Goal: Use online tool/utility: Use online tool/utility

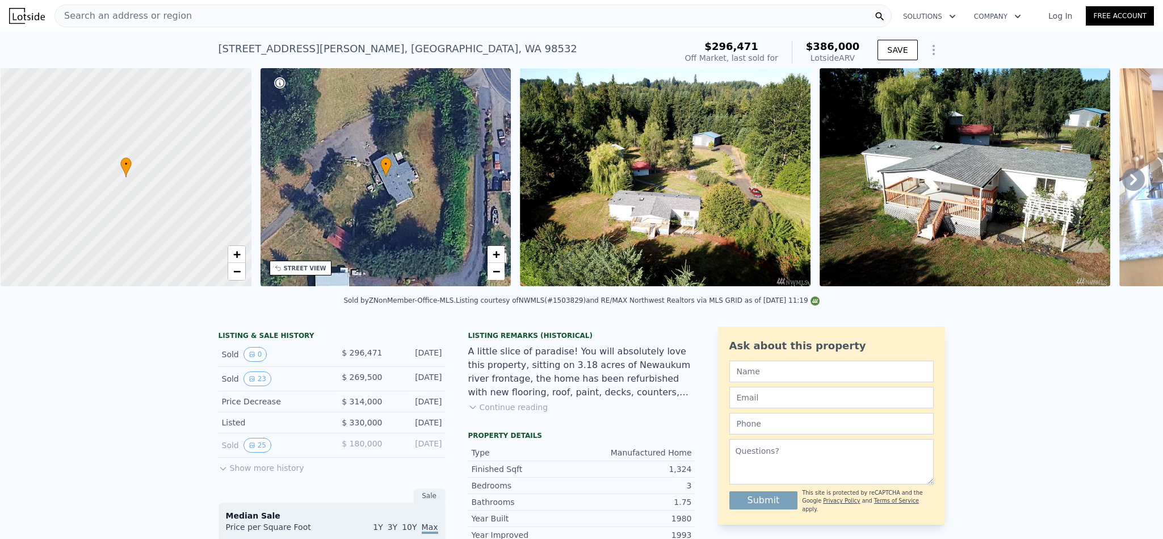
click at [322, 17] on div "Search an address or region" at bounding box center [472, 16] width 837 height 23
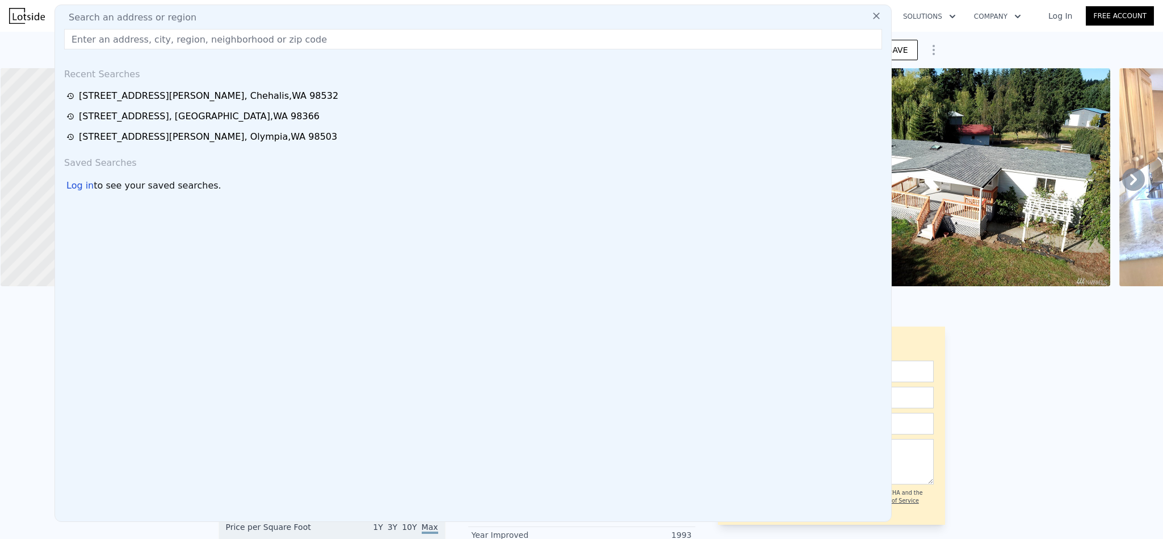
type input "$ 386,000"
type input "5"
type input "$ 0"
type input "$ 71,092"
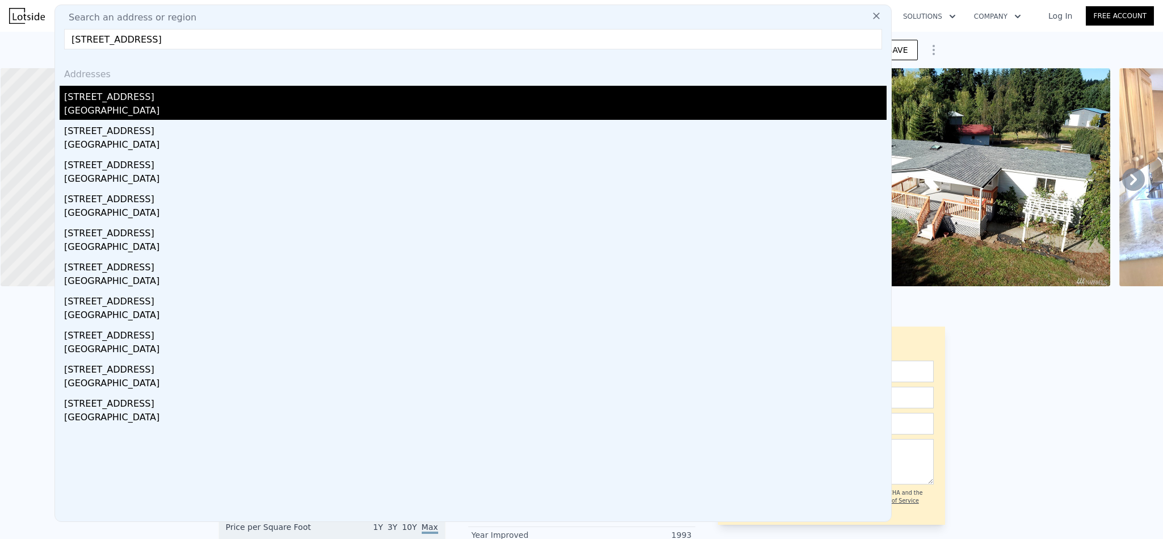
type input "7945 Delridge way SW Seattle, WA 98106"
click at [164, 101] on div "[STREET_ADDRESS]" at bounding box center [475, 95] width 822 height 18
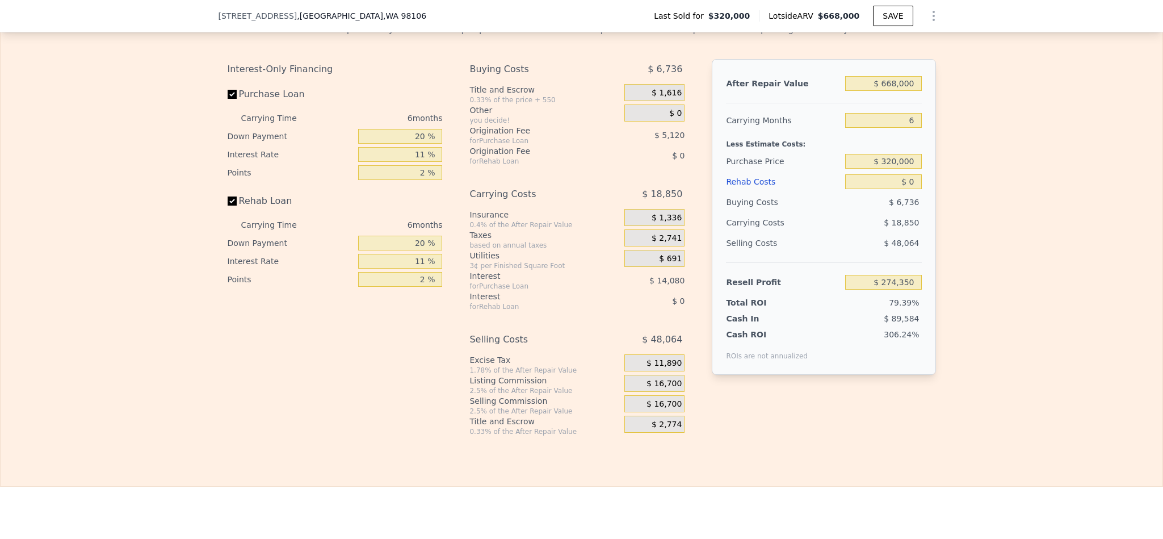
scroll to position [1699, 0]
click at [893, 170] on input "$ 320,000" at bounding box center [883, 162] width 76 height 15
type input "$ 500,000"
click at [982, 281] on div "Edit the assumptions in yellow boxes. Input profit to calculate an offer price.…" at bounding box center [582, 226] width 1162 height 422
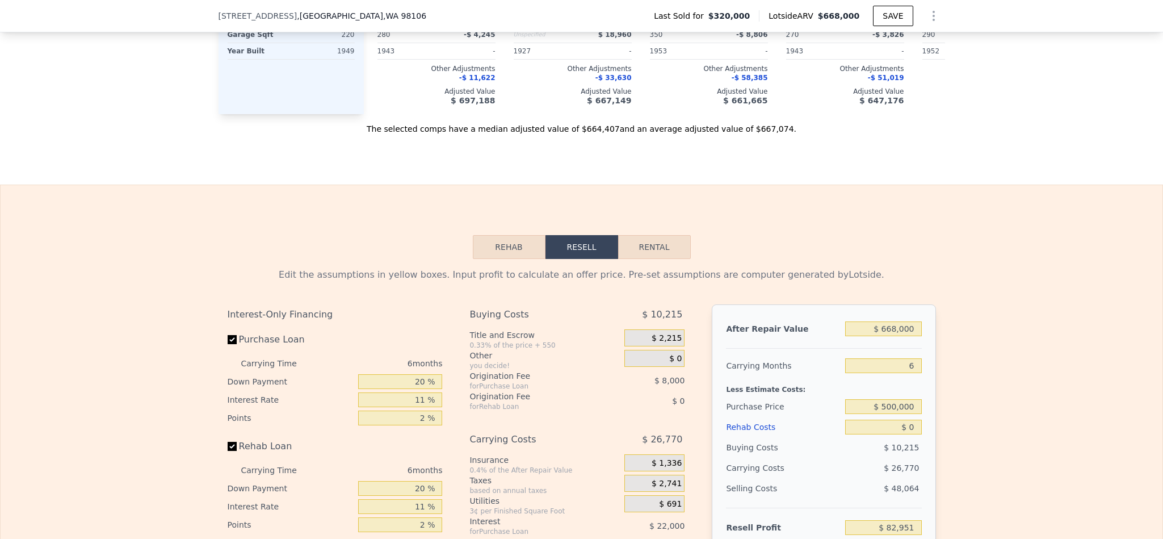
scroll to position [1614, 0]
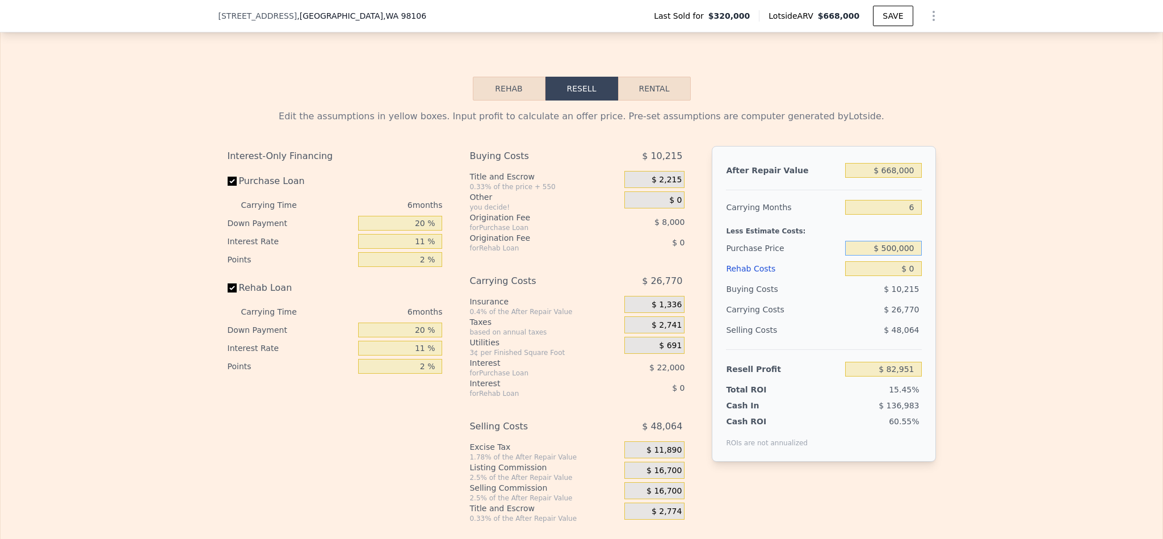
click at [901, 255] on input "$ 500,000" at bounding box center [883, 248] width 76 height 15
type input "$ 274,350"
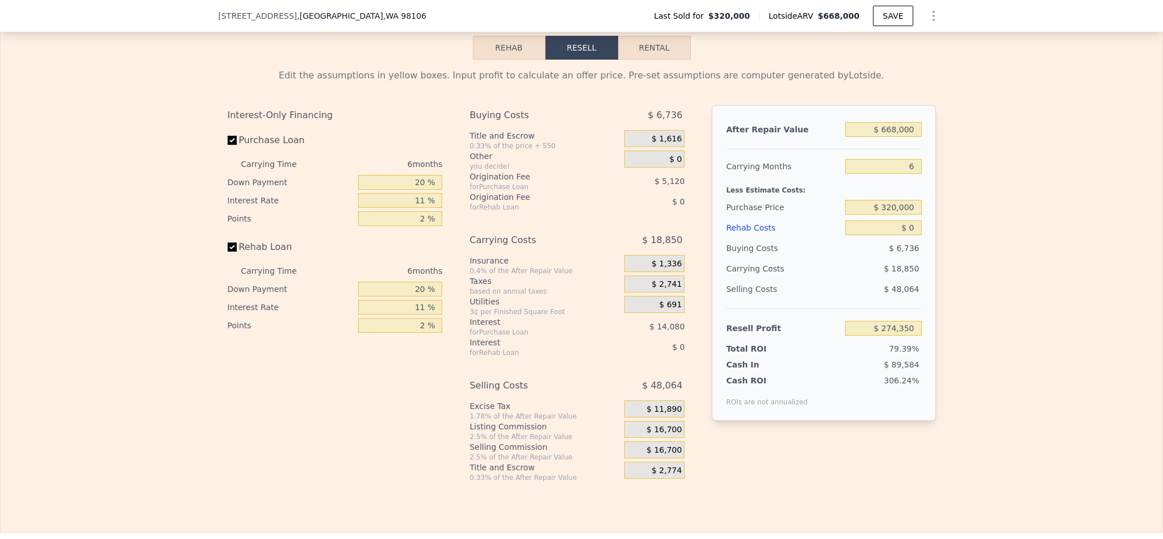
scroll to position [1699, 0]
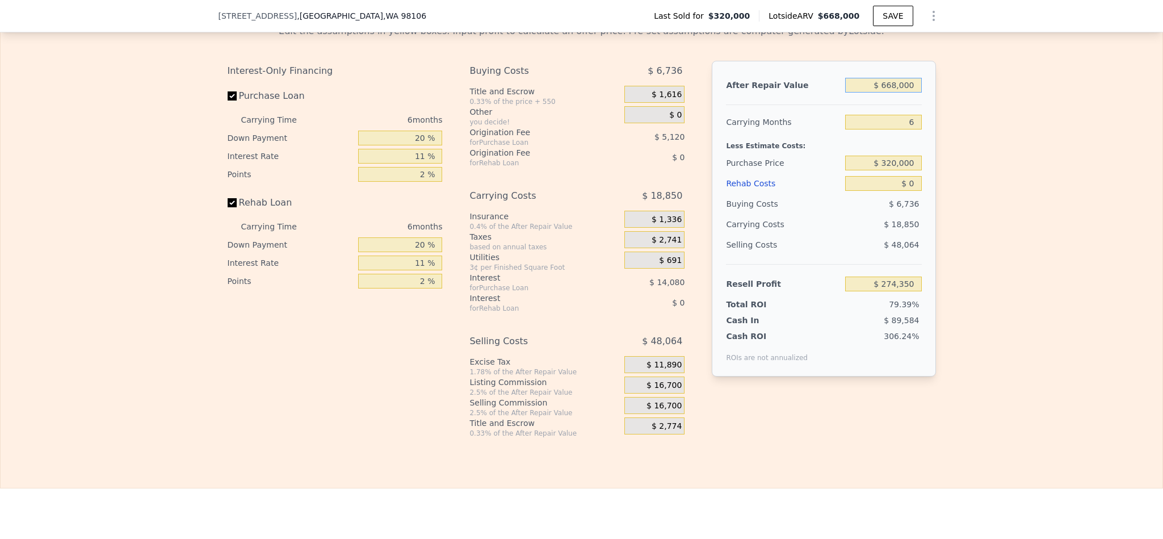
click at [892, 93] on input "$ 668,000" at bounding box center [883, 85] width 76 height 15
type input "$ 66"
type input "-$ 344,739"
type input "$ 667"
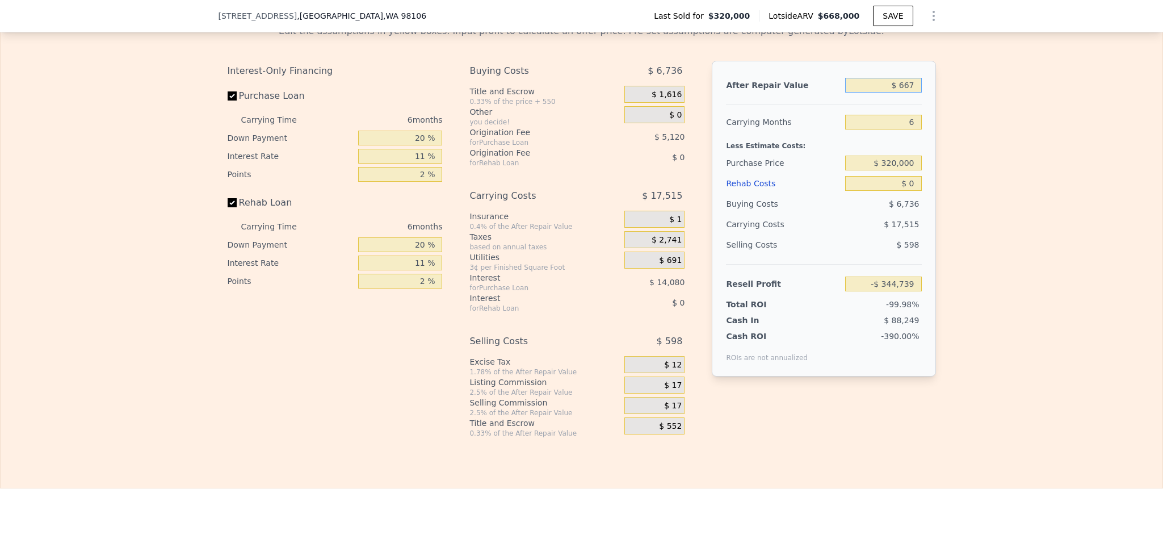
type input "-$ 344,182"
type input "$ 6,675"
type input "-$ 338,613"
type input "$ 667"
type input "-$ 344,182"
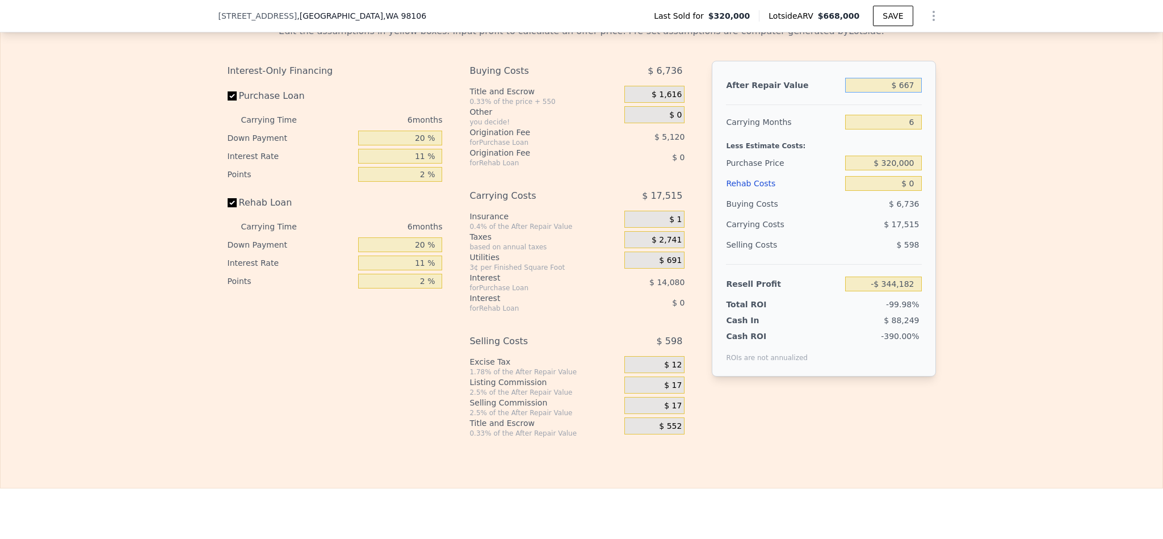
type input "$ 66"
type input "-$ 344,739"
type input "$ 6"
type input "-$ 344,794"
type input "$ 64"
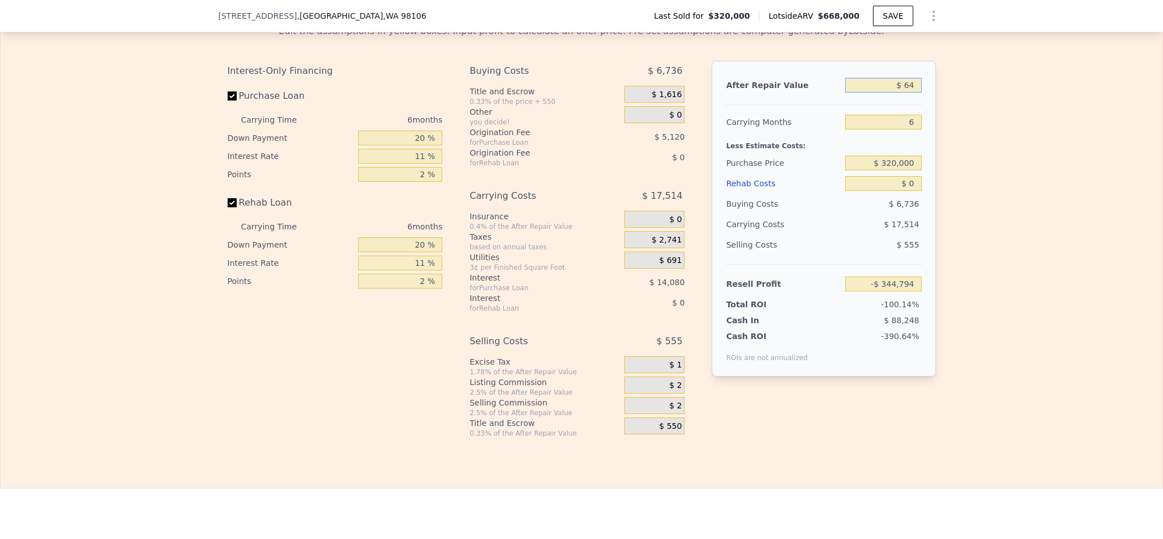
type input "-$ 344,741"
type input "$ 67"
type input "-$ 344,738"
type input "$ 670"
type input "-$ 344,179"
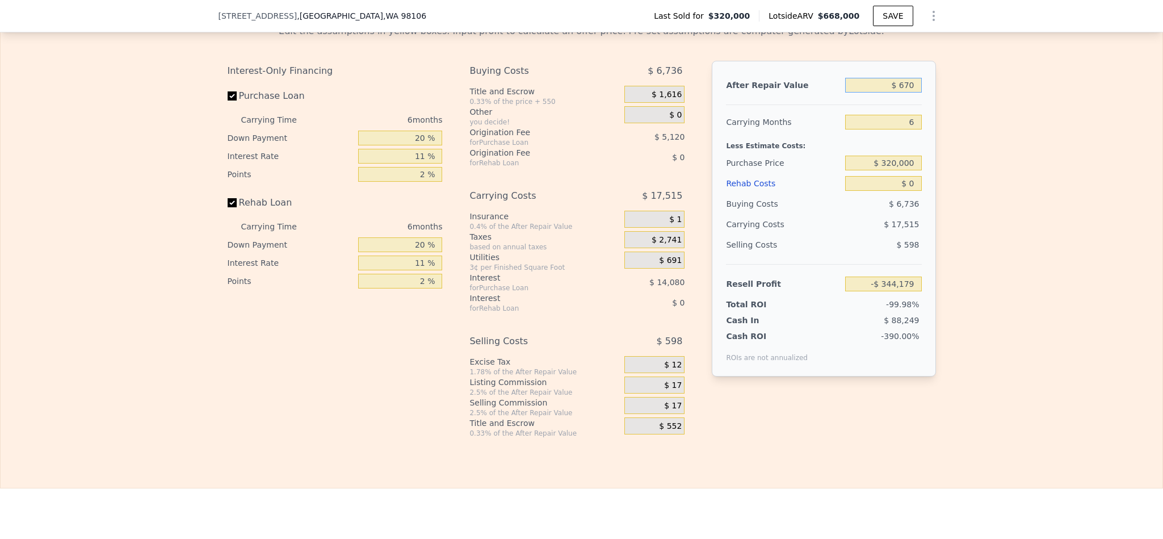
type input "$ 6,700"
type input "-$ 338,590"
type input "$ 67,000"
type input "-$ 282,700"
type input "$ 670,000"
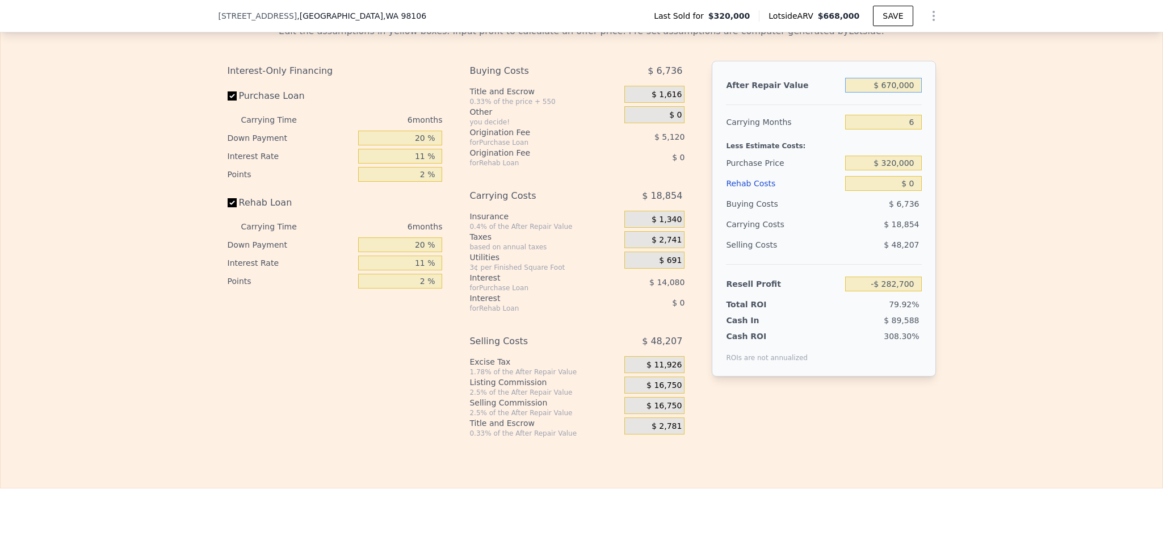
type input "$ 276,203"
type input "$ 6,700,000"
type input "$ 5,865,229"
type input "$ 670,000"
type input "$ 276,203"
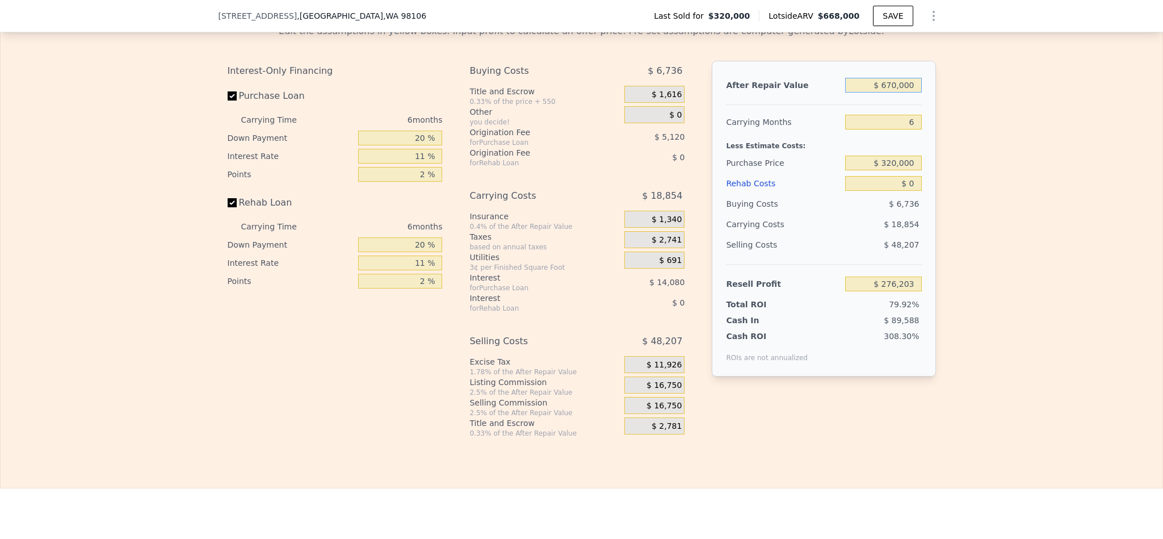
type input "$ 670,000"
type input "$ 500,000"
type input "$ 84,804"
type input "$ 1"
type input "$ 84,803"
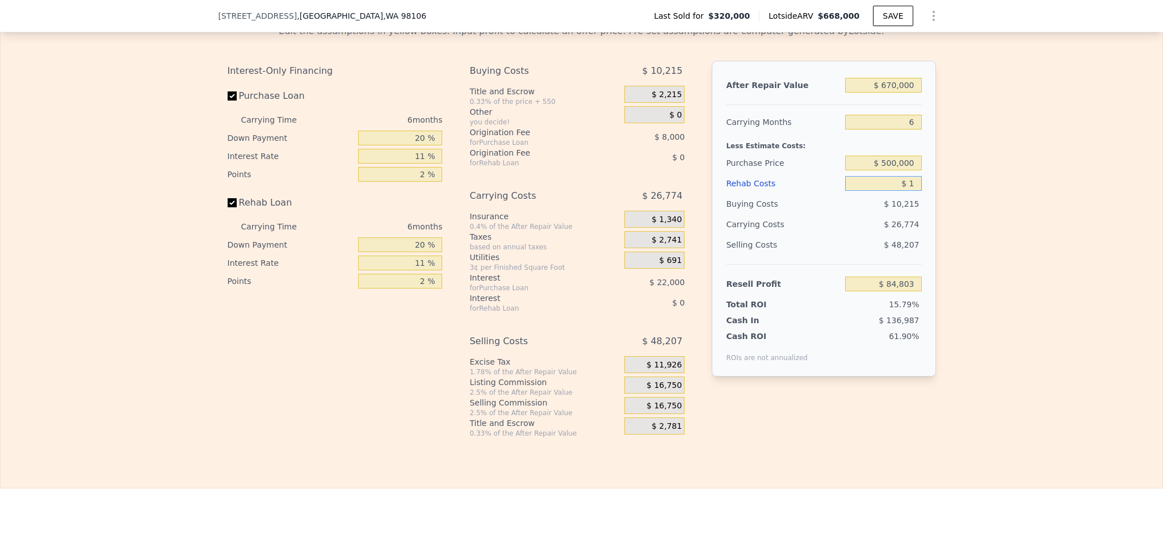
type input "$ 11"
type input "$ 84,793"
type input "$ 1"
type input "$ 84,803"
type input "$ 5"
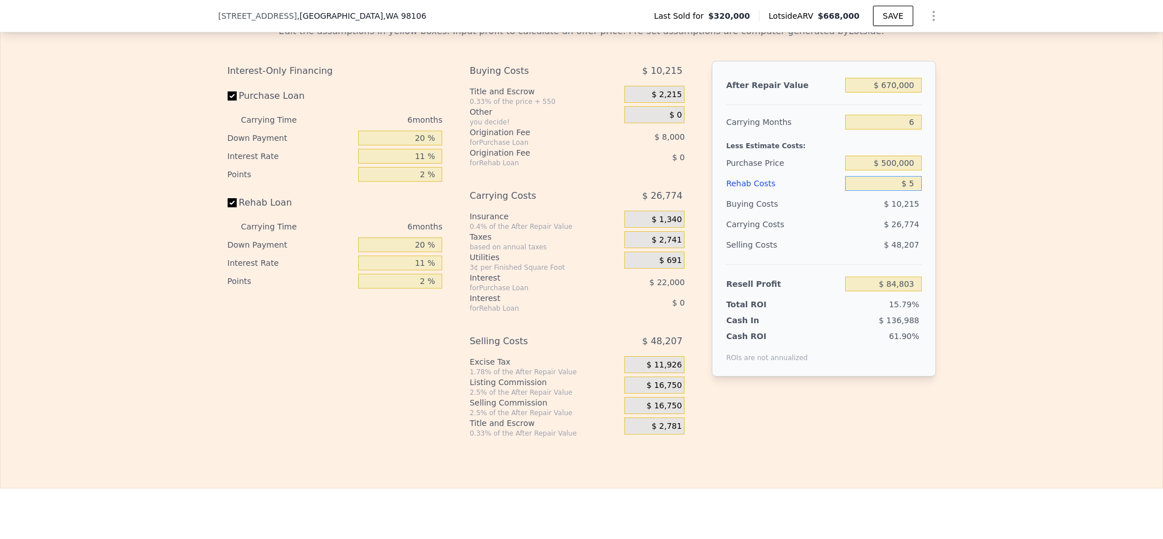
type input "$ 84,799"
type input "$ 55"
type input "$ 84,748"
type input "$ 550"
type input "$ 84,221"
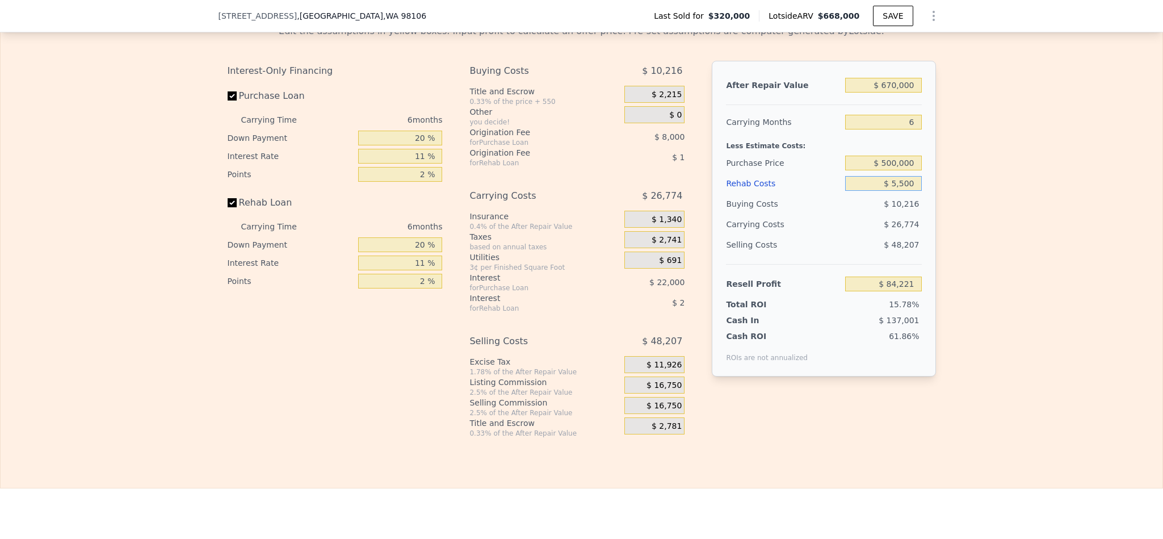
type input "$ 55,000"
type input "$ 26,506"
type input "$ 550,000"
type input "-$ 498,194"
type input "$ 55,000"
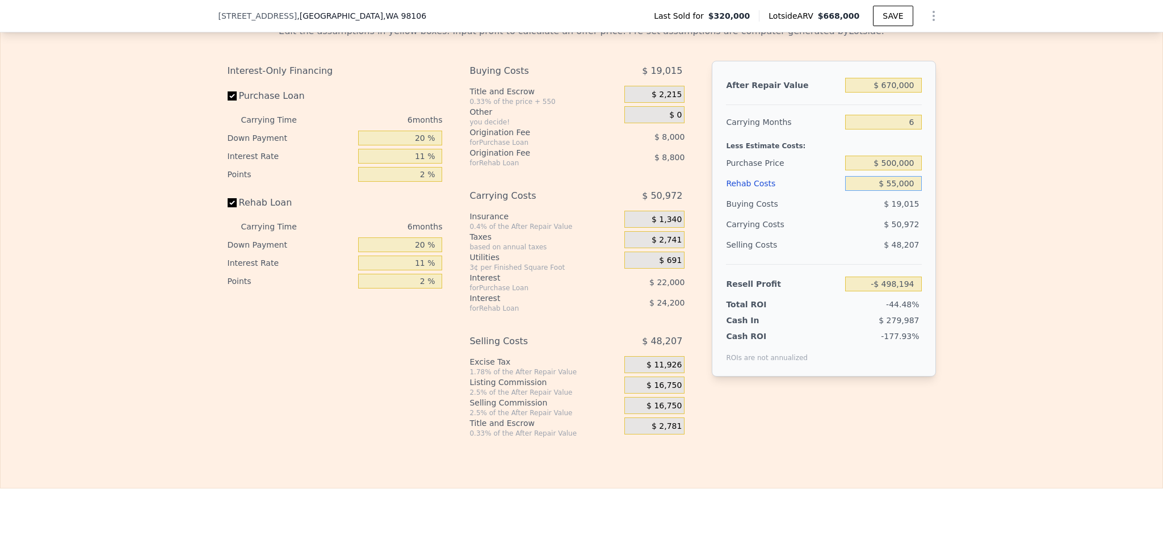
type input "$ 26,506"
type input "$ 55,000"
drag, startPoint x: 421, startPoint y: 174, endPoint x: 326, endPoint y: 174, distance: 95.3
click at [326, 147] on div "Down Payment 20 %" at bounding box center [335, 138] width 215 height 18
drag, startPoint x: 416, startPoint y: 163, endPoint x: 405, endPoint y: 171, distance: 13.1
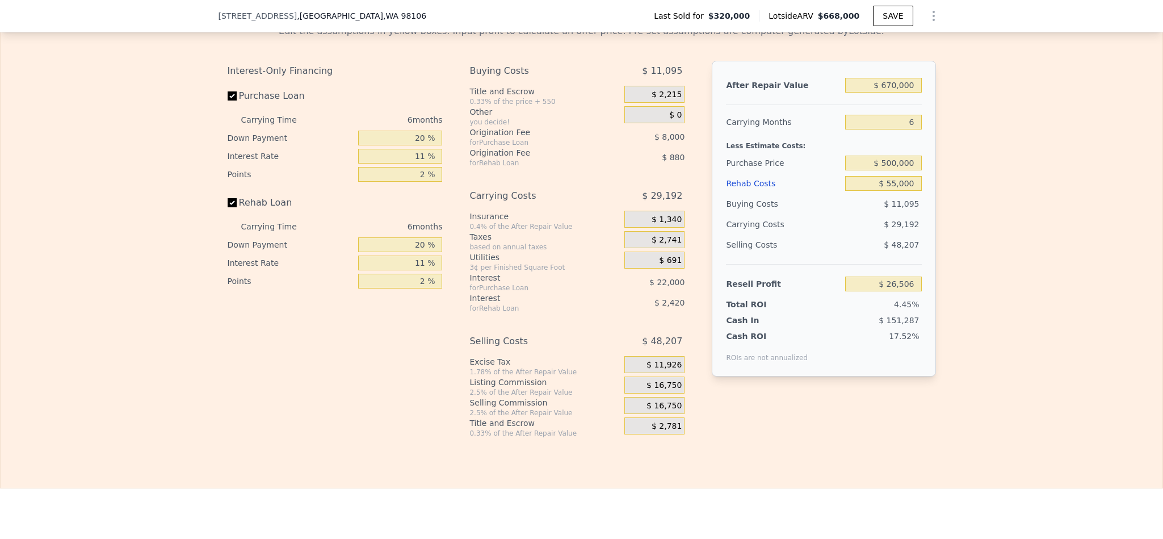
click at [405, 147] on div "20 %" at bounding box center [400, 138] width 84 height 18
drag, startPoint x: 414, startPoint y: 174, endPoint x: 397, endPoint y: 177, distance: 17.8
click at [397, 145] on input "20 %" at bounding box center [400, 138] width 84 height 15
type input "10 %"
type input "$ 22,758"
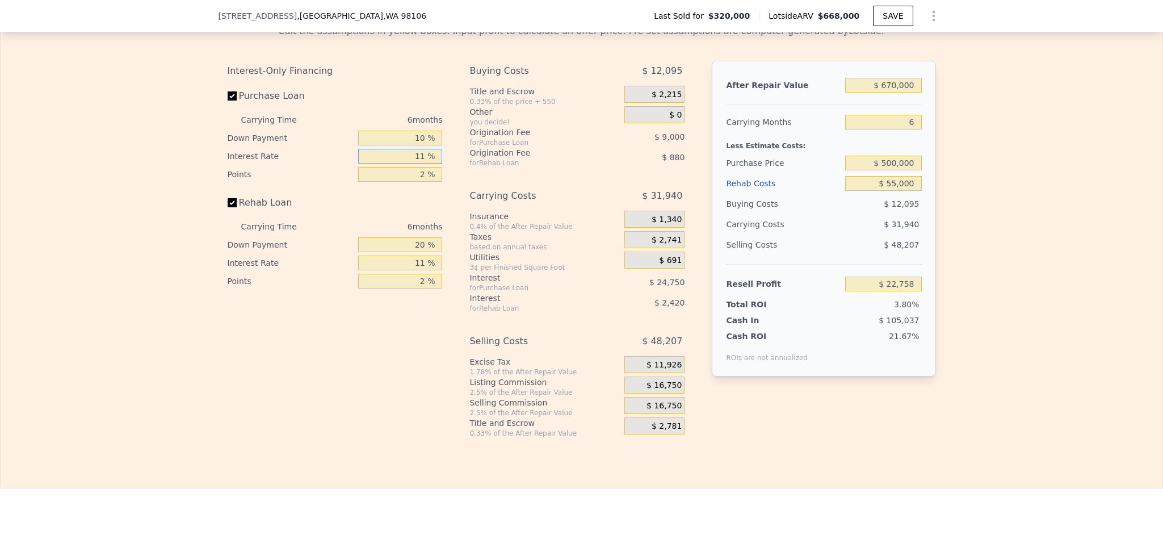
type input "0 %"
type input "$ 47,508"
type input "1 %"
type input "$ 45,258"
type input "10 %"
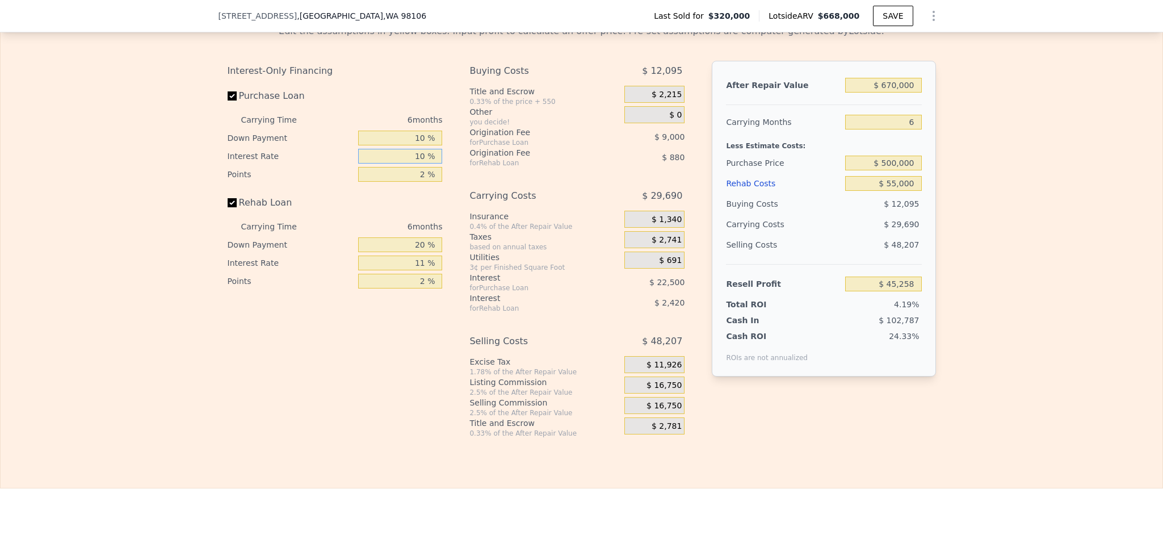
type input "$ 25,008"
type input "10.5 %"
type input "$ 23,886"
type input "1 %"
type input "$ 28,386"
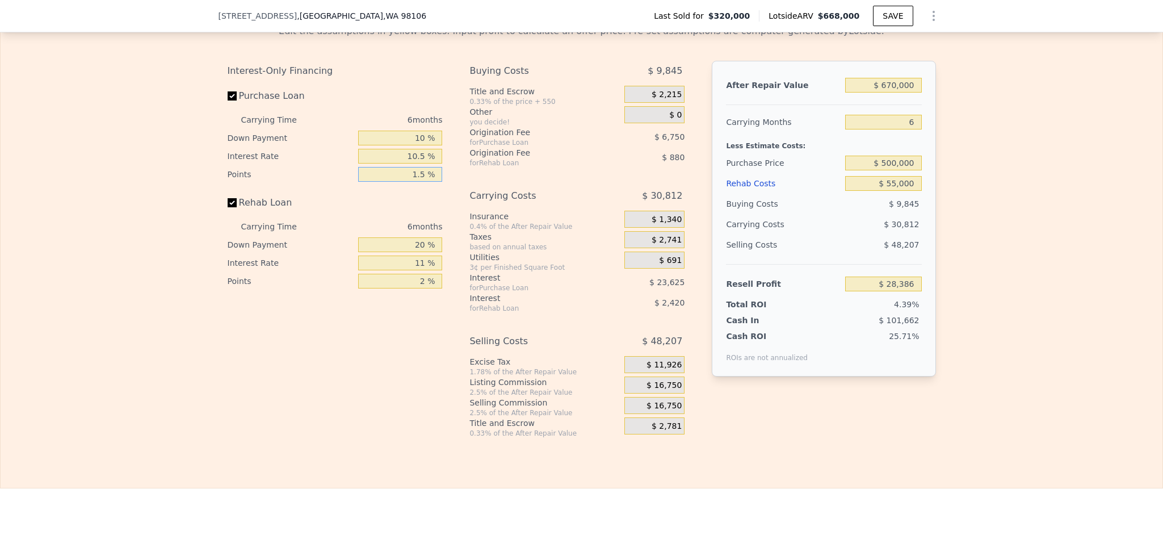
type input "1.5 %"
type input "$ 26,136"
type input "1 %"
type input "$ 25,351"
type input "10 %"
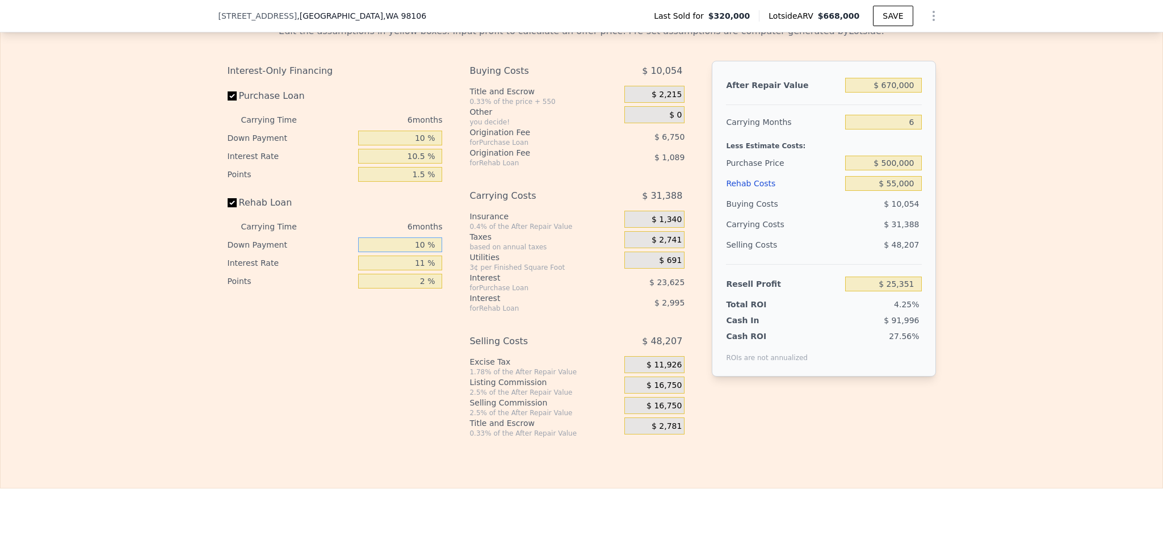
type input "$ 25,720"
type input "10 %"
type input "1 %"
type input "$ 28,198"
type input "10 %"
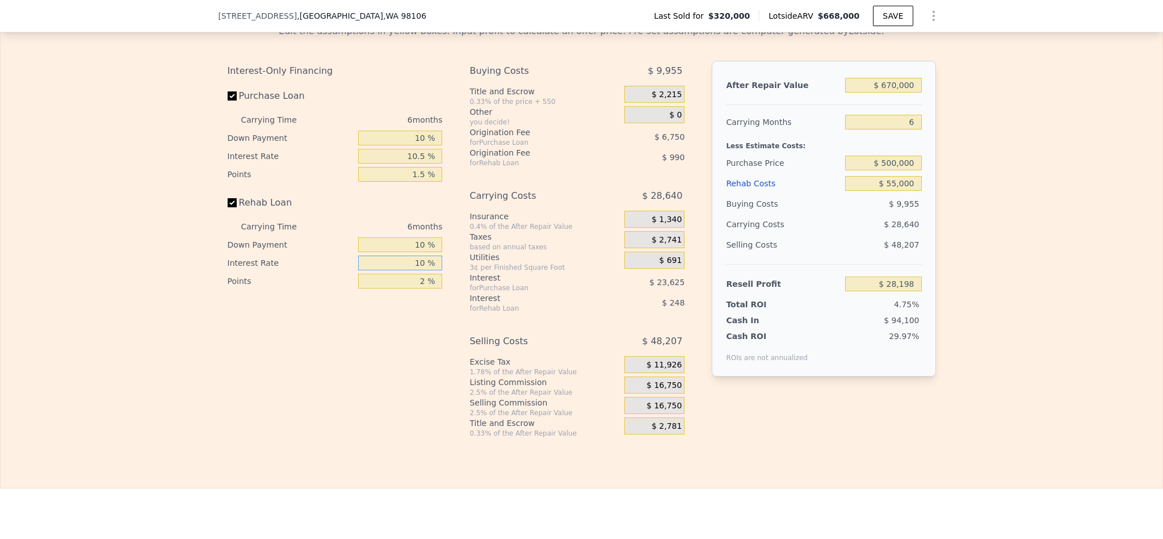
type input "$ 25,966"
type input "10.5 %"
type input "$ 25,846"
type input "0 %"
type input "$ 26,836"
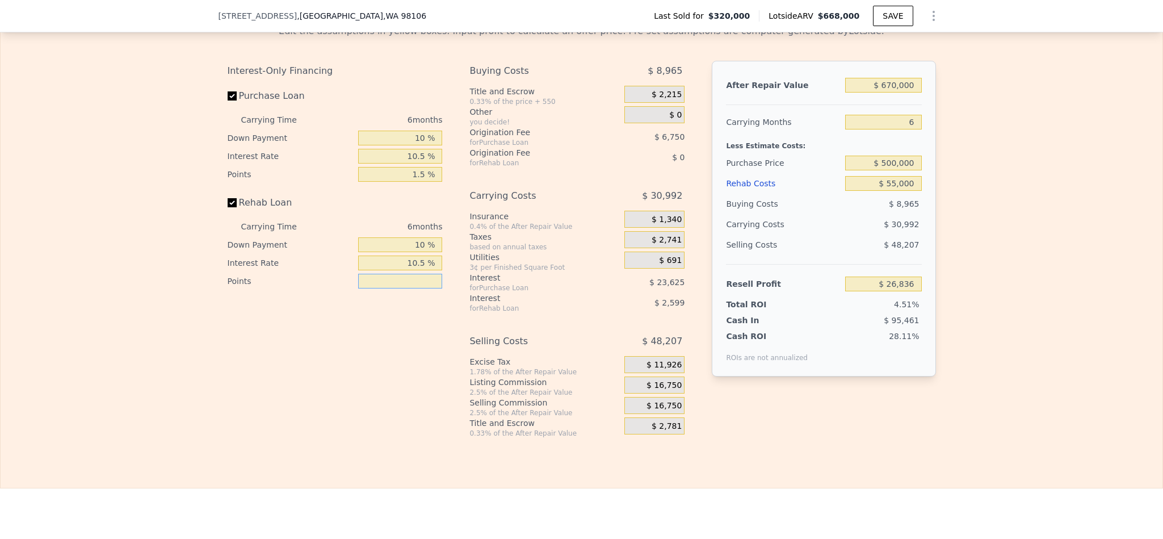
type input "1 %"
type input "$ 26,341"
type input "1.5 %"
type input "$ 26,093"
type input "1.5 %"
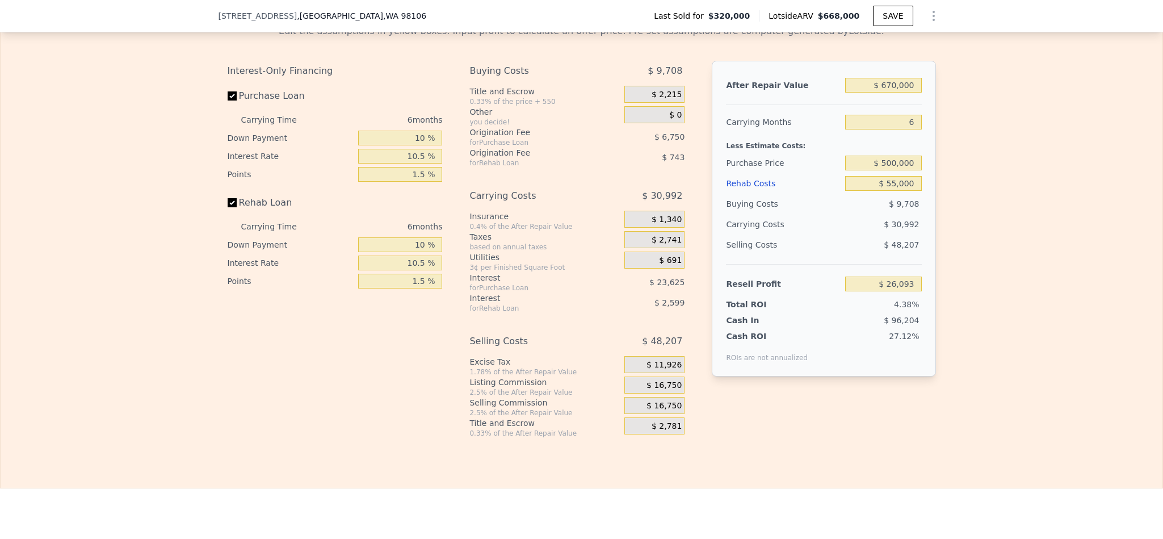
click at [656, 390] on span "$ 16,750" at bounding box center [663, 385] width 35 height 10
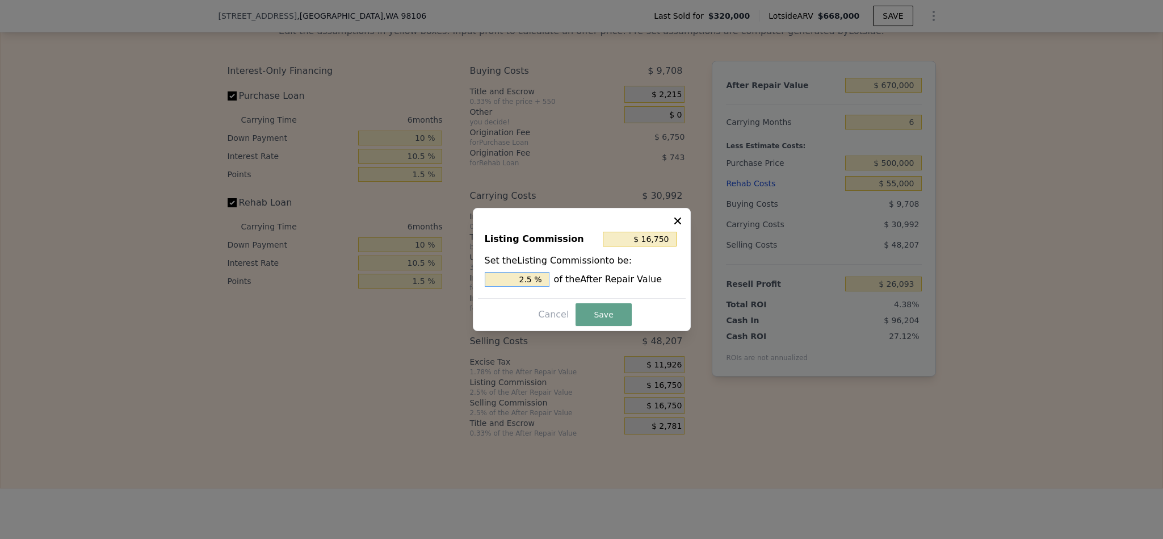
drag, startPoint x: 525, startPoint y: 276, endPoint x: 501, endPoint y: 276, distance: 23.8
click at [501, 276] on input "2.5 %" at bounding box center [517, 279] width 65 height 15
type input "1.5 %"
type input "$ 10,050"
type input "1.5 %"
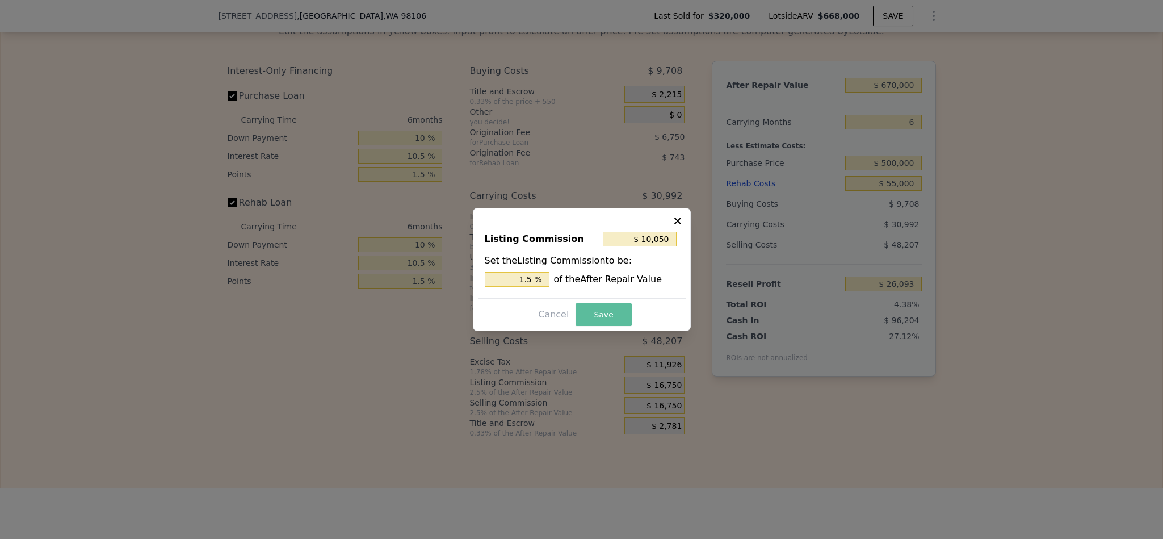
click at [591, 313] on button "Save" at bounding box center [603, 314] width 56 height 23
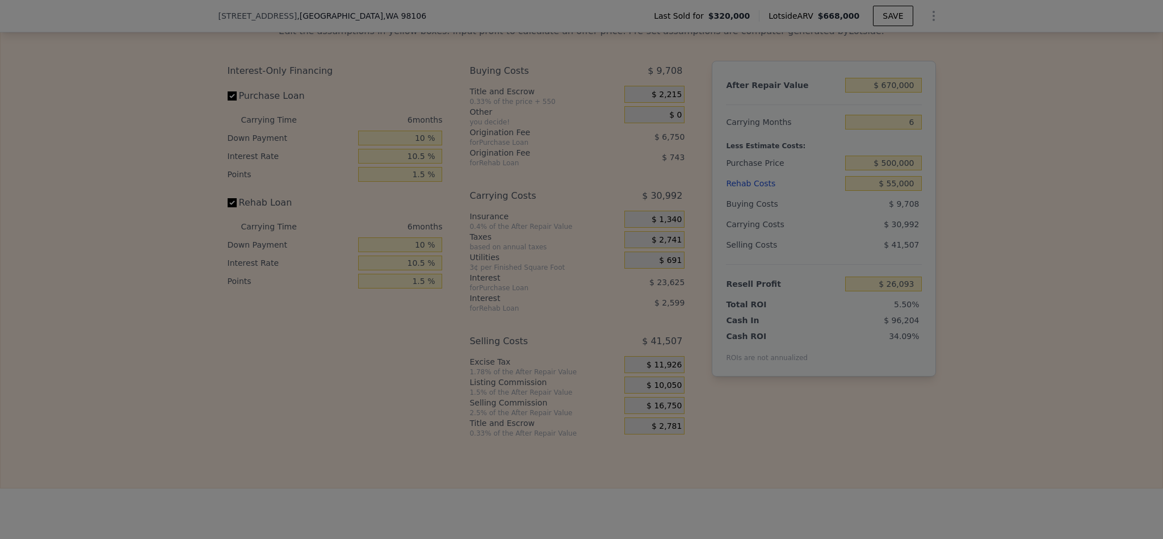
type input "$ 32,793"
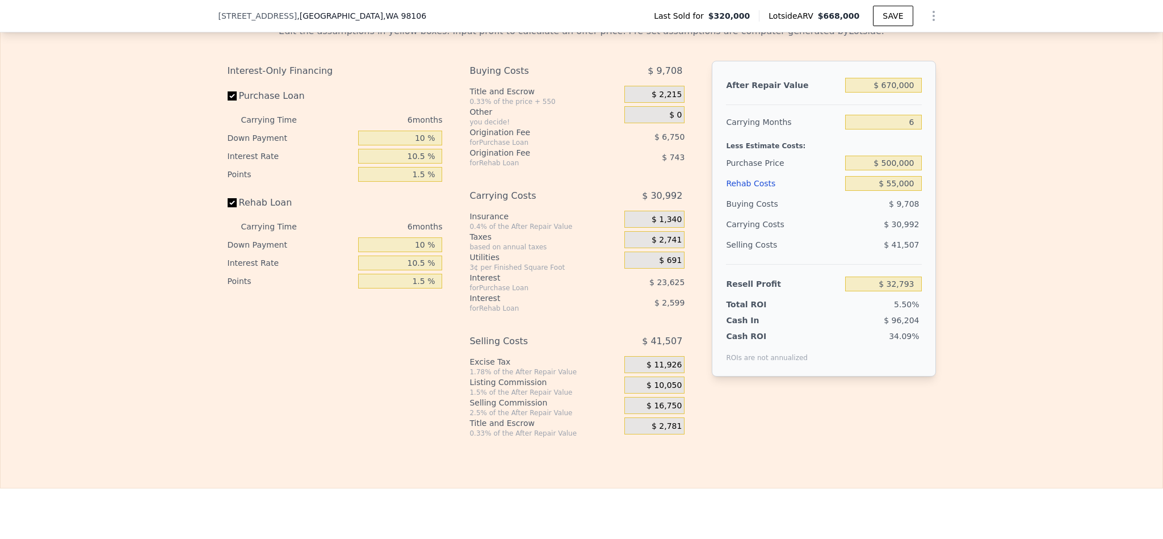
drag, startPoint x: 991, startPoint y: 319, endPoint x: 994, endPoint y: 324, distance: 5.8
click at [991, 319] on div "Edit the assumptions in yellow boxes. Input profit to calculate an offer price.…" at bounding box center [582, 226] width 1162 height 422
drag, startPoint x: 913, startPoint y: 155, endPoint x: 882, endPoint y: 155, distance: 31.2
click at [882, 129] on input "6" at bounding box center [883, 122] width 76 height 15
type input "4"
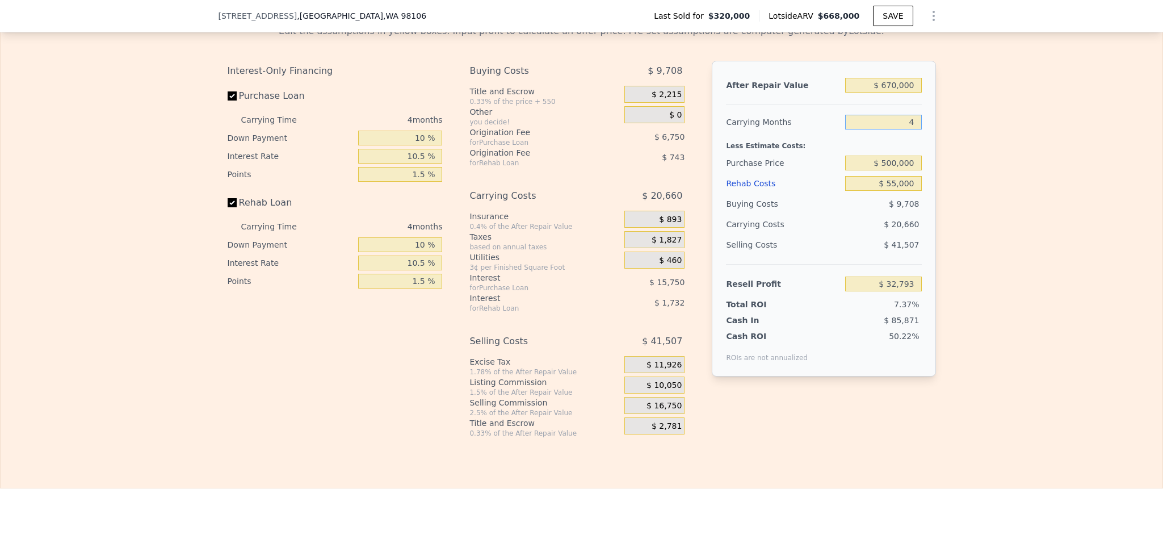
type input "$ 43,125"
type input "4"
click at [951, 186] on div "Edit the assumptions in yellow boxes. Input profit to calculate an offer price.…" at bounding box center [582, 226] width 1162 height 422
click at [882, 93] on input "$ 670,000" at bounding box center [883, 85] width 76 height 15
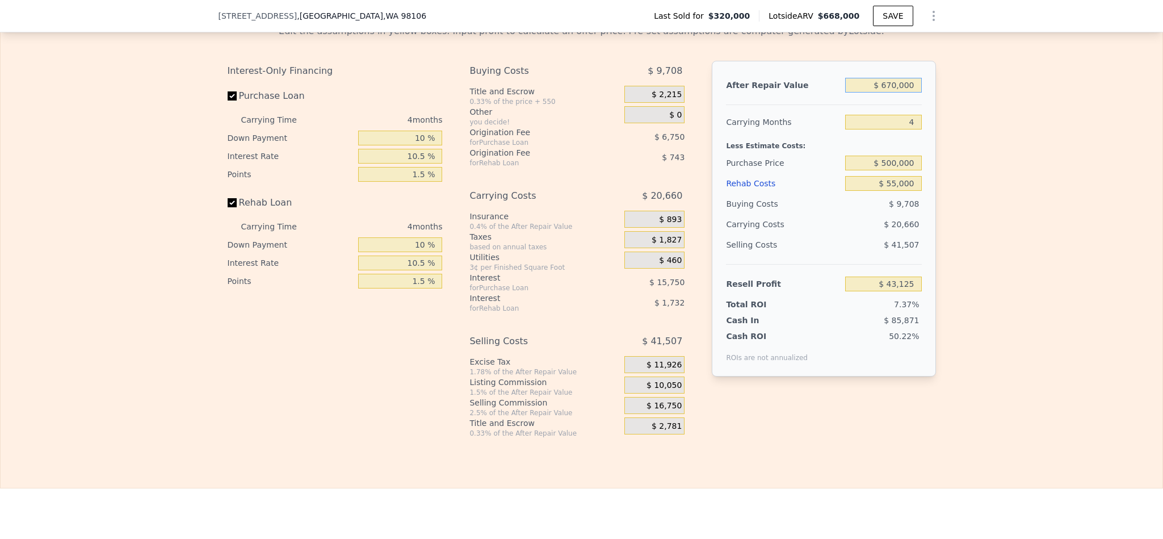
type input "$ 7"
type input "-$ 585,018"
type input "$ 70"
type input "-$ 584,959"
type input "$ 7,000"
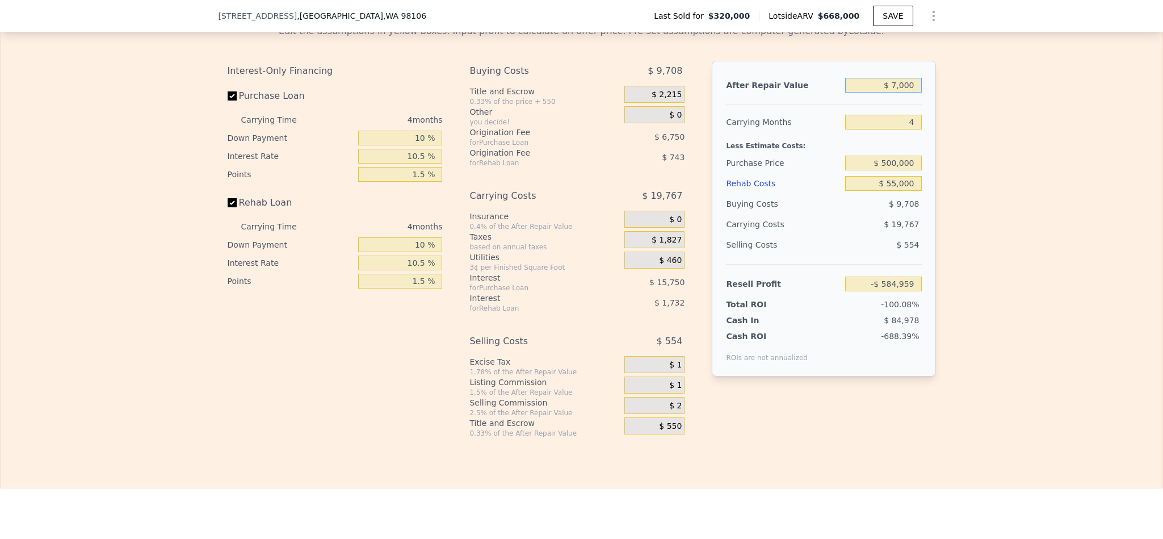
type input "-$ 584,369"
type input "$ 700,000"
type input "$ 71,251"
click at [957, 167] on div "Edit the assumptions in yellow boxes. Input profit to calculate an offer price.…" at bounding box center [582, 226] width 1162 height 422
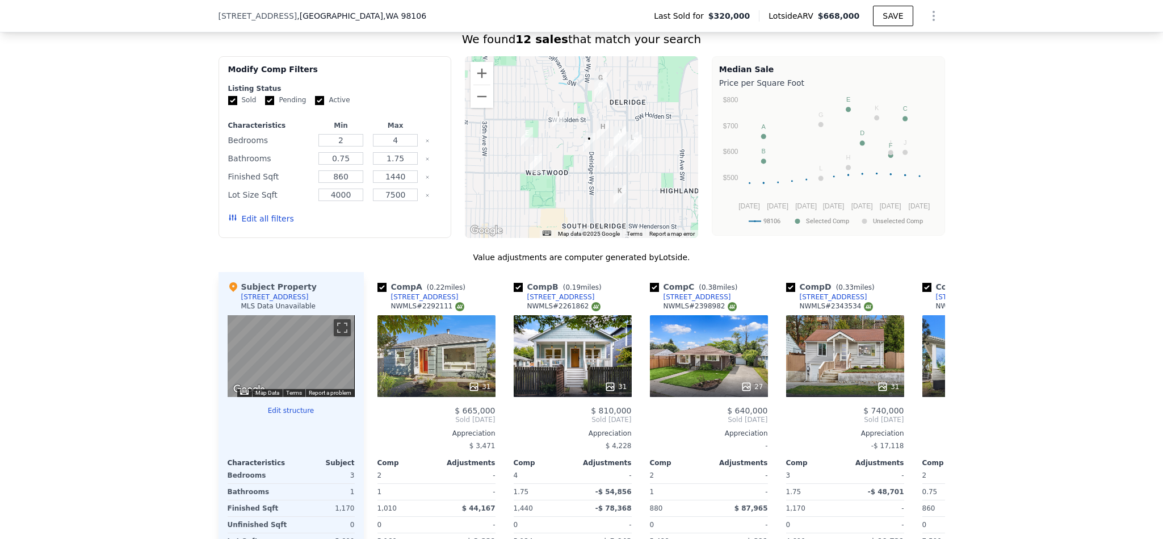
scroll to position [1018, 0]
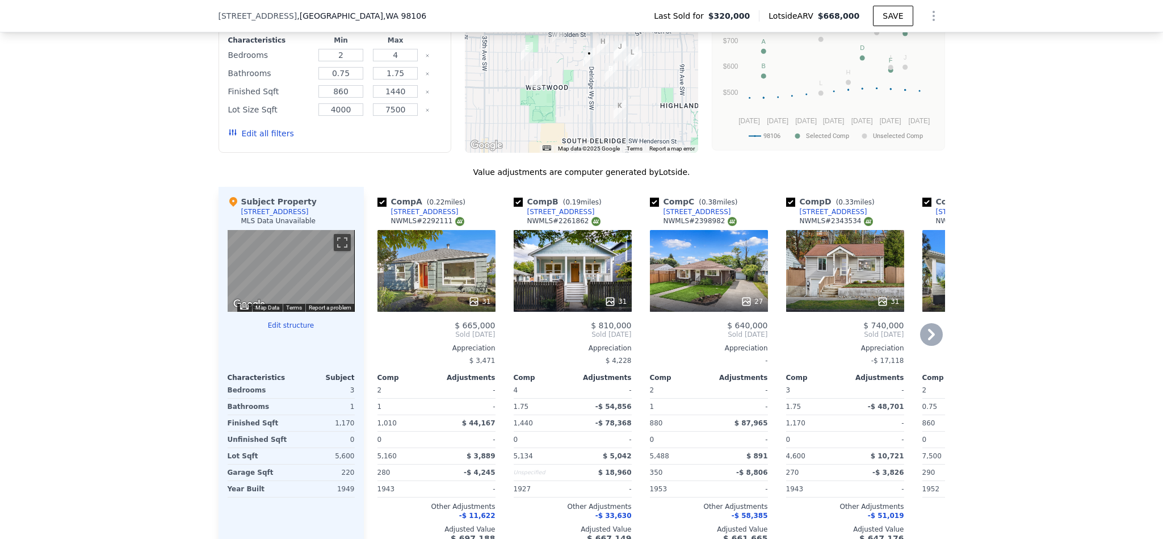
type input "$ 668,000"
type input "6"
type input "$ 0"
type input "$ 274,350"
click at [829, 305] on div "31" at bounding box center [845, 271] width 118 height 82
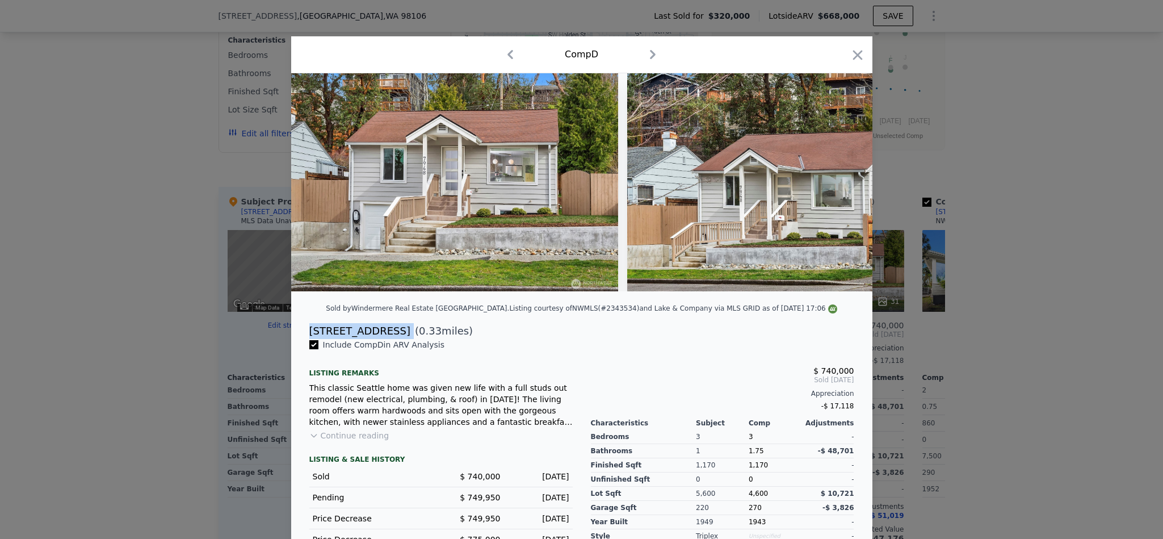
drag, startPoint x: 386, startPoint y: 346, endPoint x: 312, endPoint y: 346, distance: 74.9
click at [300, 339] on div "7948 15th Ave SW ( 0.33 miles)" at bounding box center [581, 331] width 563 height 16
copy div "[STREET_ADDRESS]"
click at [851, 46] on div "Comp D" at bounding box center [581, 54] width 563 height 18
click at [844, 38] on div "Comp D" at bounding box center [581, 54] width 581 height 37
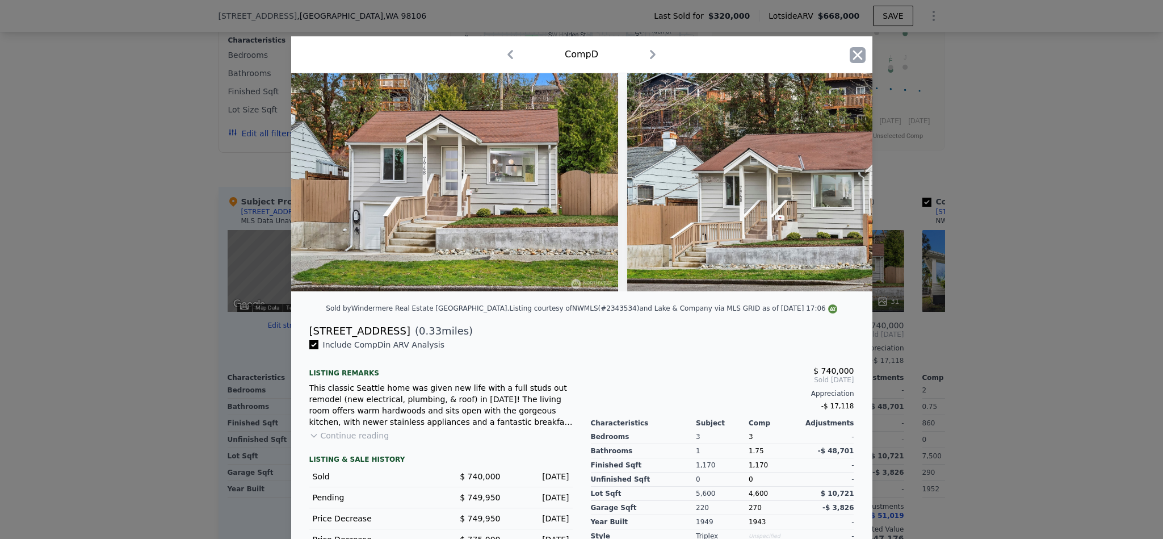
click at [850, 53] on icon "button" at bounding box center [858, 55] width 16 height 16
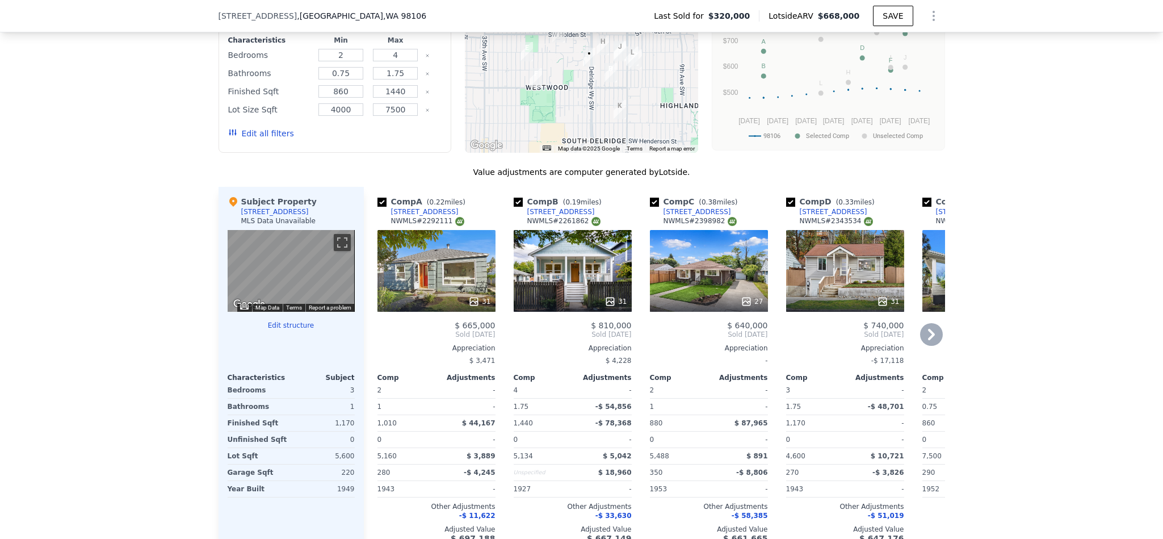
click at [930, 346] on icon at bounding box center [931, 334] width 23 height 23
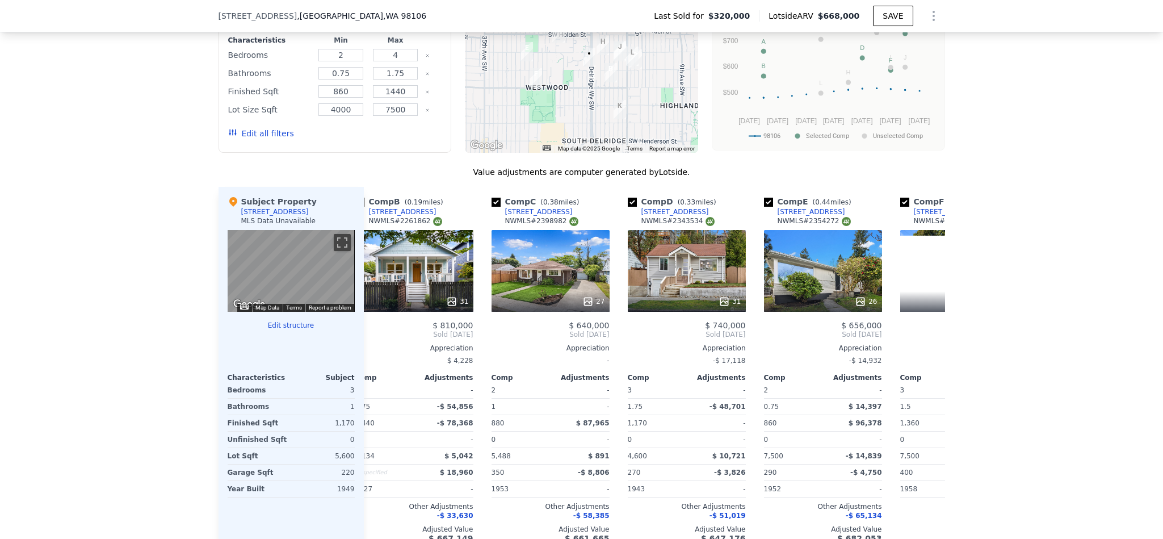
scroll to position [0, 272]
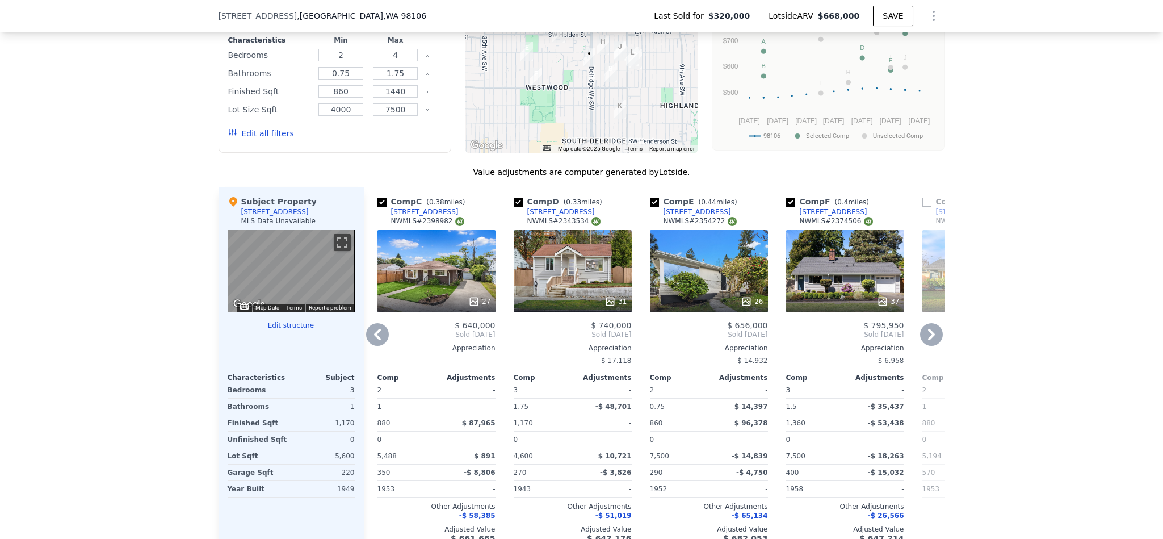
click at [821, 283] on div "37" at bounding box center [845, 271] width 118 height 82
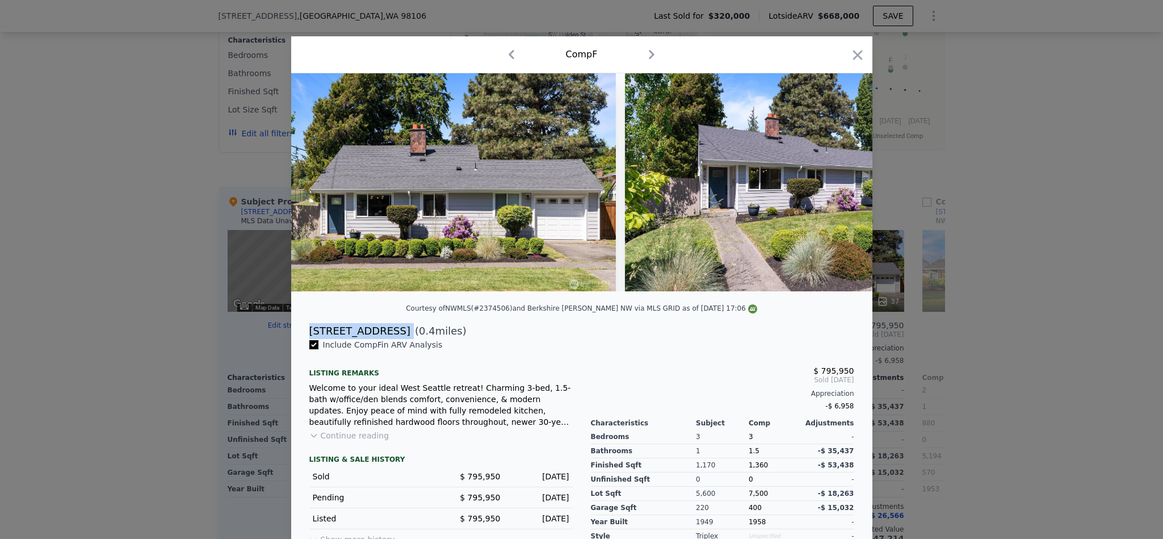
drag, startPoint x: 387, startPoint y: 343, endPoint x: 303, endPoint y: 339, distance: 84.1
click at [303, 339] on div "8155 28th Ave SW ( 0.4 miles)" at bounding box center [581, 331] width 563 height 16
copy div "[STREET_ADDRESS]"
click at [851, 49] on icon "button" at bounding box center [858, 55] width 16 height 16
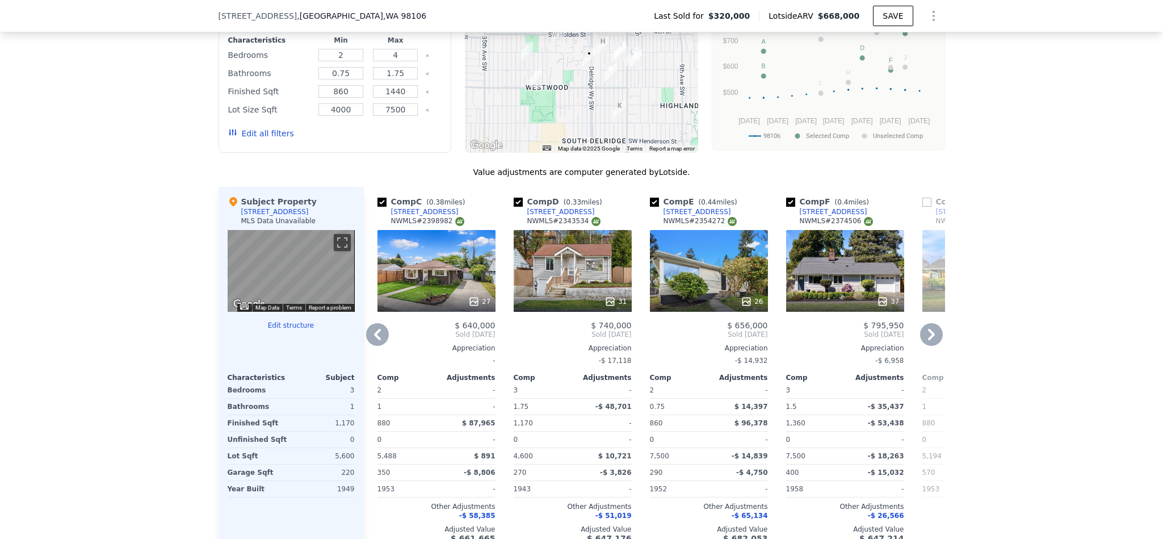
click at [930, 346] on icon at bounding box center [931, 334] width 23 height 23
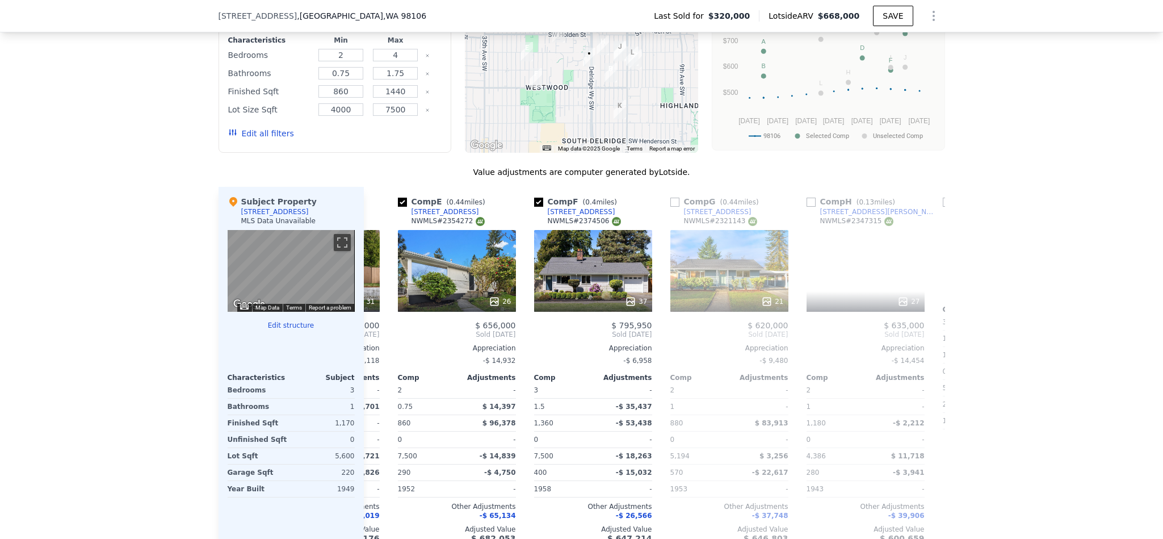
scroll to position [0, 545]
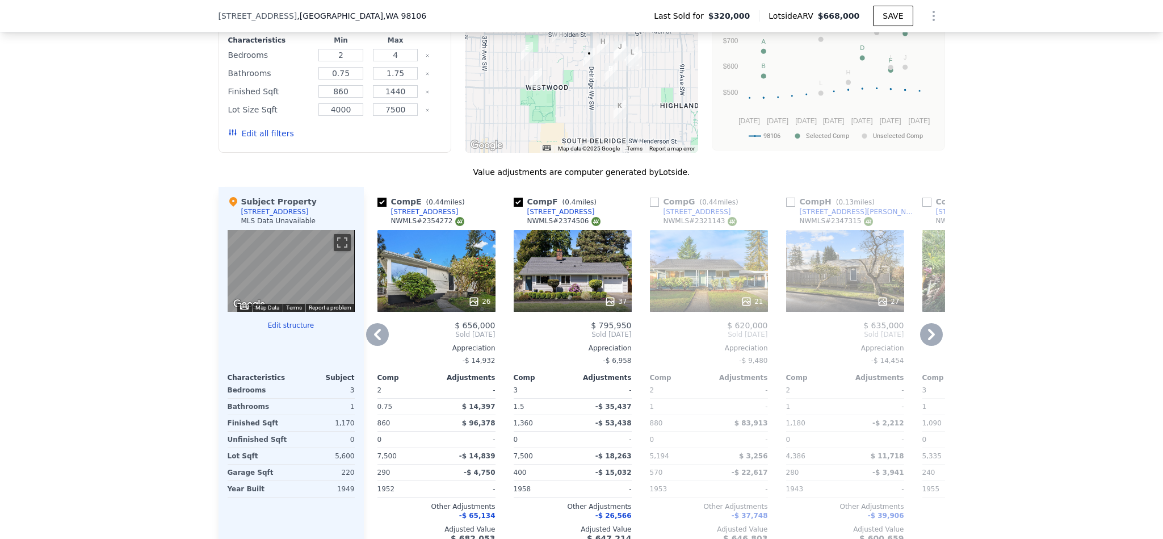
click at [419, 281] on div "26" at bounding box center [436, 271] width 118 height 82
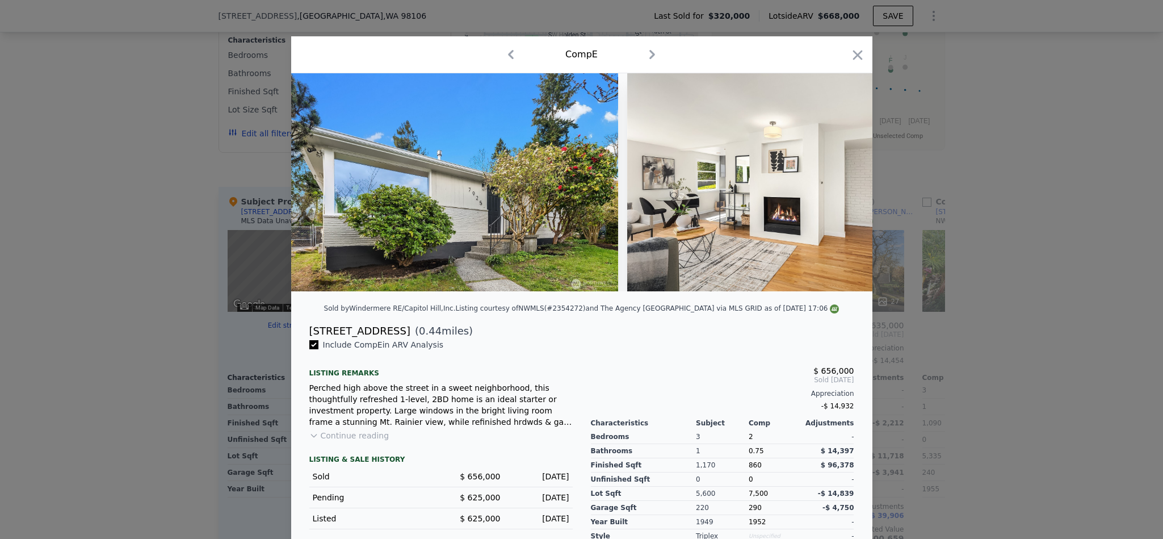
scroll to position [85, 0]
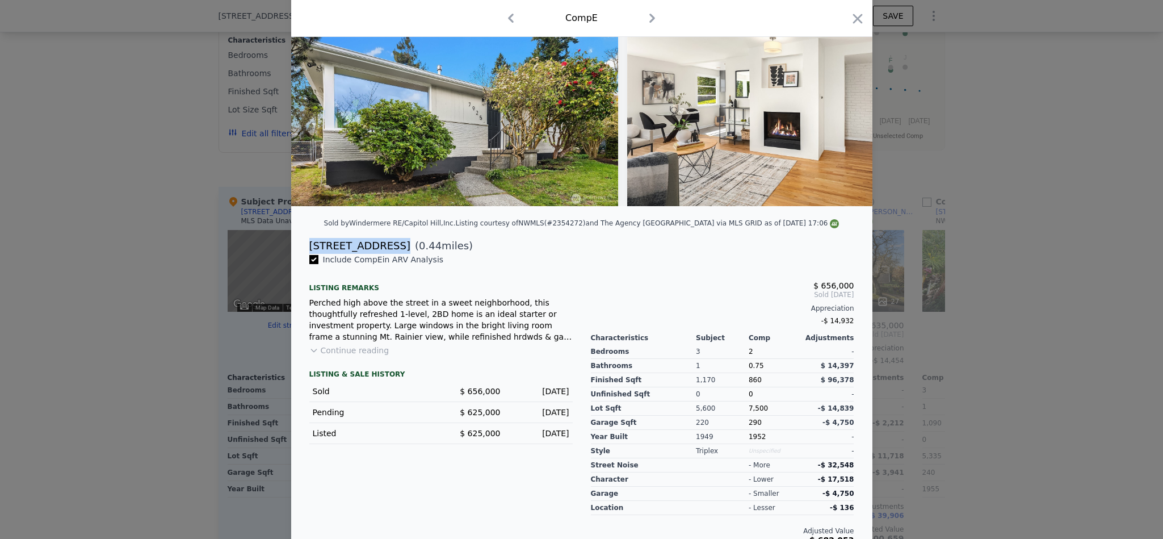
drag, startPoint x: 385, startPoint y: 257, endPoint x: 298, endPoint y: 254, distance: 86.9
click at [300, 254] on div "7925 29th Ave SW ( 0.44 miles)" at bounding box center [581, 246] width 563 height 16
copy div "[STREET_ADDRESS]"
drag, startPoint x: 856, startPoint y: 19, endPoint x: 938, endPoint y: 234, distance: 229.6
click at [855, 19] on icon "button" at bounding box center [858, 19] width 16 height 16
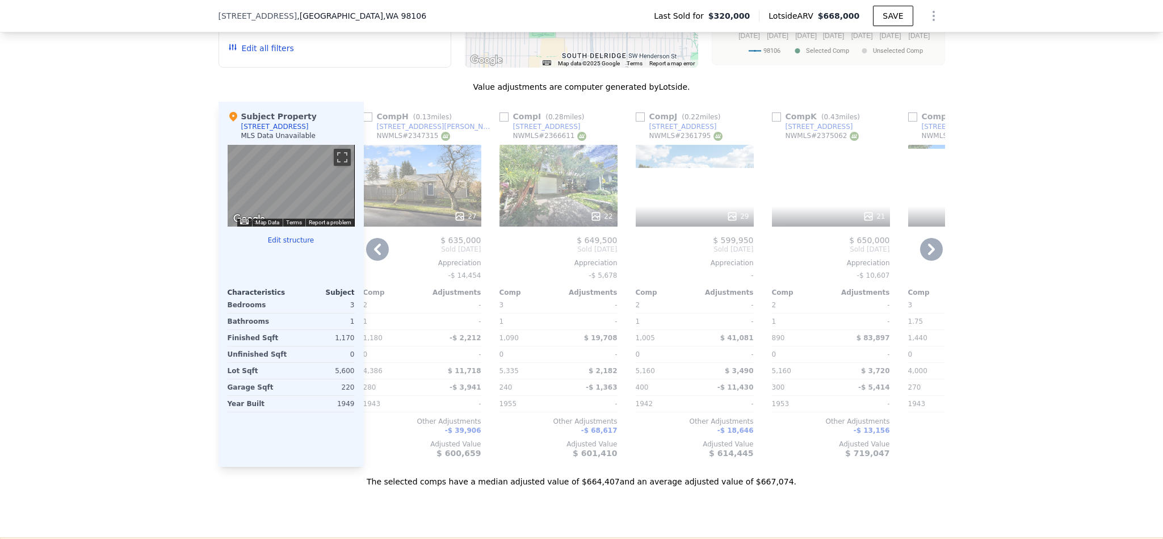
scroll to position [0, 1080]
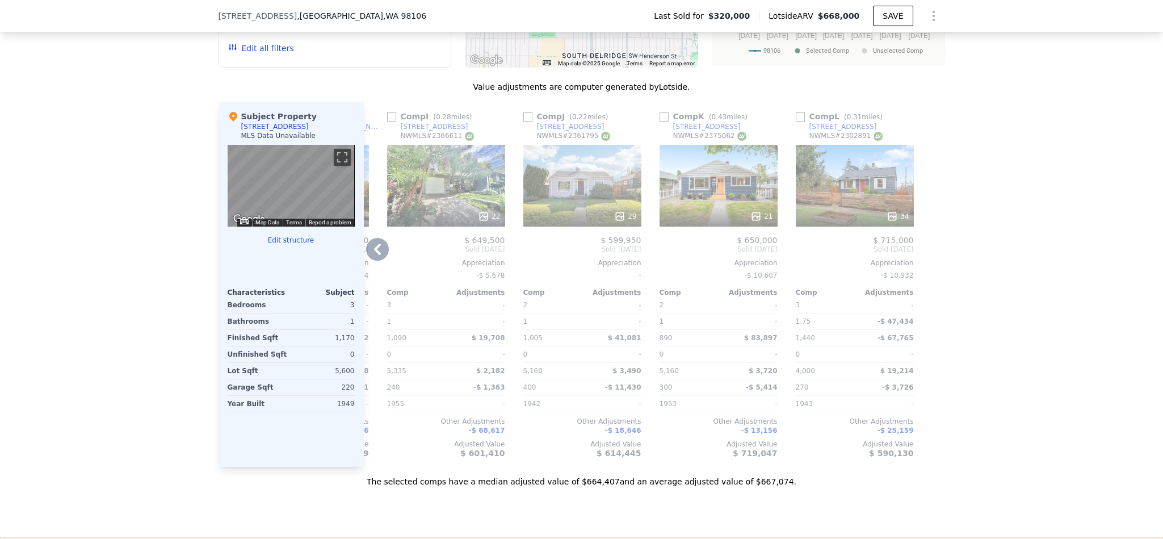
click at [690, 211] on div "21" at bounding box center [718, 186] width 118 height 82
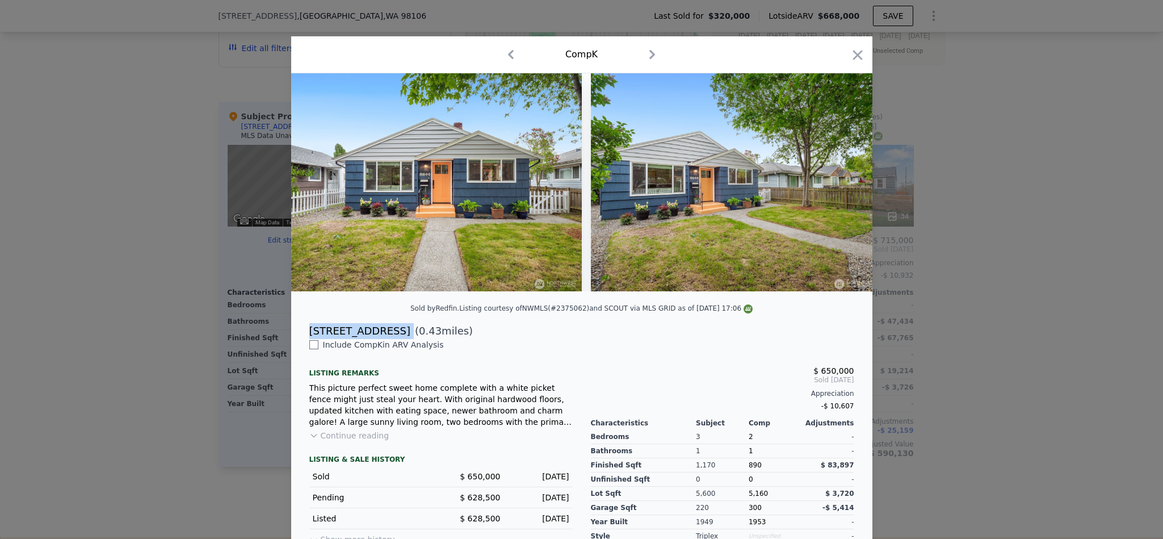
drag, startPoint x: 385, startPoint y: 344, endPoint x: 299, endPoint y: 344, distance: 86.8
click at [300, 339] on div "8644 17th Ave SW ( 0.43 miles)" at bounding box center [581, 331] width 563 height 16
copy div "[STREET_ADDRESS]"
click at [855, 60] on icon "button" at bounding box center [857, 55] width 10 height 10
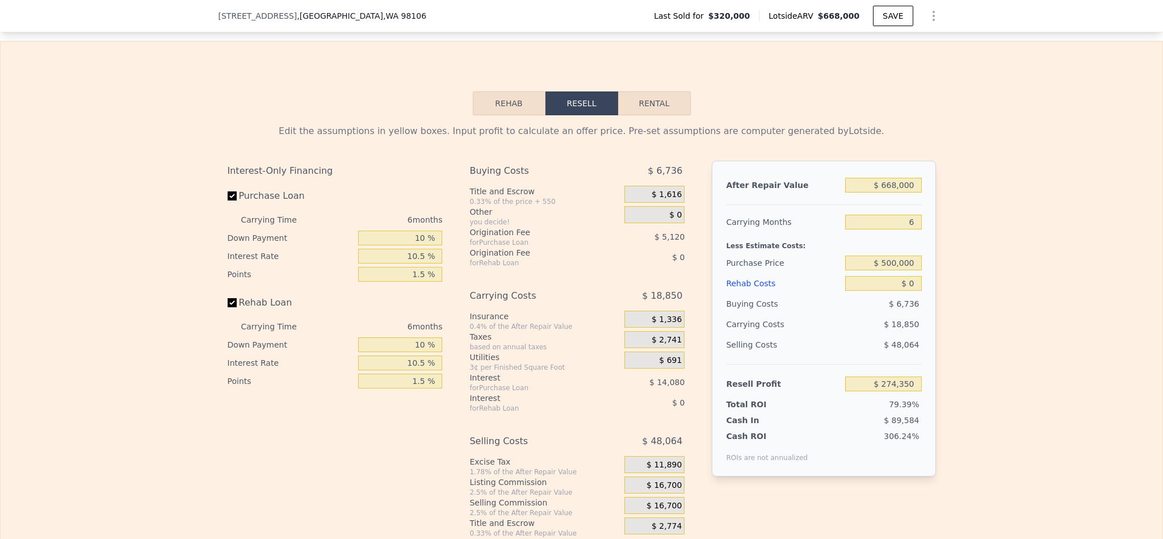
scroll to position [1699, 0]
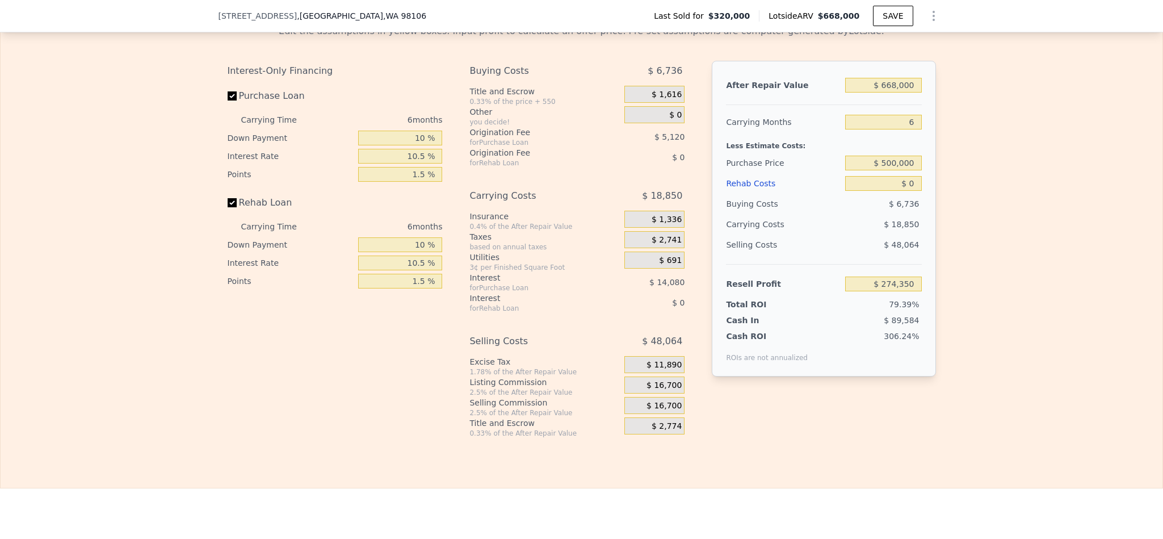
click at [985, 179] on div "Edit the assumptions in yellow boxes. Input profit to calculate an offer price.…" at bounding box center [582, 226] width 1162 height 422
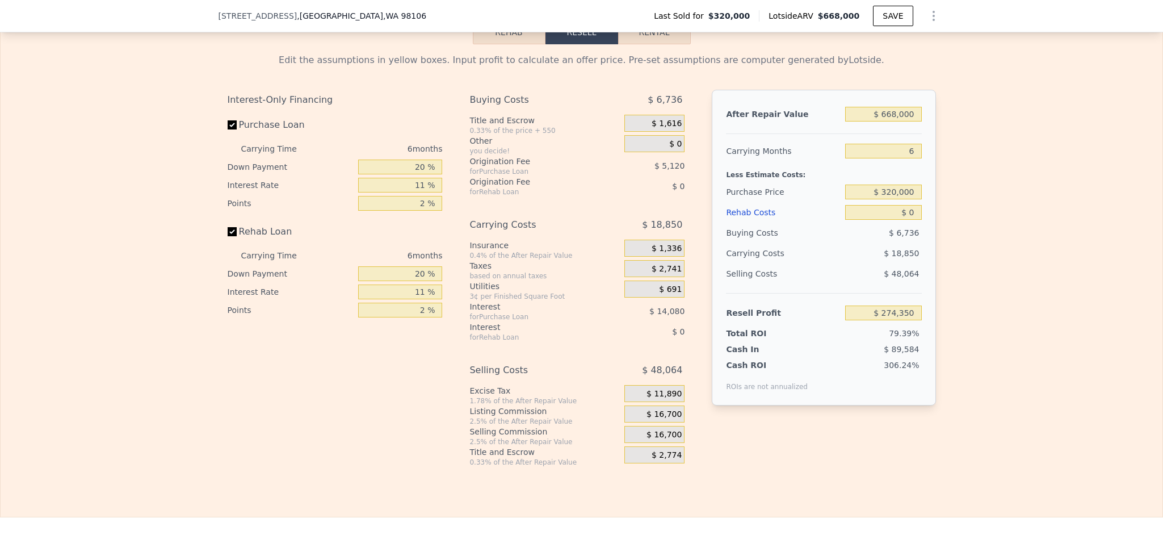
scroll to position [1699, 0]
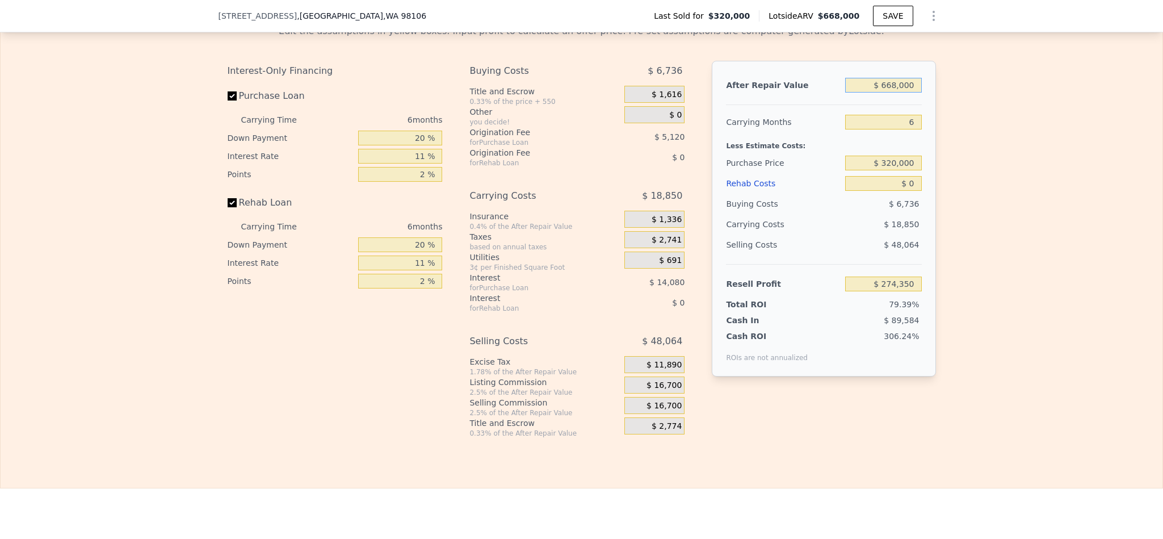
click at [896, 93] on input "$ 668,000" at bounding box center [883, 85] width 76 height 15
type input "$ 70"
type input "-$ 344,735"
type input "$ 7,000"
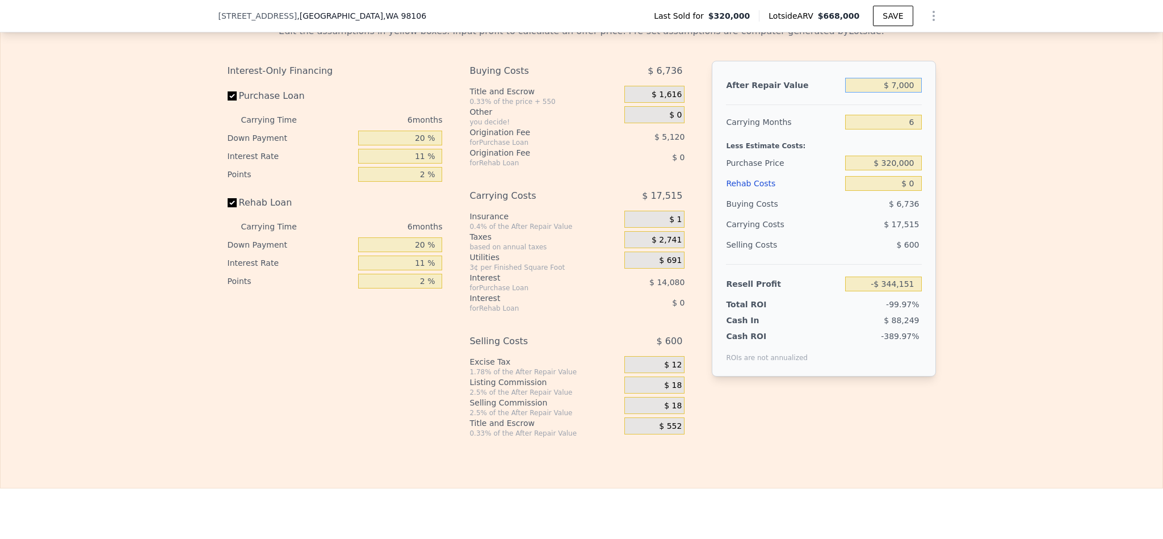
type input "-$ 338,312"
type input "$ 70,000"
type input "-$ 279,919"
type input "$ 700,000"
type input "$ 304,009"
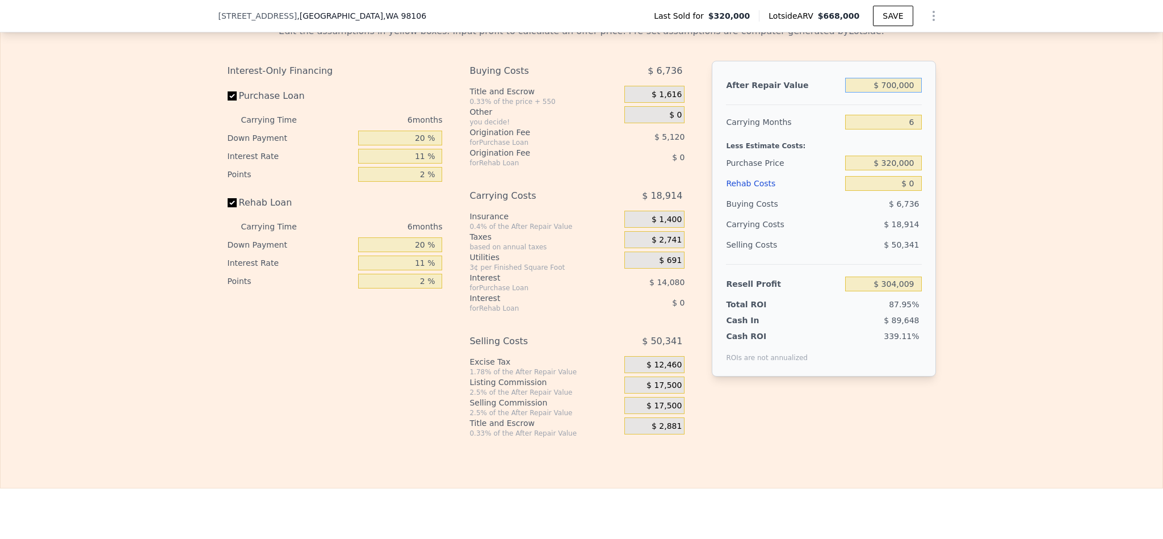
type input "$ 700,000"
type input "5"
type input "$ 307,161"
type input "5"
type input "$ 500,000"
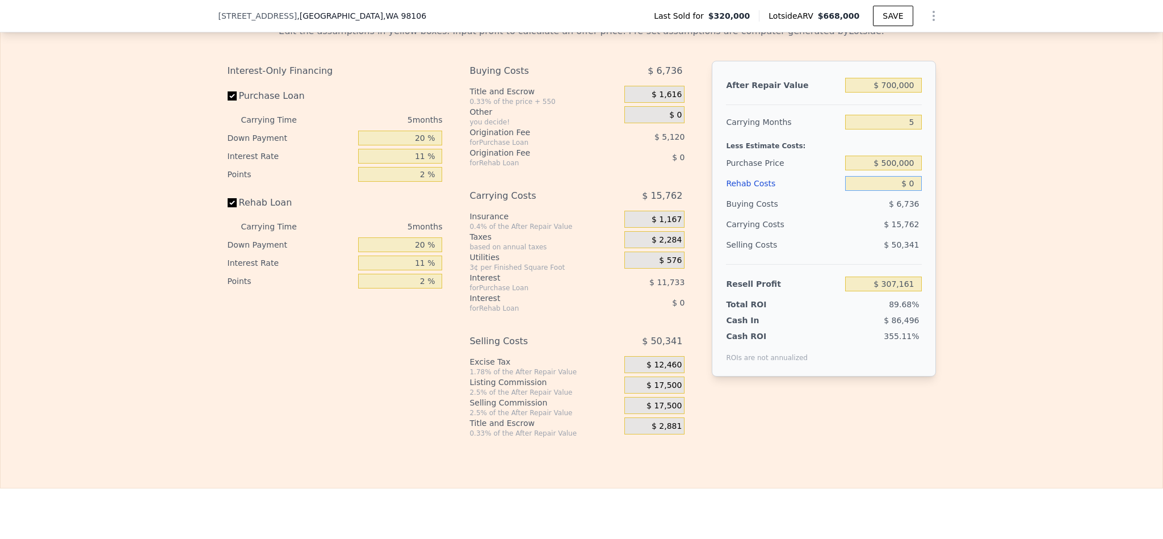
type input "$ 117,082"
type input "$ 5"
type input "$ 117,077"
type input "$ 55"
type input "$ 117,026"
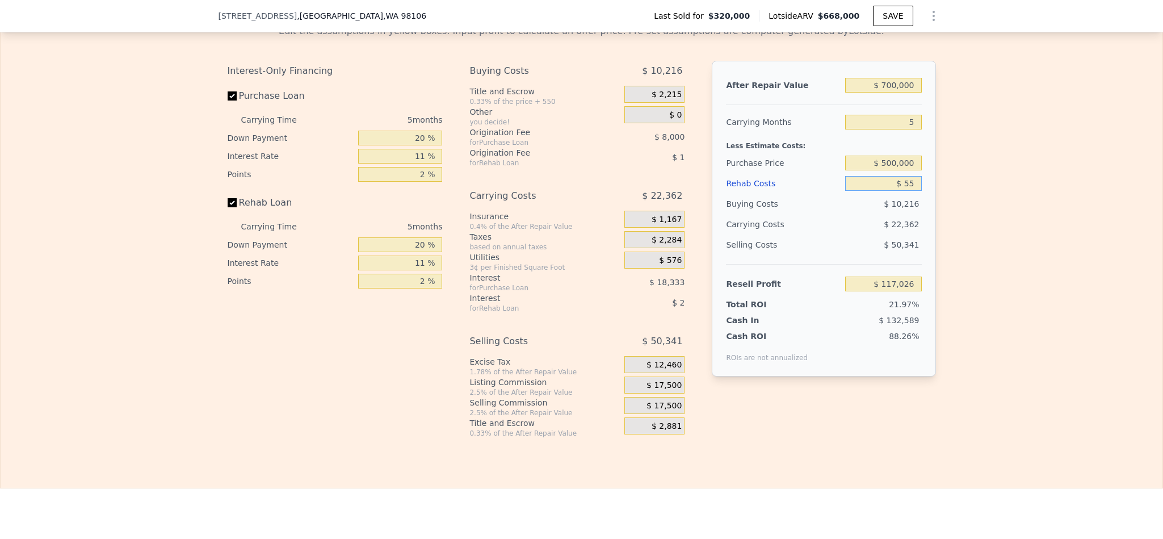
type input "$ 550"
type input "$ 116,503"
type input "$ 5,500"
type input "$ 111,294"
type input "$ 55,000"
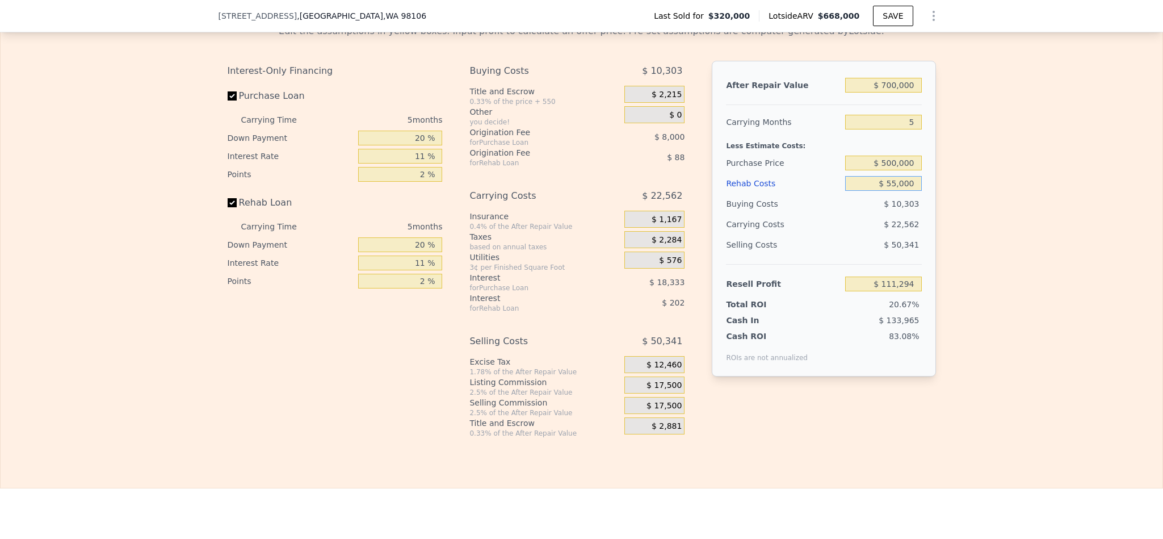
type input "$ 59,187"
type input "$ 55,000"
drag, startPoint x: 414, startPoint y: 169, endPoint x: 364, endPoint y: 166, distance: 50.0
click at [366, 145] on input "20 %" at bounding box center [400, 138] width 84 height 15
type input "10 %"
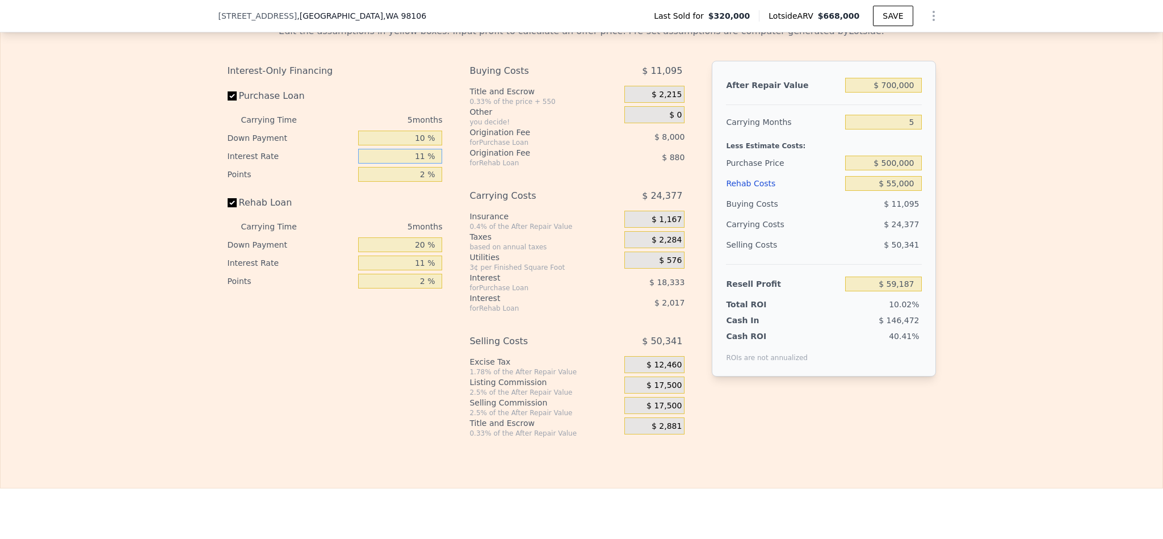
type input "$ 55,897"
type input "1 %"
type input "$ 74,647"
type input "10 %"
type input "$ 57,772"
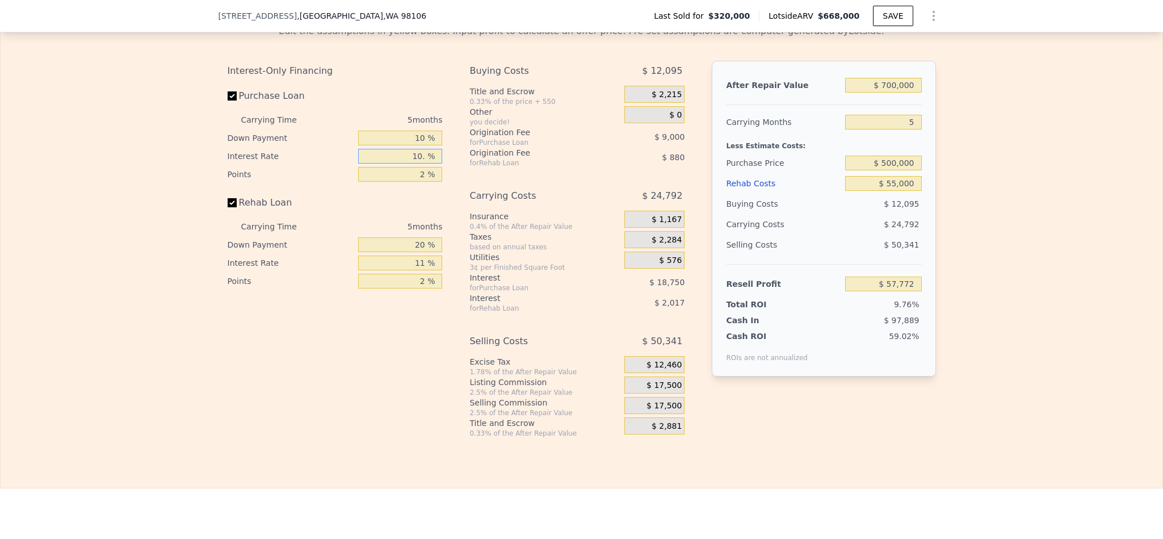
type input "10.5 %"
type input "$ 56,837"
type input "10.5 %"
type input "1 %"
type input "$ 61,337"
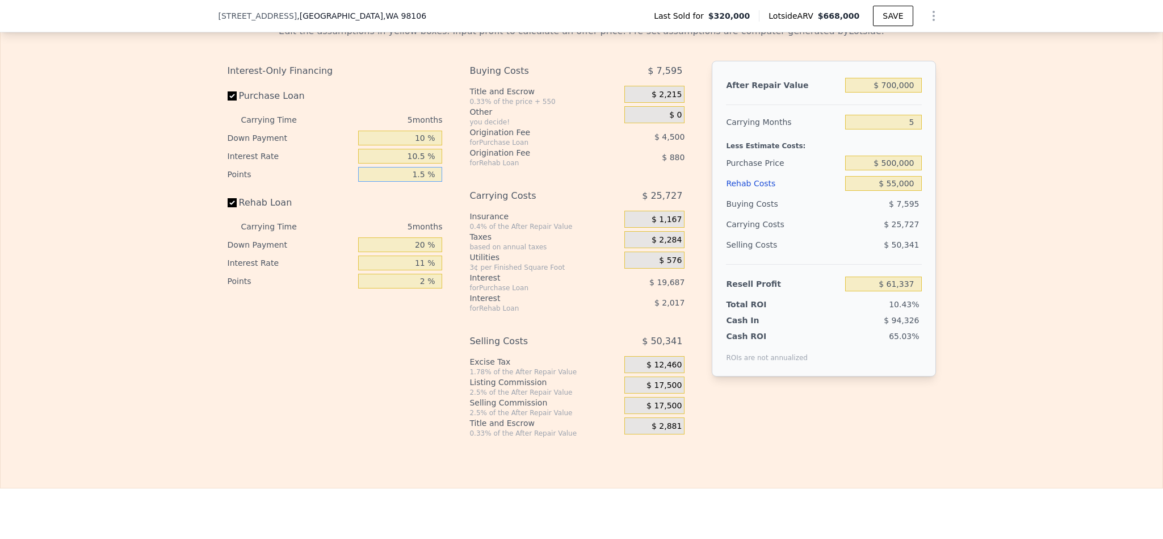
type input "1.5 %"
type input "$ 59,087"
type input "1 %"
type input "$ 58,398"
type input "10 %"
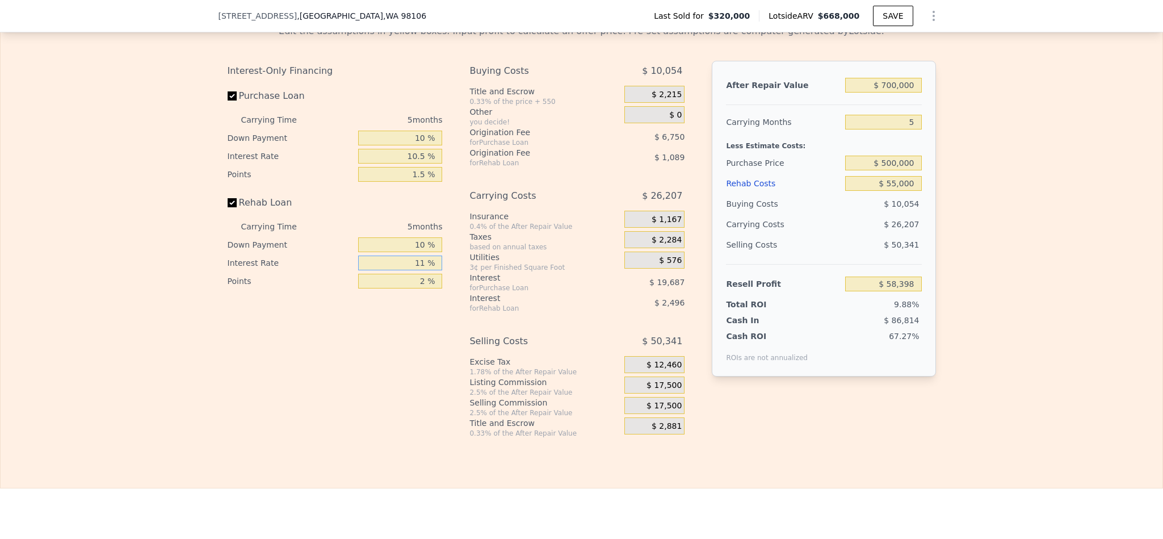
type input "$ 58,722"
type input "1 %"
type input "$ 60,787"
type input "10 %"
type input "$ 58,927"
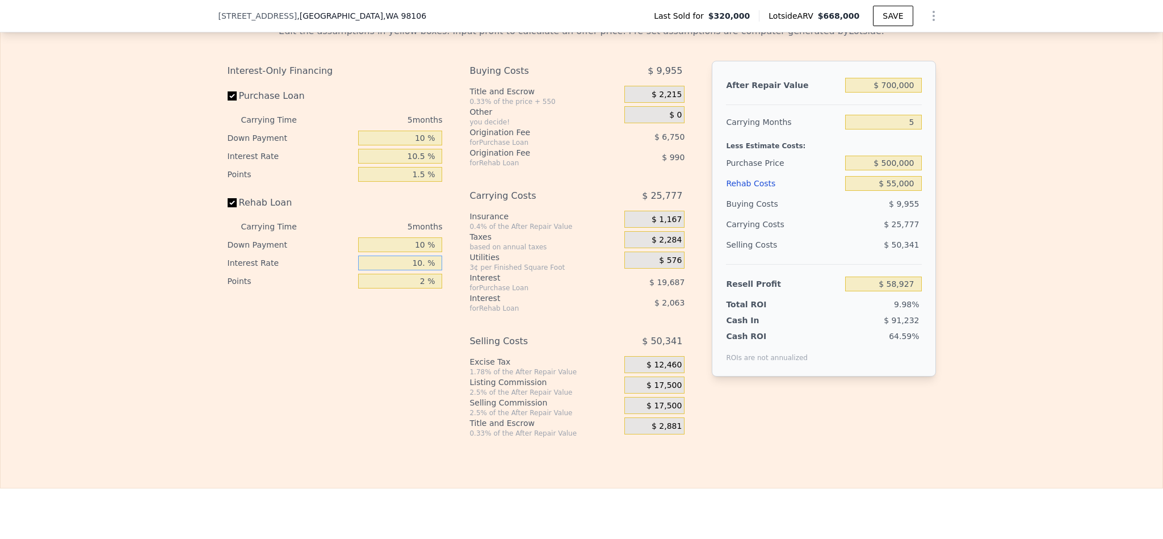
type input "10.5 %"
type input "$ 58,827"
type input "10.5 %"
type input "1 %"
type input "$ 59,322"
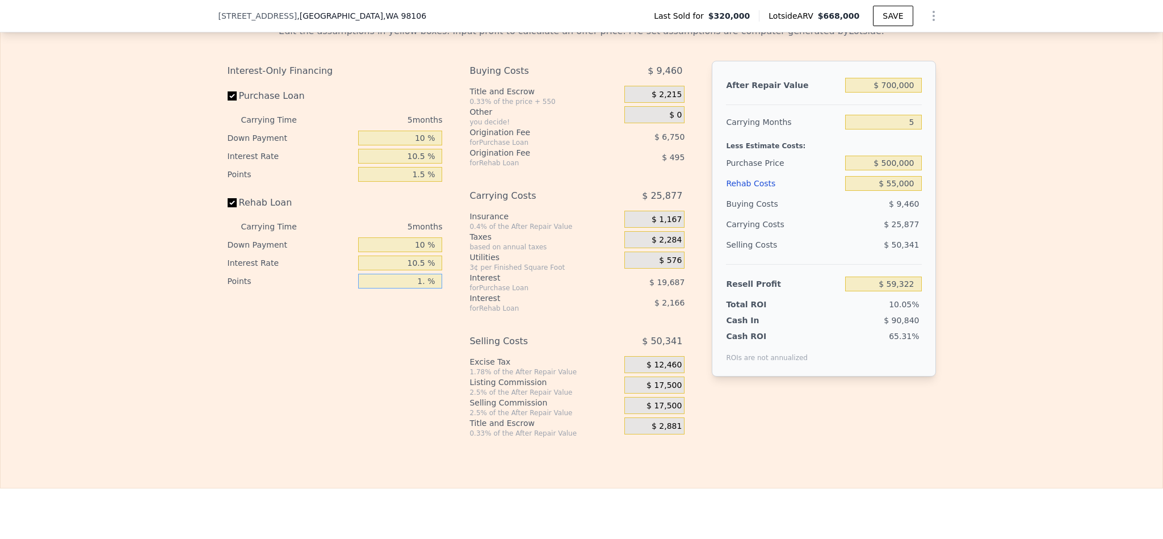
type input "1.5 %"
type input "$ 59,074"
type input "1.5 %"
click at [662, 390] on span "$ 17,500" at bounding box center [663, 385] width 35 height 10
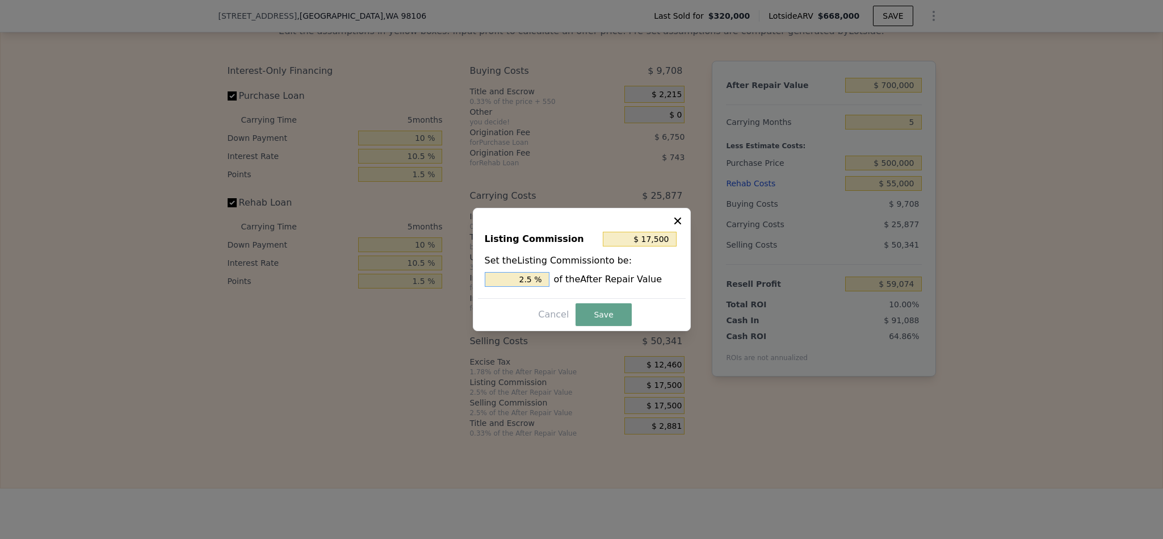
drag, startPoint x: 525, startPoint y: 279, endPoint x: 484, endPoint y: 281, distance: 41.5
click at [484, 281] on div "Listing Commission $ 17,500 Set the Listing Commission to be: 2.5 % of the Afte…" at bounding box center [582, 260] width 208 height 76
type input "$ 10,500"
type input "1.5 %"
click at [596, 313] on button "Save" at bounding box center [603, 314] width 56 height 23
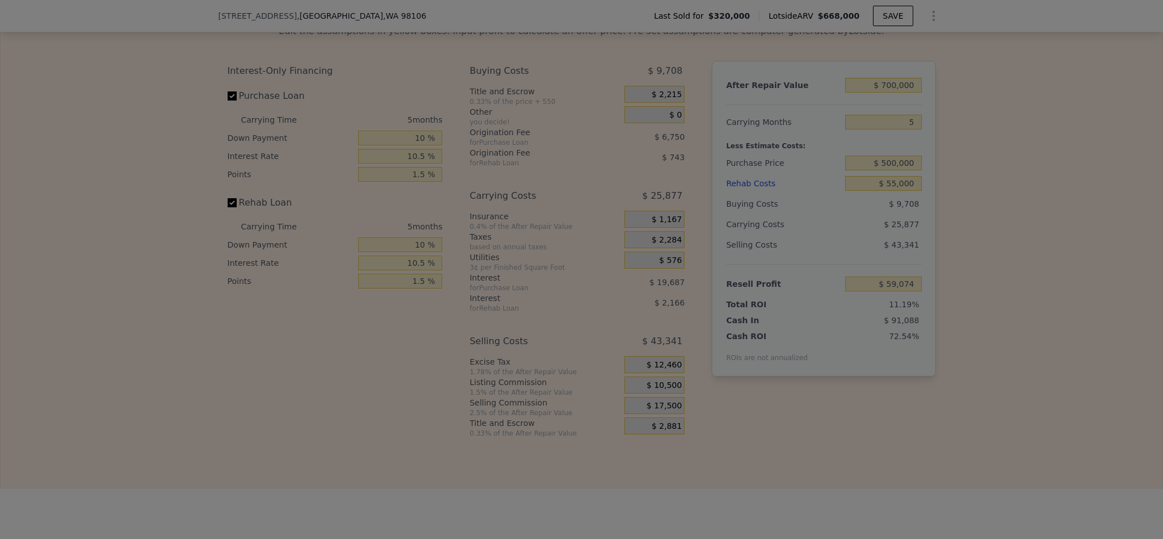
type input "$ 66,074"
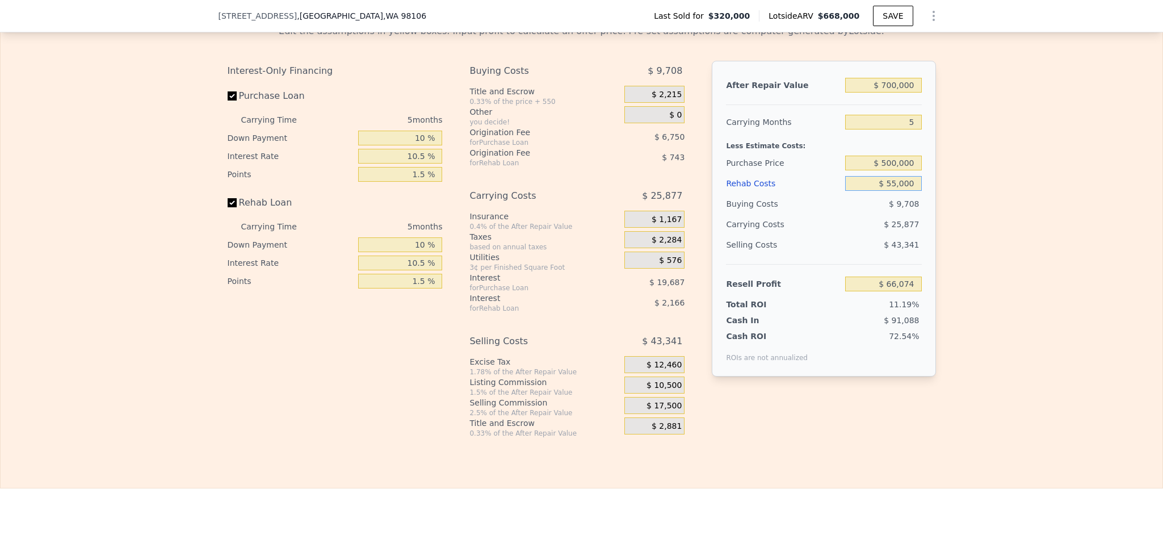
click at [890, 191] on input "$ 55,000" at bounding box center [883, 183] width 76 height 15
type input "$ 5,000"
type input "$ 118,719"
type input "$ 50,000"
type input "$ 71,337"
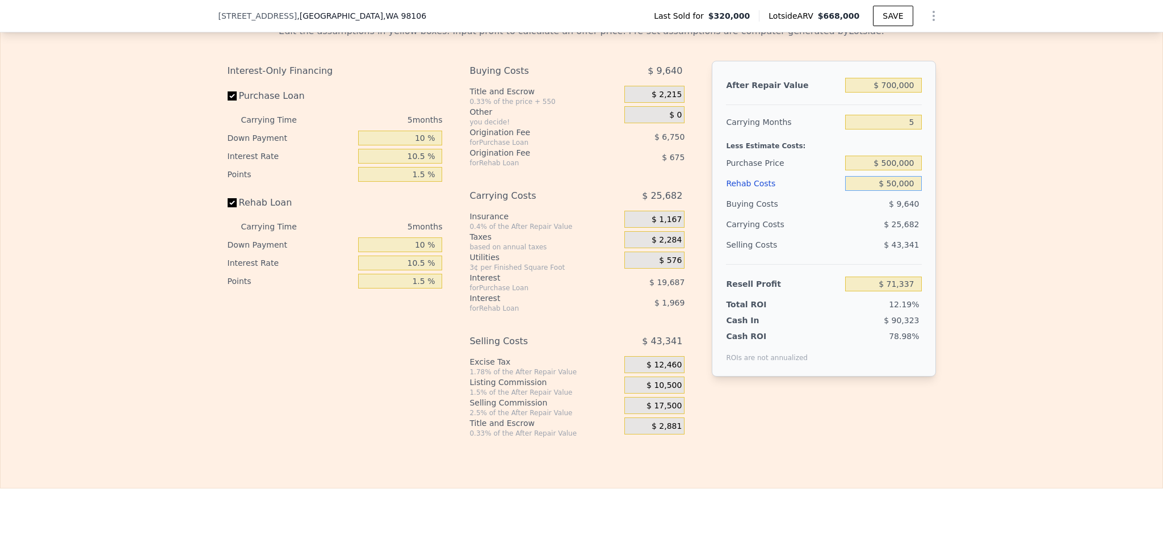
type input "$ 50,000"
click at [1033, 309] on div "Edit the assumptions in yellow boxes. Input profit to calculate an offer price.…" at bounding box center [582, 226] width 1162 height 422
drag, startPoint x: 909, startPoint y: 157, endPoint x: 825, endPoint y: 152, distance: 84.7
click at [835, 132] on div "Carrying Months 5" at bounding box center [823, 122] width 195 height 20
type input "4"
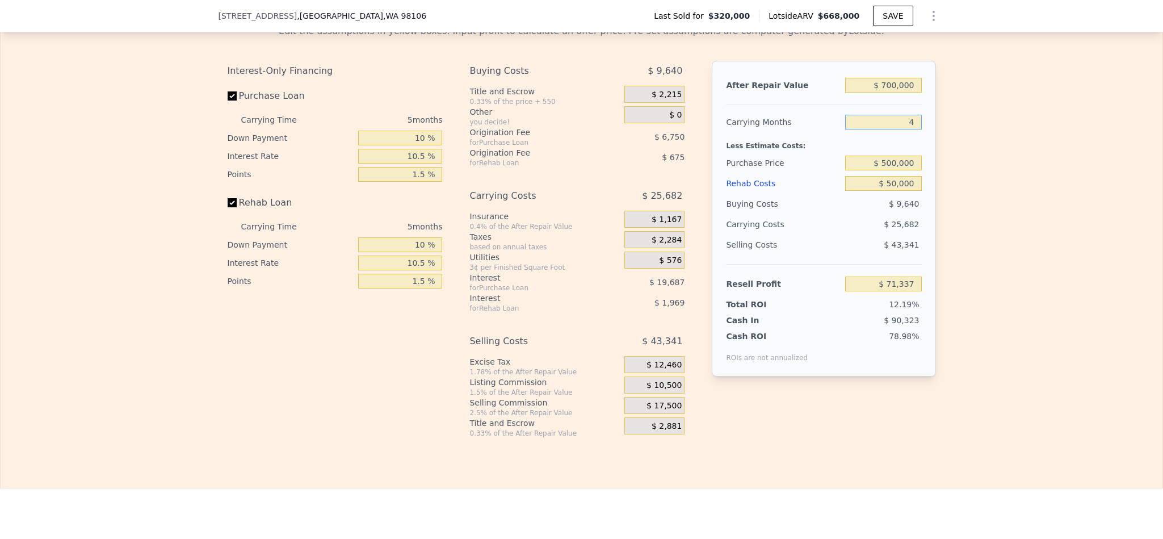
type input "$ 76,475"
type input "4"
drag, startPoint x: 1040, startPoint y: 170, endPoint x: 1049, endPoint y: 173, distance: 9.4
click at [1041, 171] on div "Edit the assumptions in yellow boxes. Input profit to calculate an offer price.…" at bounding box center [582, 226] width 1162 height 422
click at [887, 170] on input "$ 500,000" at bounding box center [883, 162] width 76 height 15
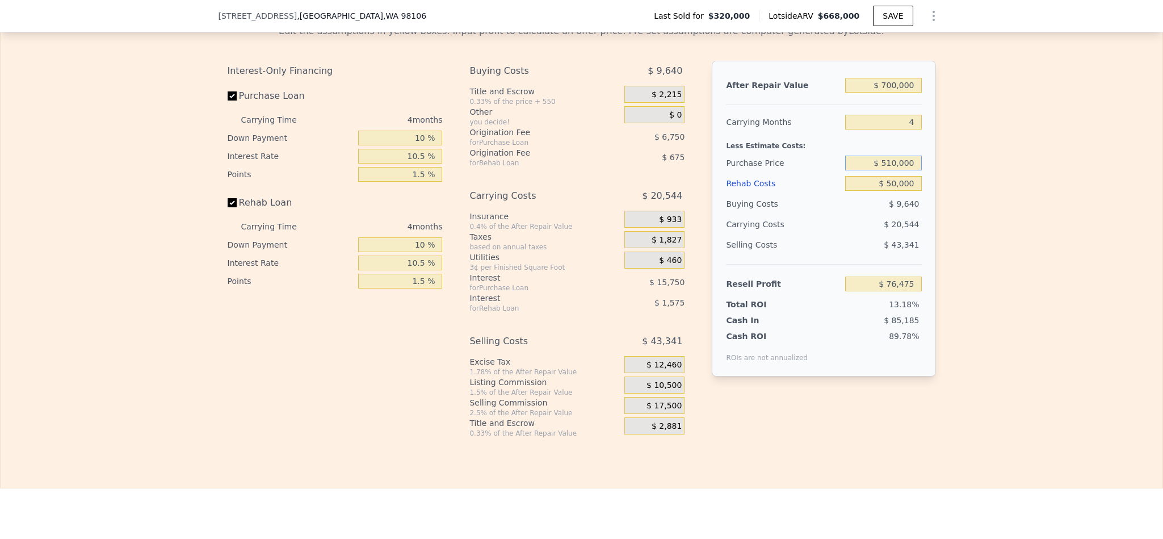
type input "$ 510,000"
type input "$ 65,991"
type input "$ 515,000"
click at [969, 247] on div "Edit the assumptions in yellow boxes. Input profit to calculate an offer price.…" at bounding box center [582, 226] width 1162 height 422
type input "$ 60,746"
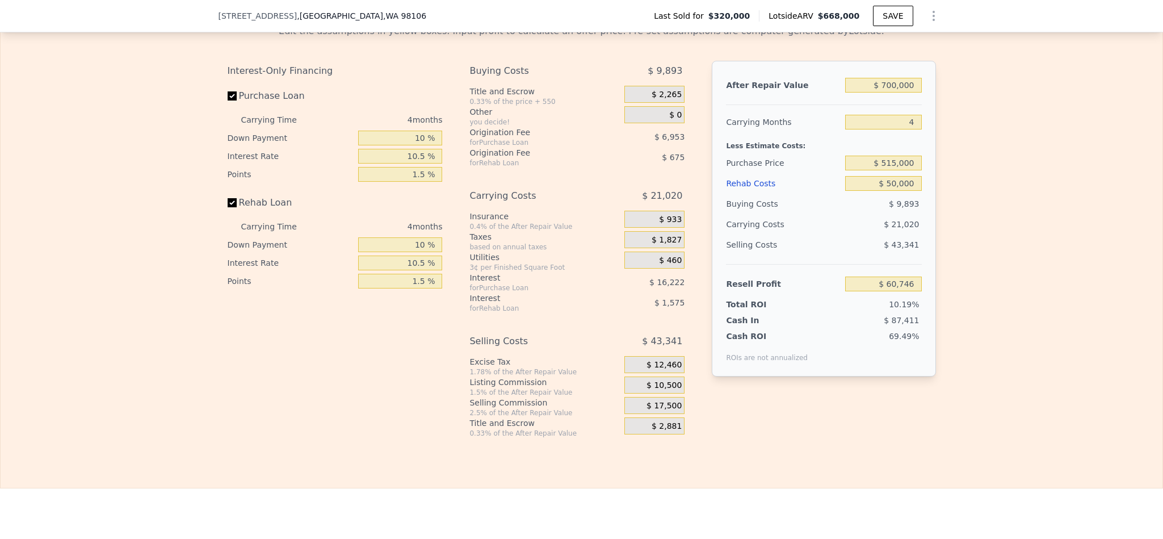
type input "$ 668,000"
type input "6"
type input "$ 0"
type input "$ 274,350"
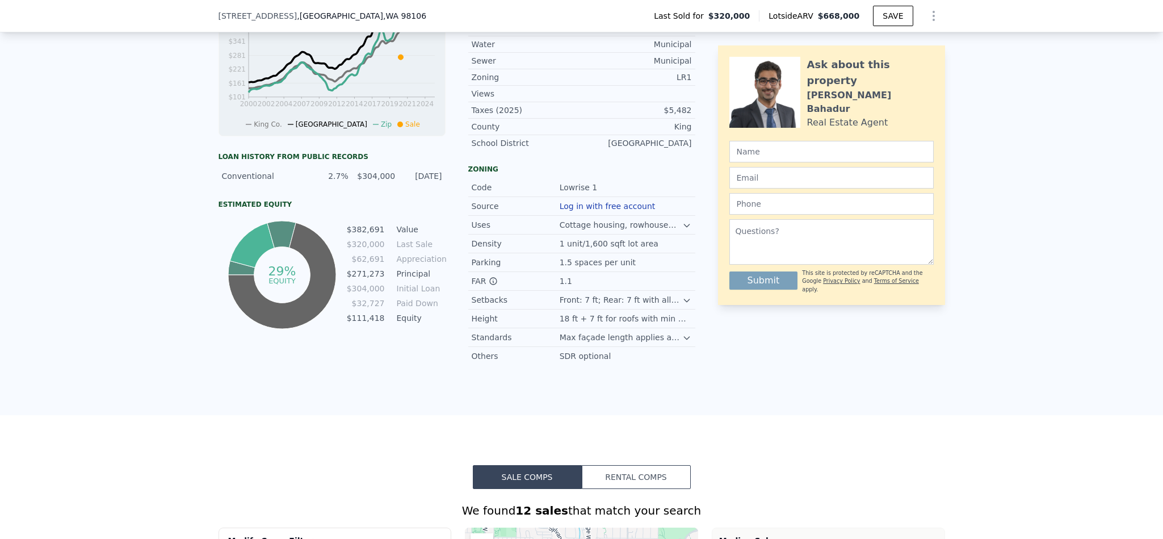
scroll to position [167, 0]
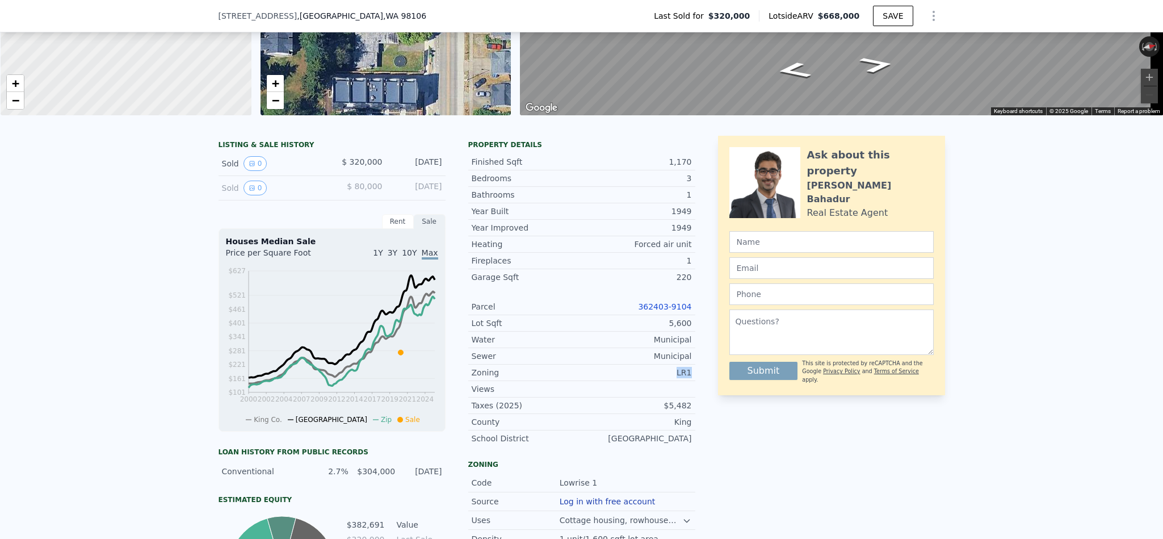
drag, startPoint x: 688, startPoint y: 390, endPoint x: 661, endPoint y: 390, distance: 26.7
click at [661, 381] on div "Zoning LR1" at bounding box center [581, 372] width 227 height 16
copy div "LR1"
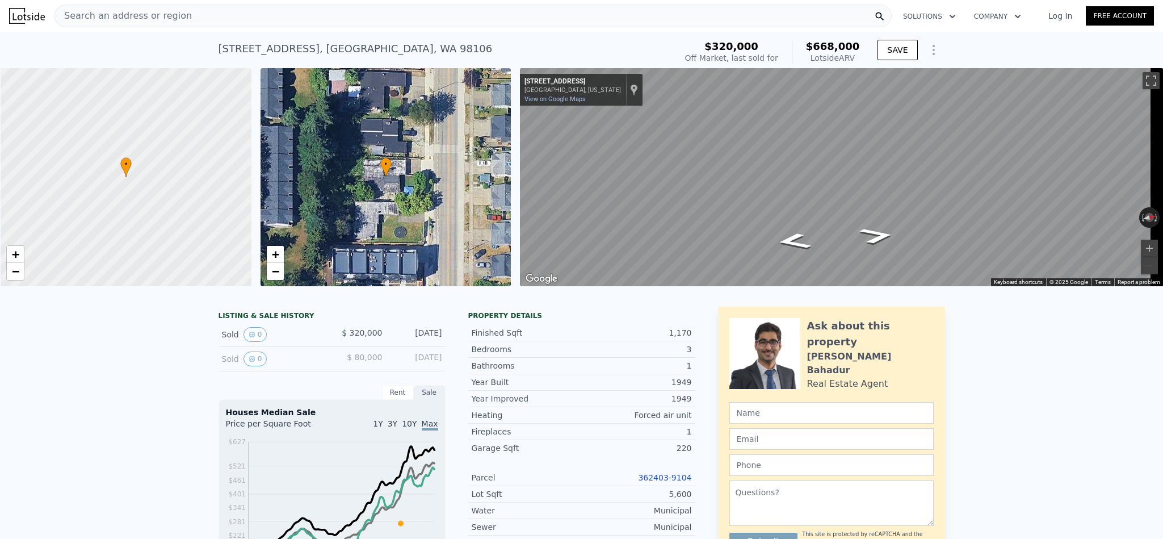
click at [238, 14] on div "Search an address or region" at bounding box center [472, 16] width 837 height 23
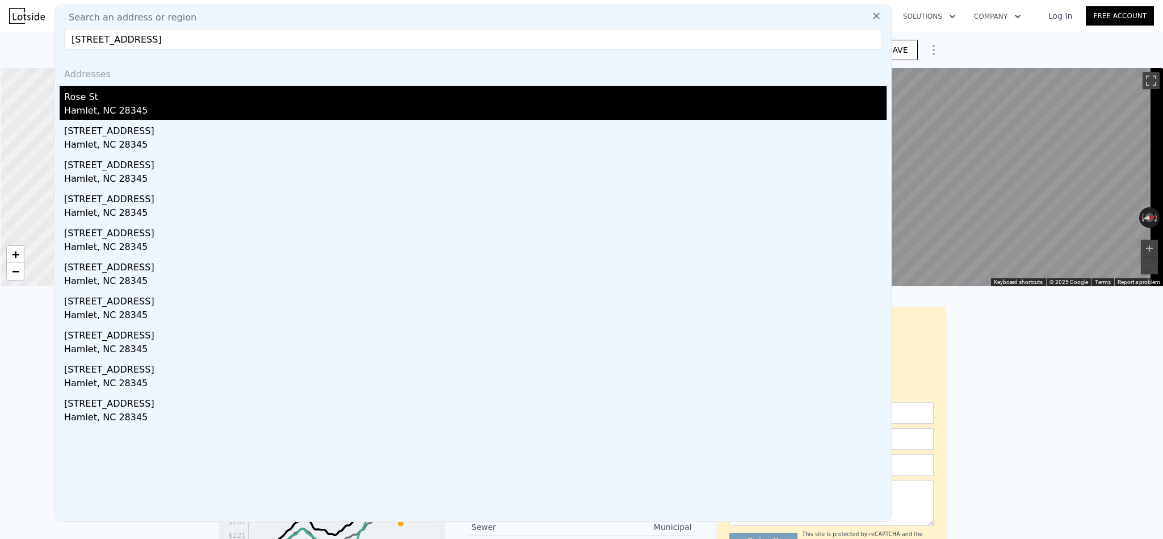
type input "[STREET_ADDRESS]"
click at [123, 104] on div "Hamlet, NC 28345" at bounding box center [475, 112] width 822 height 16
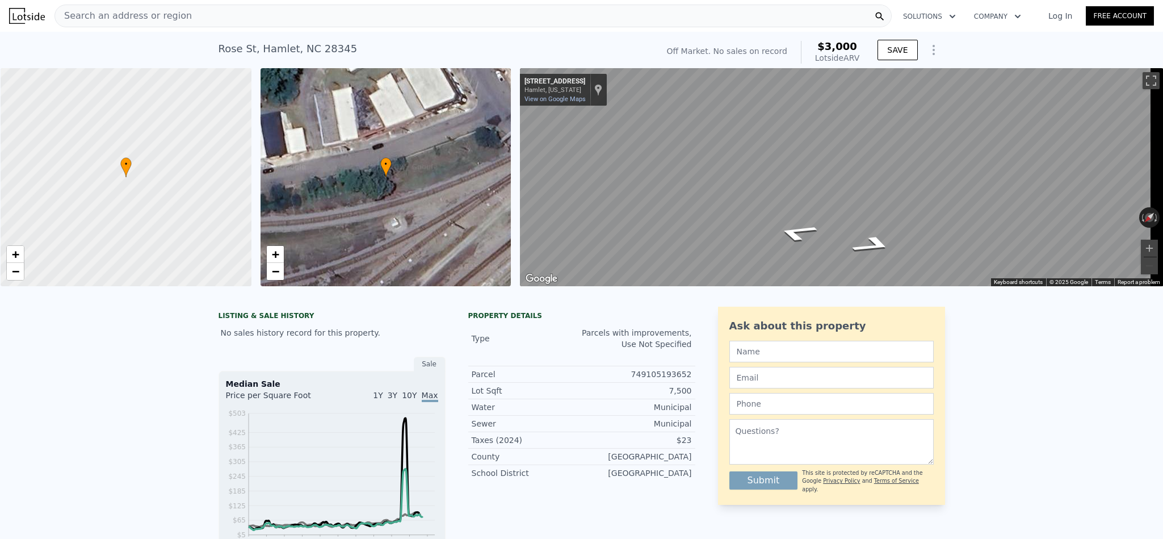
click at [257, 15] on div "Search an address or region" at bounding box center [472, 16] width 837 height 23
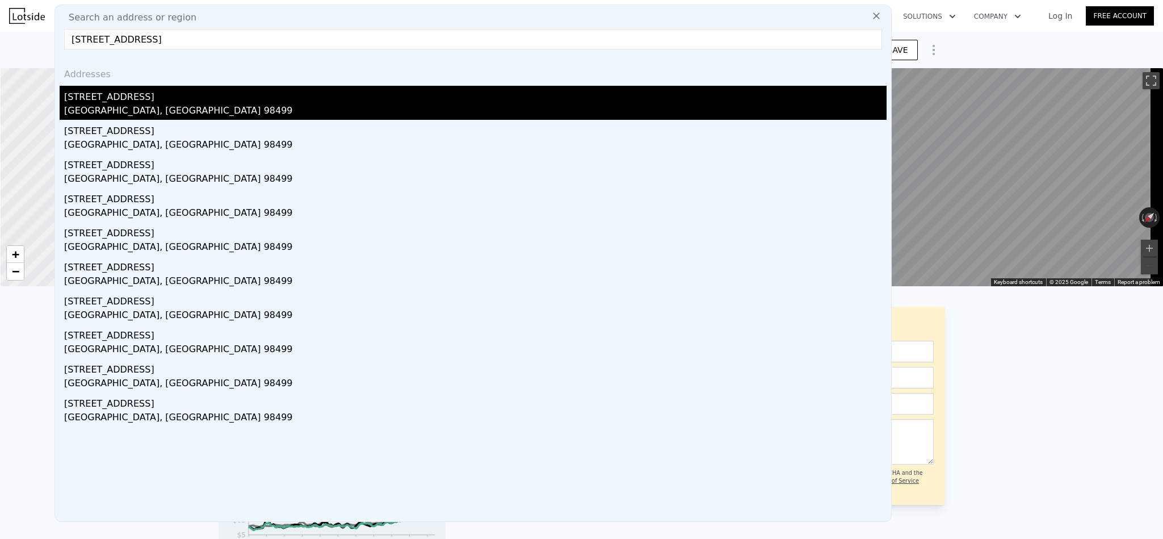
type input "[STREET_ADDRESS]"
click at [174, 106] on div "[GEOGRAPHIC_DATA], [GEOGRAPHIC_DATA] 98499" at bounding box center [475, 112] width 822 height 16
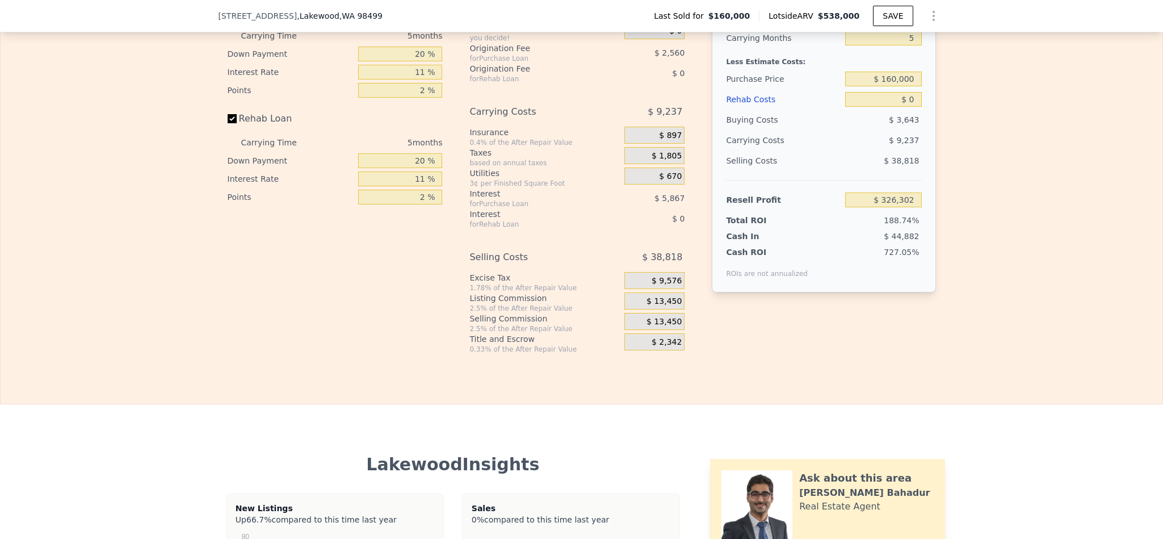
scroll to position [1614, 0]
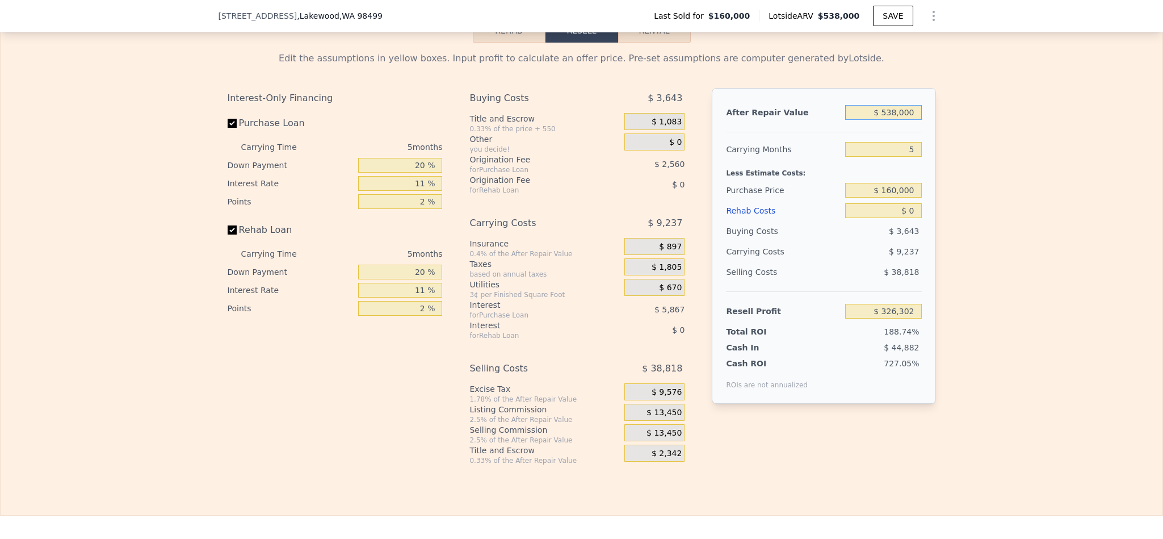
click at [888, 120] on input "$ 538,000" at bounding box center [883, 112] width 76 height 15
click at [890, 197] on input "$ 160,000" at bounding box center [883, 190] width 76 height 15
type input "$ 360,000"
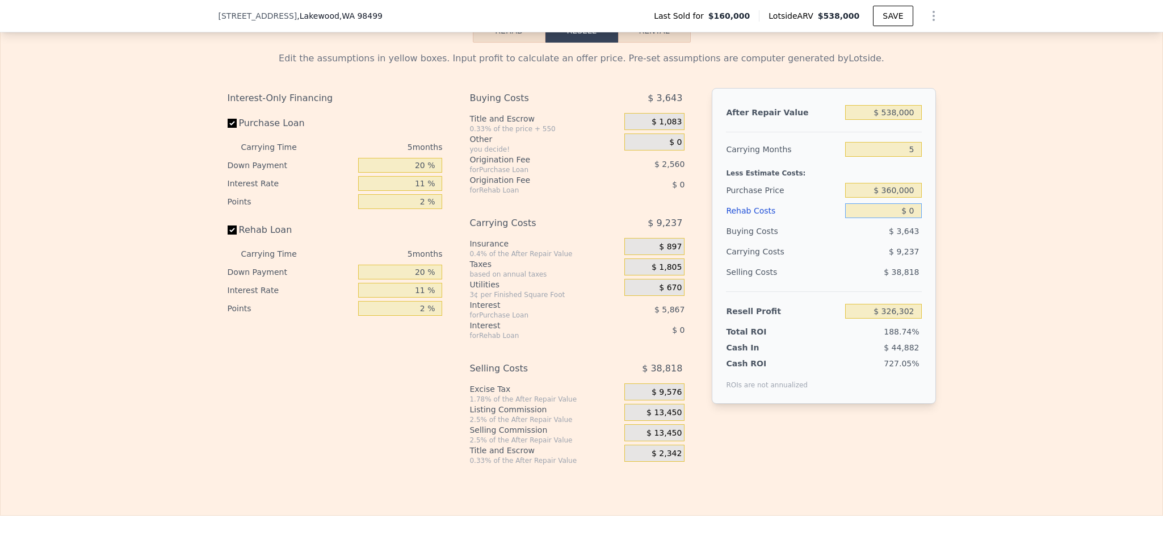
type input "$ 115,101"
type input "$ 8"
type input "$ 115,093"
type input "$ 80"
type input "$ 115,015"
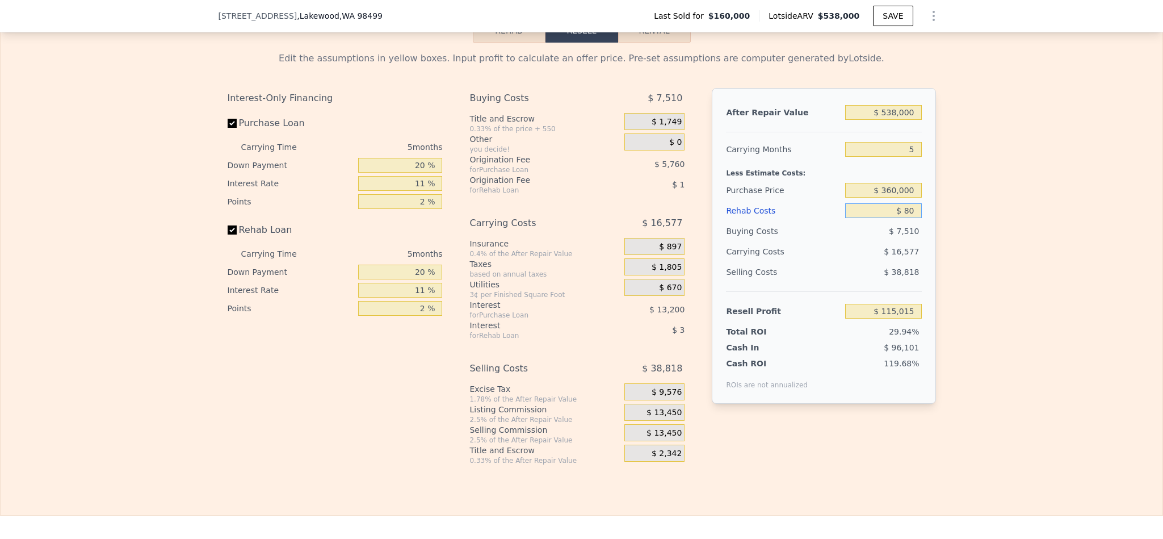
type input "$ 800"
type input "$ 114,258"
type input "$ 8,000"
type input "$ 106,678"
type input "$ 80,000"
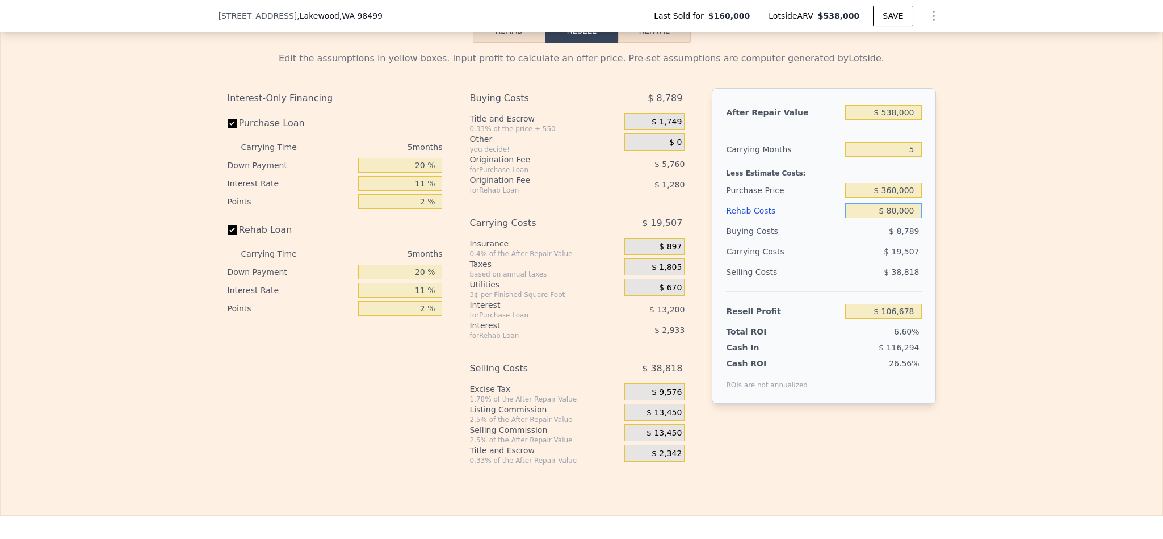
type input "$ 30,886"
type input "$ 80,000"
drag, startPoint x: 911, startPoint y: 179, endPoint x: 873, endPoint y: 181, distance: 38.1
click at [877, 157] on input "5" at bounding box center [883, 149] width 76 height 15
type input "4"
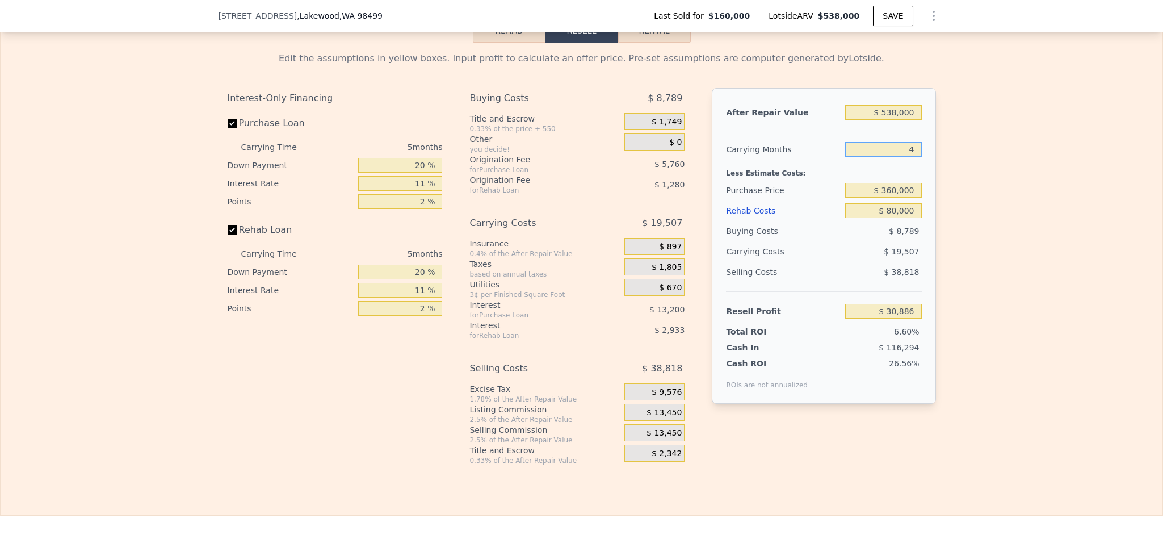
type input "$ 34,788"
type input "4"
drag, startPoint x: 418, startPoint y: 191, endPoint x: 327, endPoint y: 186, distance: 90.3
click at [329, 174] on div "Down Payment 20 %" at bounding box center [335, 165] width 215 height 18
type input "10 %"
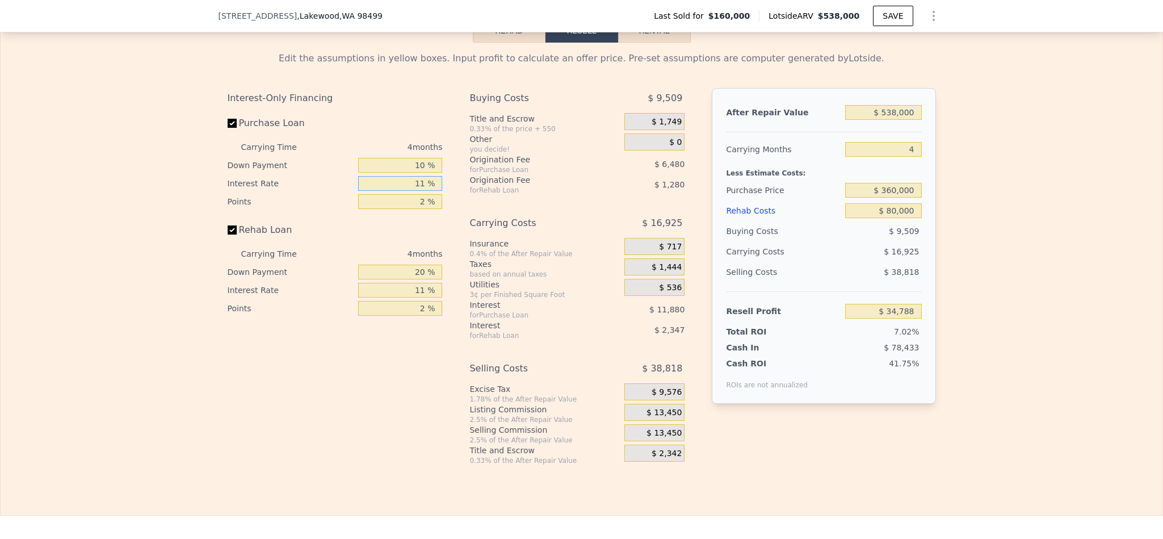
type input "$ 32,748"
type input "1 %"
type input "$ 43,548"
type input "10 %"
type input "$ 33,828"
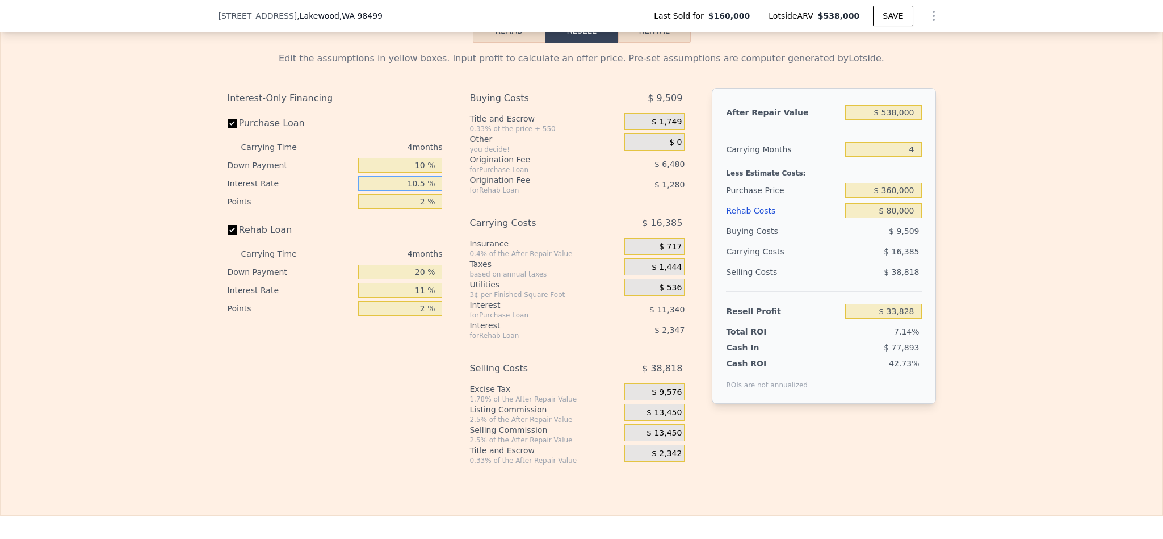
type input "10.5 %"
type input "$ 33,288"
type input "1 %"
type input "$ 36,528"
type input "1.5 %"
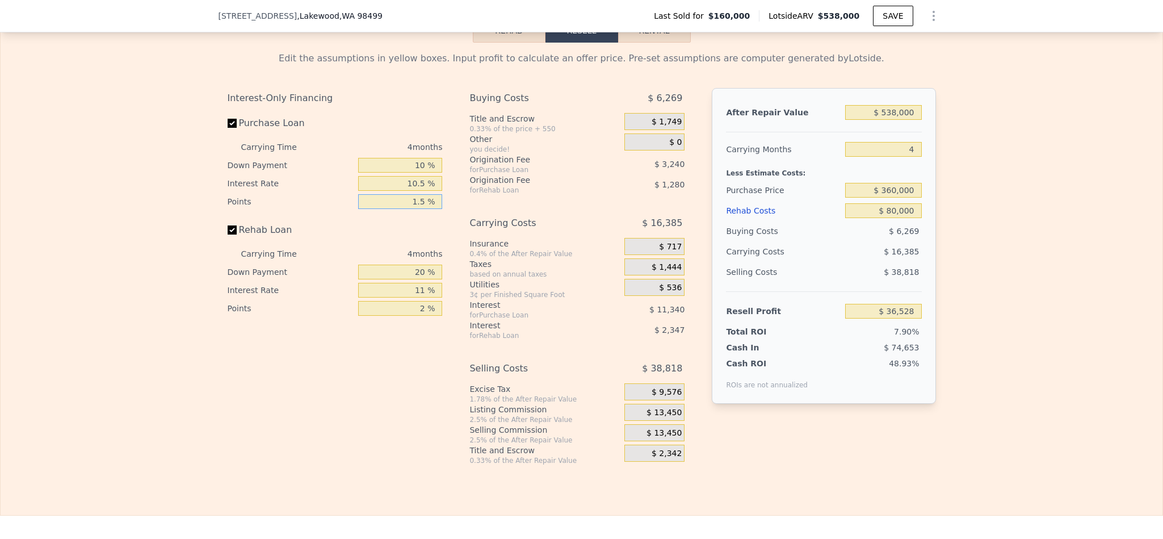
type input "$ 34,908"
type input "1.5 %"
type input "1 %"
type input "$ 34,048"
type input "10 %"
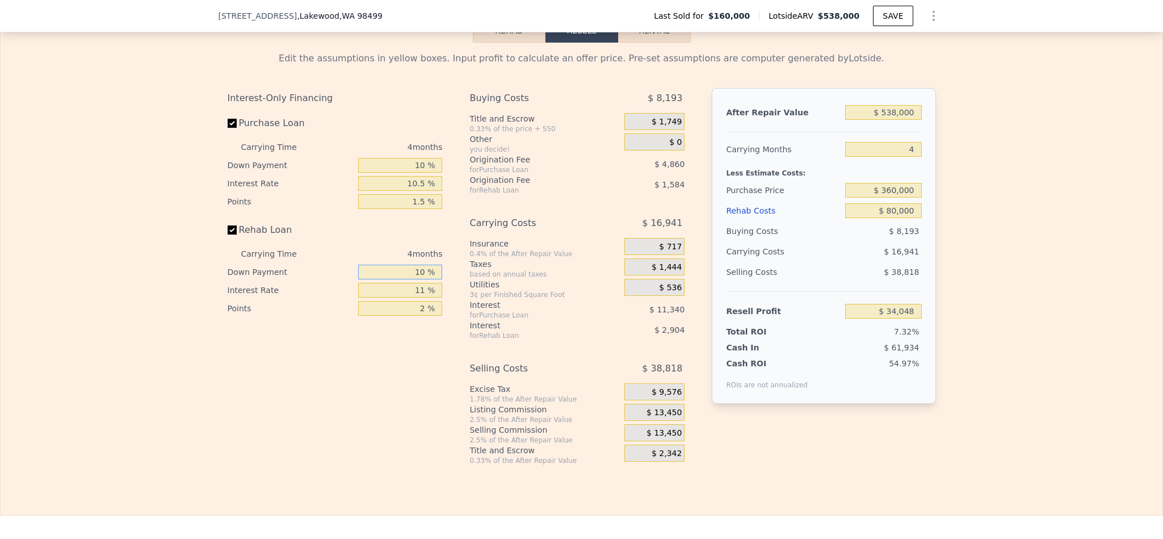
type input "$ 34,456"
type input "10 %"
type input "1 %"
type input "$ 36,856"
type input "10 %"
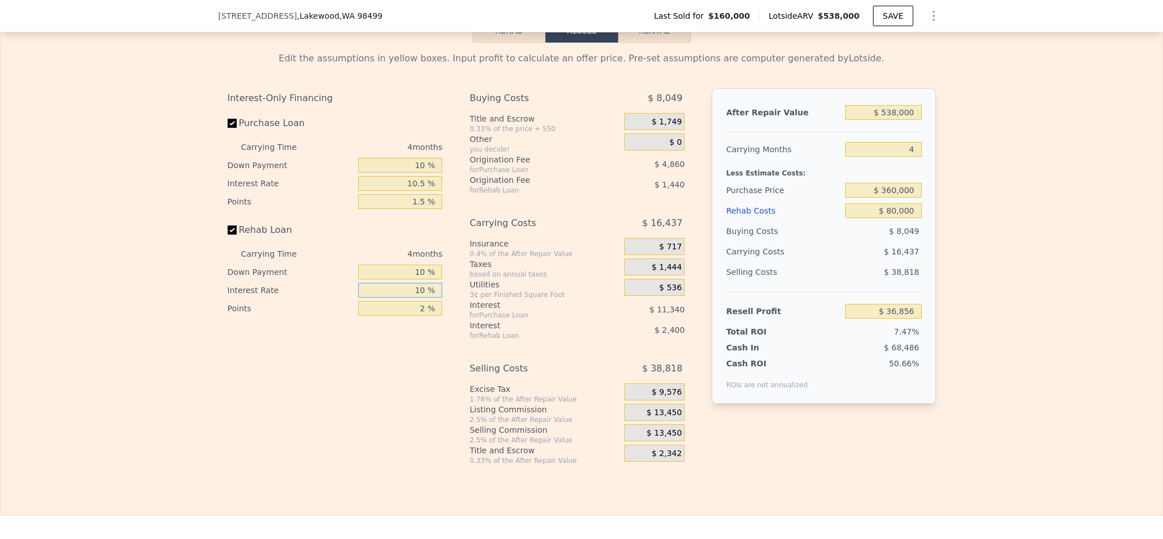
type input "$ 34,696"
type input "10.5 %"
type input "$ 34,576"
type input "1 %"
type input "$ 35,296"
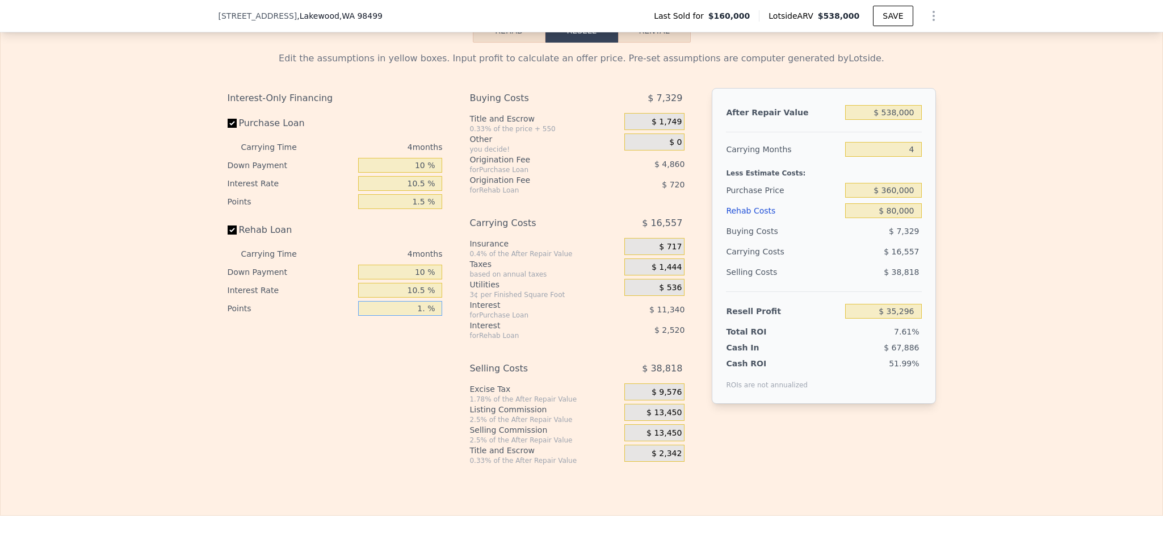
type input "1.5 %"
type input "$ 34,936"
type input "1.5 %"
click at [663, 418] on span "$ 13,450" at bounding box center [663, 412] width 35 height 10
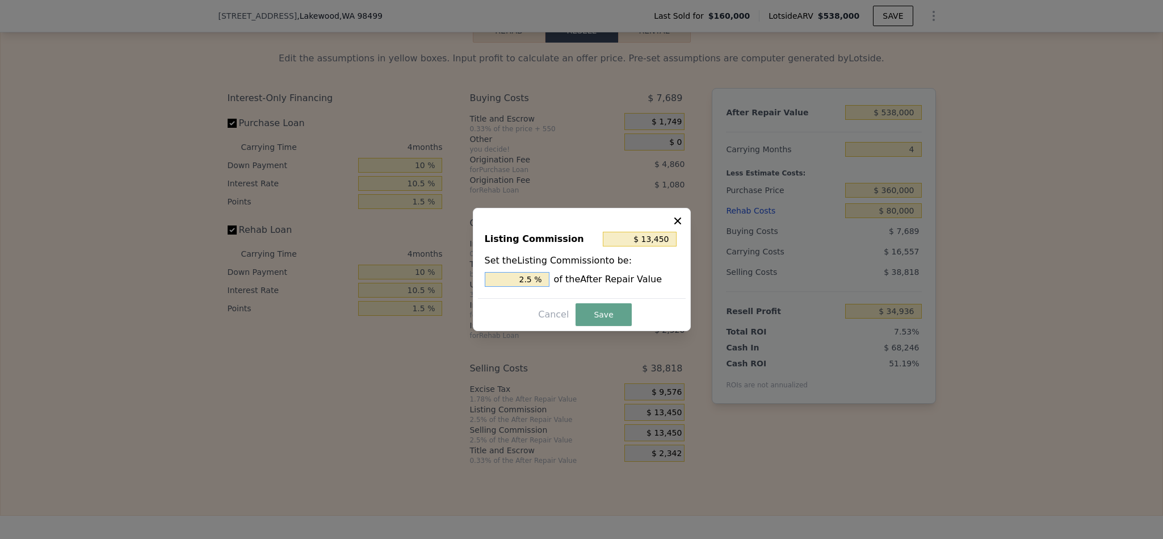
drag, startPoint x: 525, startPoint y: 279, endPoint x: 476, endPoint y: 279, distance: 49.4
click at [476, 279] on div "Listing Commission $ 13,450 Set the Listing Commission to be: 2.5 % of the Afte…" at bounding box center [582, 269] width 218 height 123
type input "$ 8,070"
type input "1.5 %"
drag, startPoint x: 600, startPoint y: 315, endPoint x: 552, endPoint y: 382, distance: 82.5
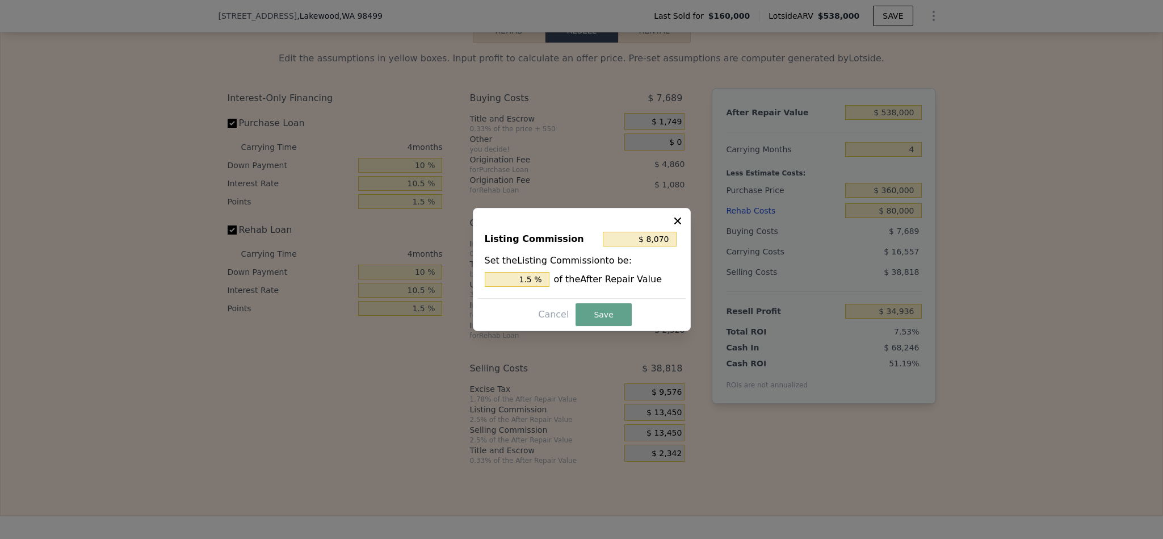
click at [598, 315] on button "Save" at bounding box center [603, 314] width 56 height 23
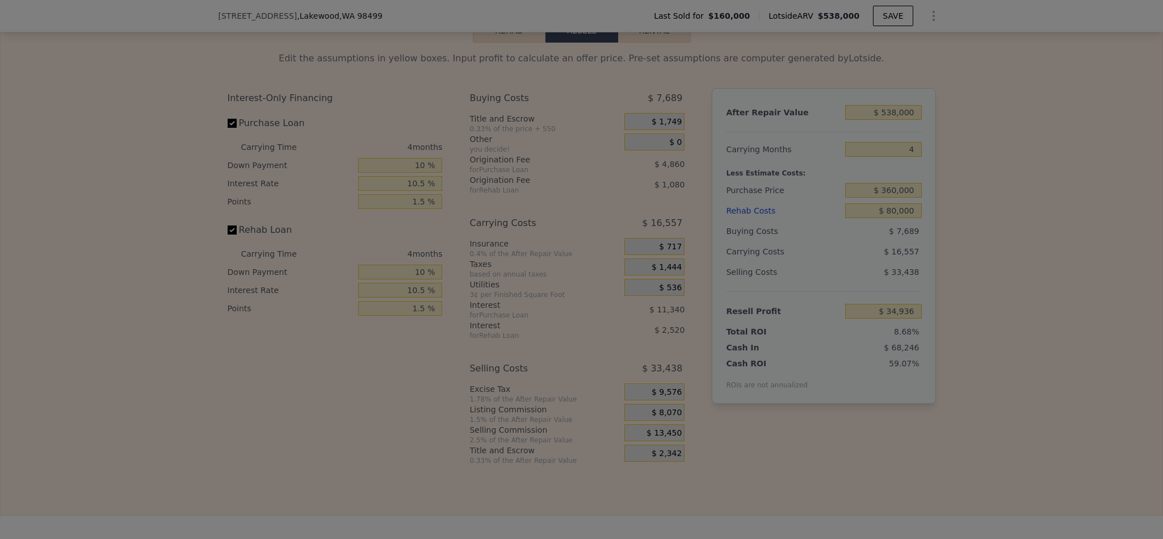
type input "$ 40,316"
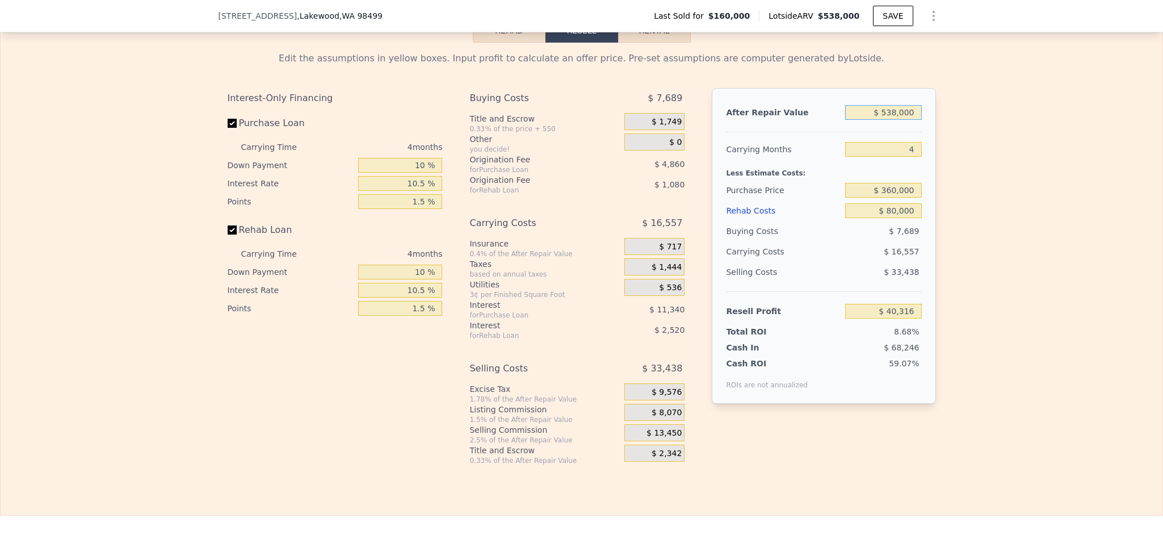
click at [905, 120] on input "$ 538,000" at bounding box center [883, 112] width 76 height 15
type input "$ 5"
type input "-$ 464,074"
type input "$ 55"
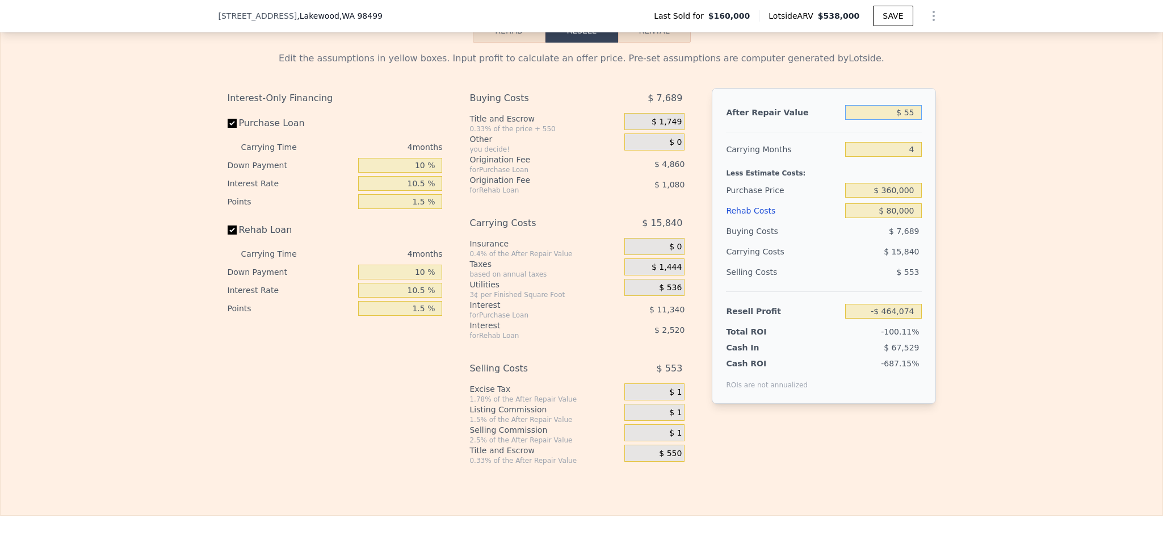
type input "-$ 464,027"
type input "$ 550"
type input "-$ 463,564"
type input "$ 5,500"
type input "-$ 458,923"
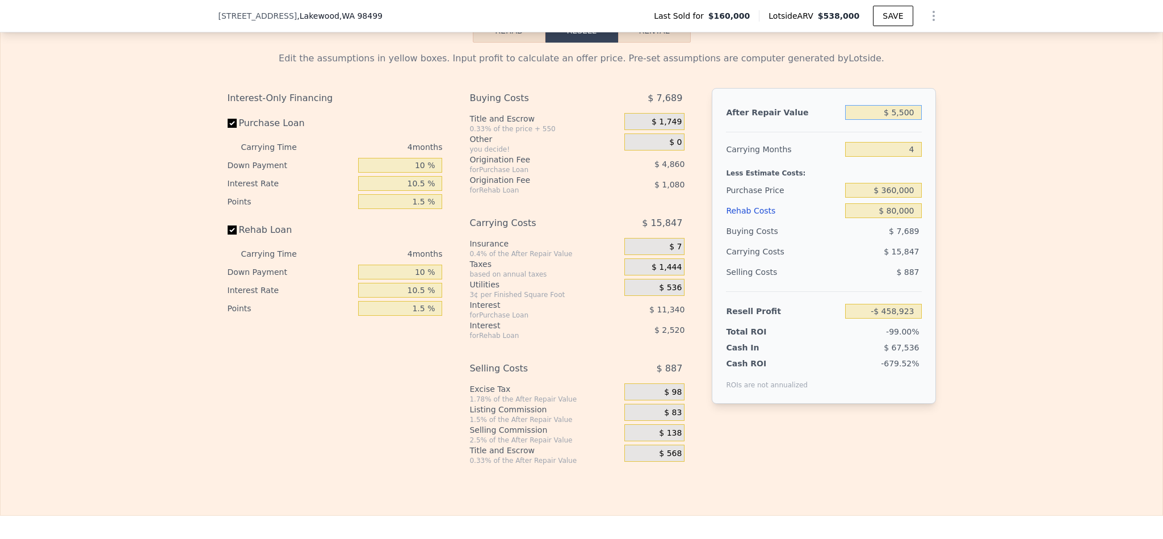
type input "$ 55,000"
type input "-$ 412,514"
type input "$ 550,000"
type input "$ 51,566"
click at [1020, 218] on div "Edit the assumptions in yellow boxes. Input profit to calculate an offer price.…" at bounding box center [582, 254] width 1162 height 422
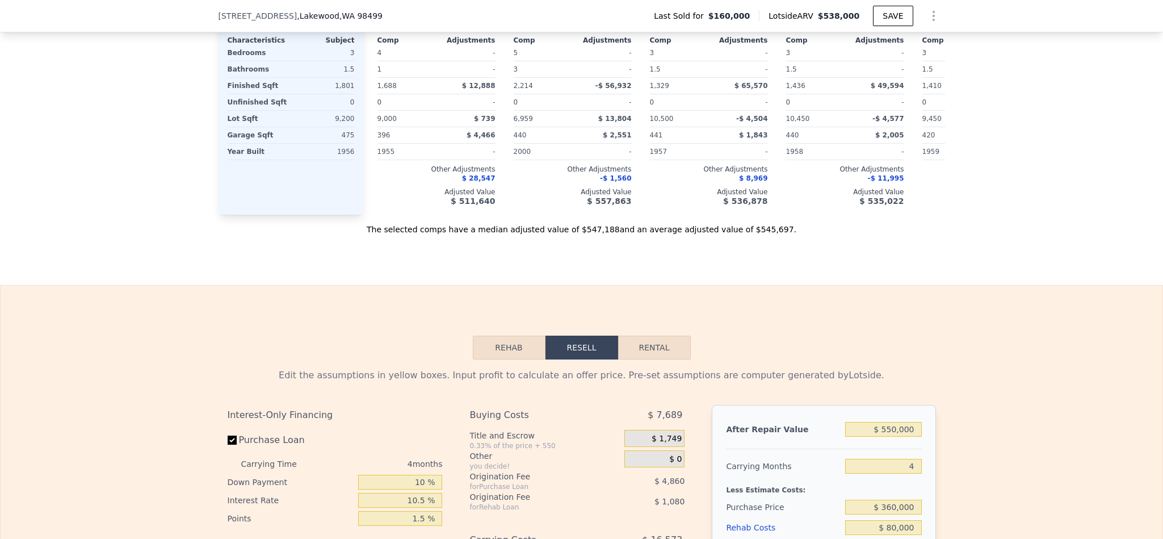
scroll to position [1103, 0]
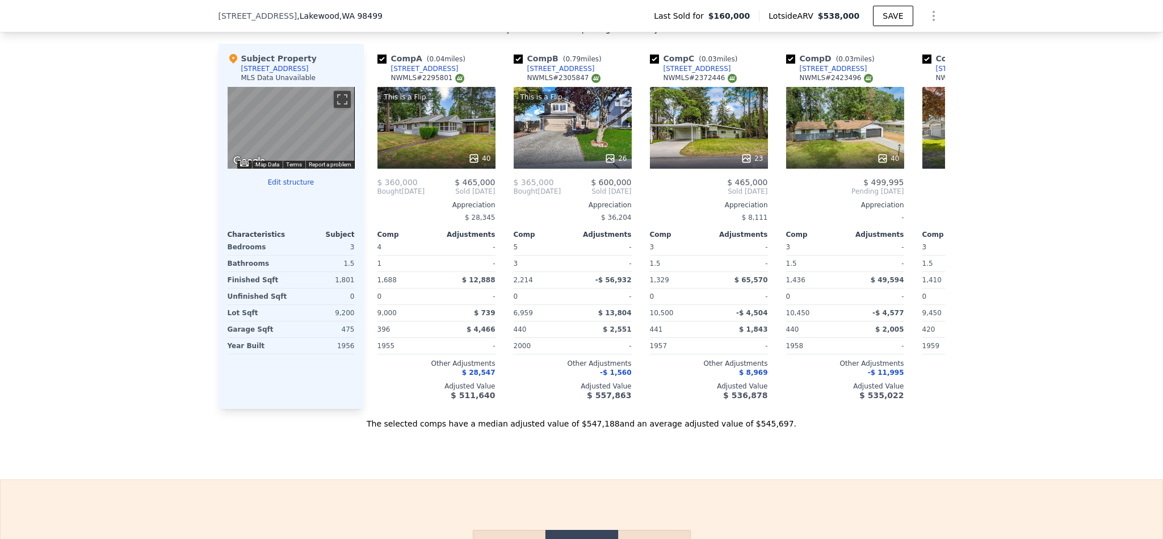
type input "$ 538,000"
type input "5"
type input "$ 0"
type input "$ 326,302"
click at [927, 201] on icon at bounding box center [931, 191] width 23 height 23
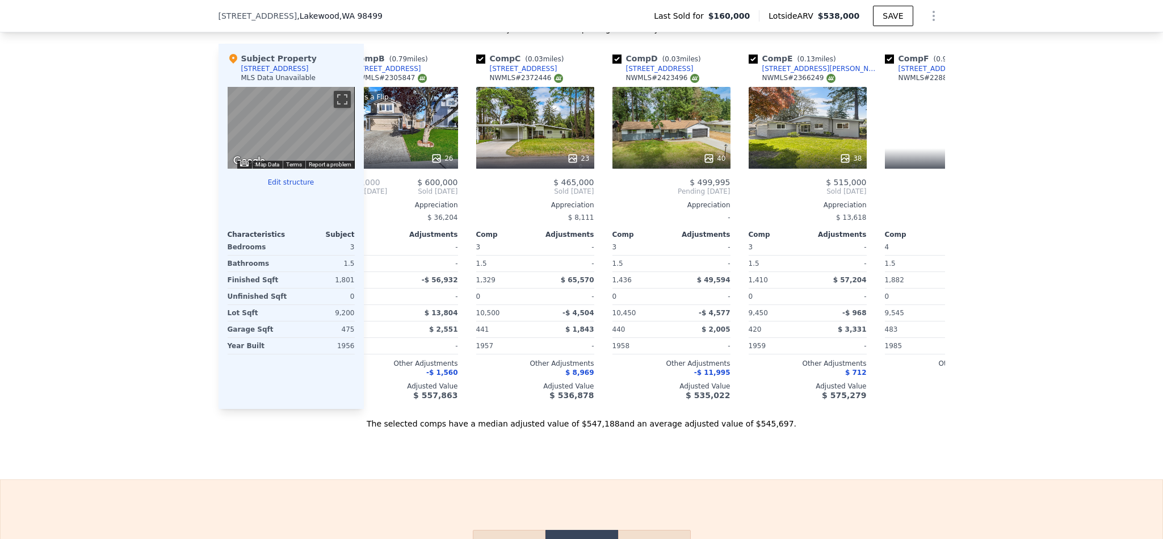
scroll to position [0, 272]
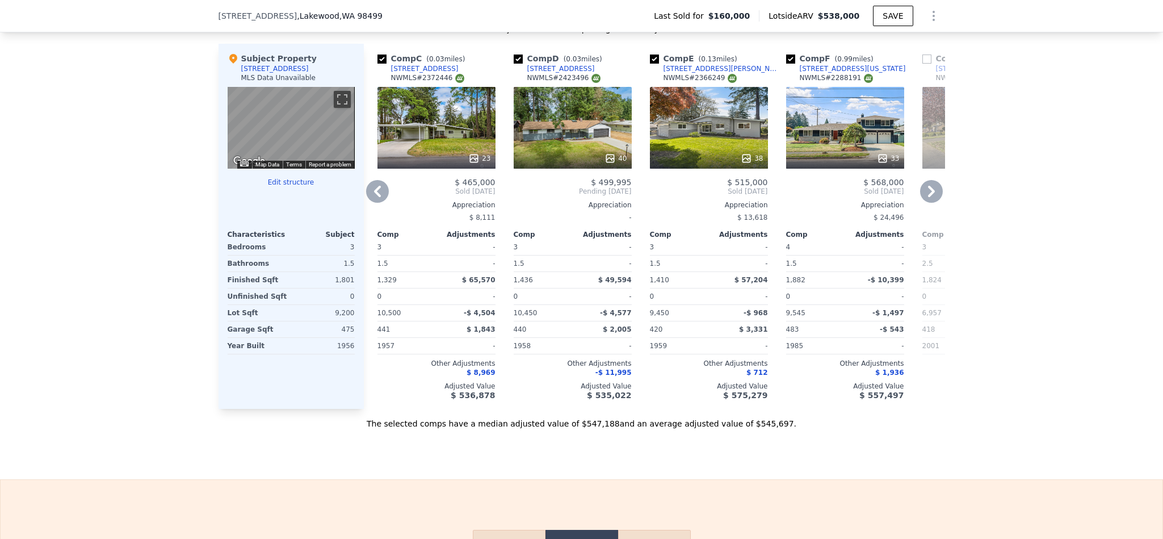
click at [933, 203] on icon at bounding box center [931, 191] width 23 height 23
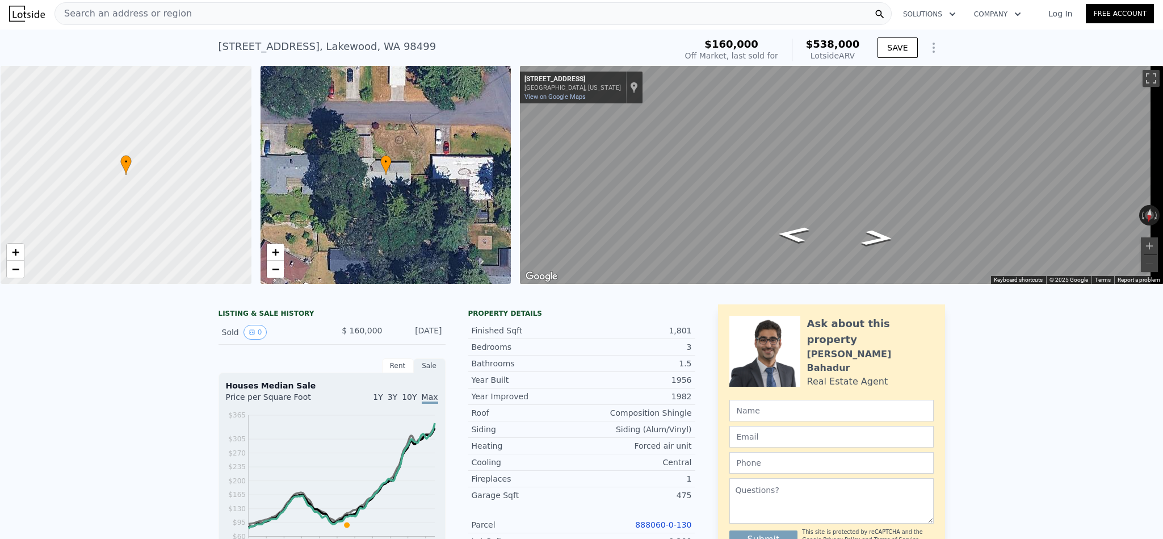
scroll to position [0, 0]
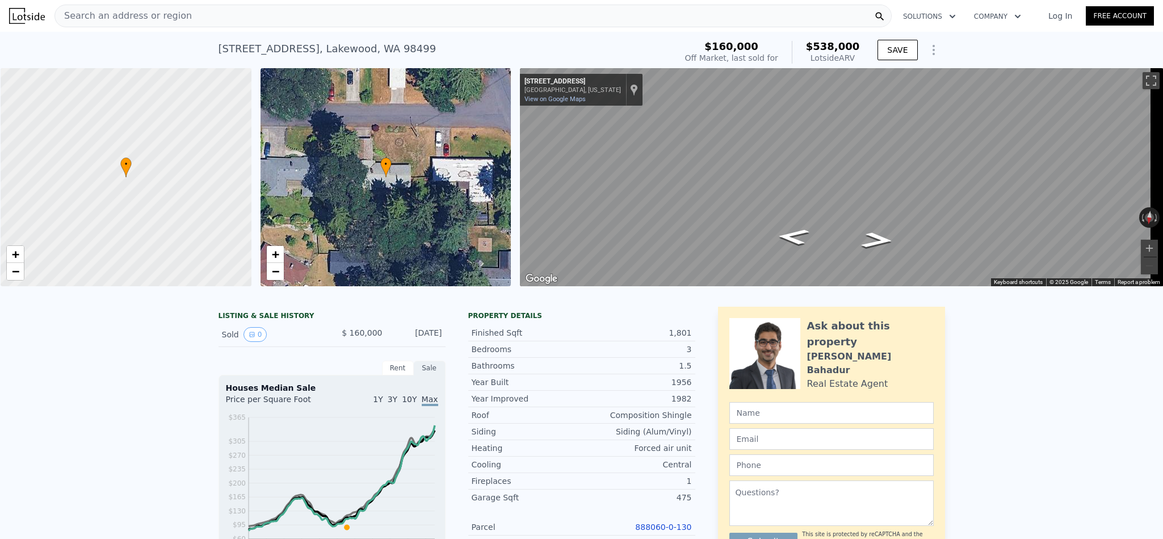
click at [184, 9] on div "Search an address or region" at bounding box center [472, 16] width 837 height 23
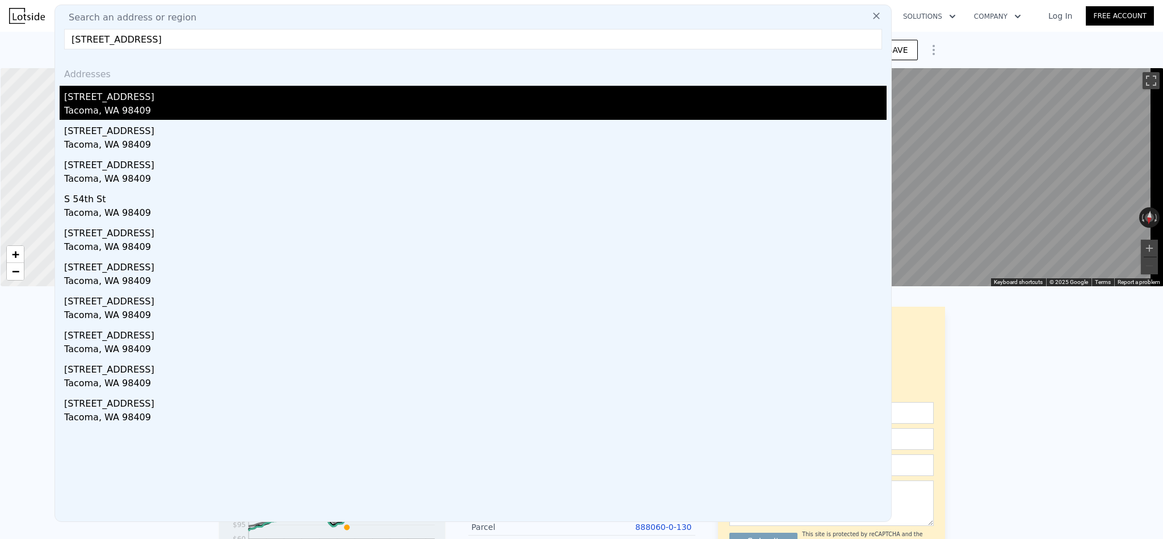
type input "[STREET_ADDRESS]"
click at [145, 99] on div "[STREET_ADDRESS]" at bounding box center [475, 95] width 822 height 18
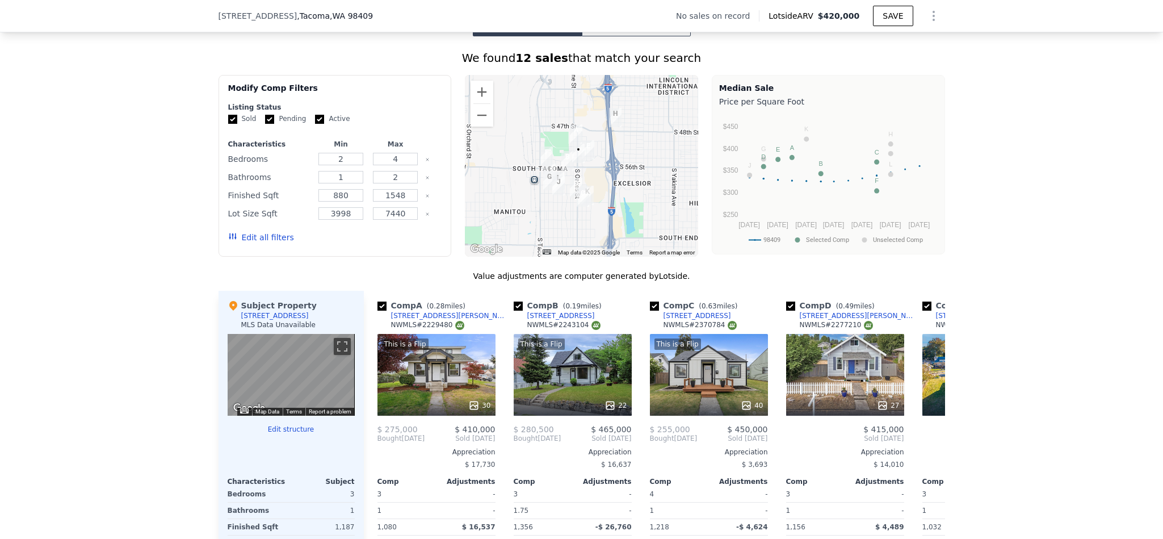
scroll to position [1529, 0]
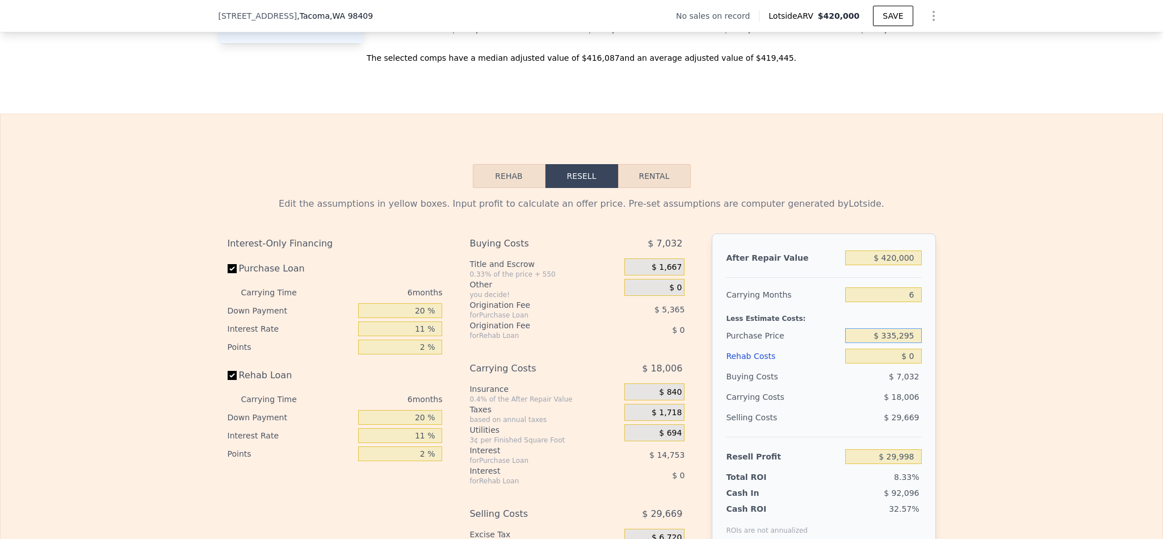
click at [891, 343] on input "$ 335,295" at bounding box center [883, 335] width 76 height 15
type input "$ 375,000"
click at [956, 388] on div "Edit the assumptions in yellow boxes. Input profit to calculate an offer price.…" at bounding box center [582, 399] width 1162 height 422
type input "$ 29,998"
